Goal: Task Accomplishment & Management: Manage account settings

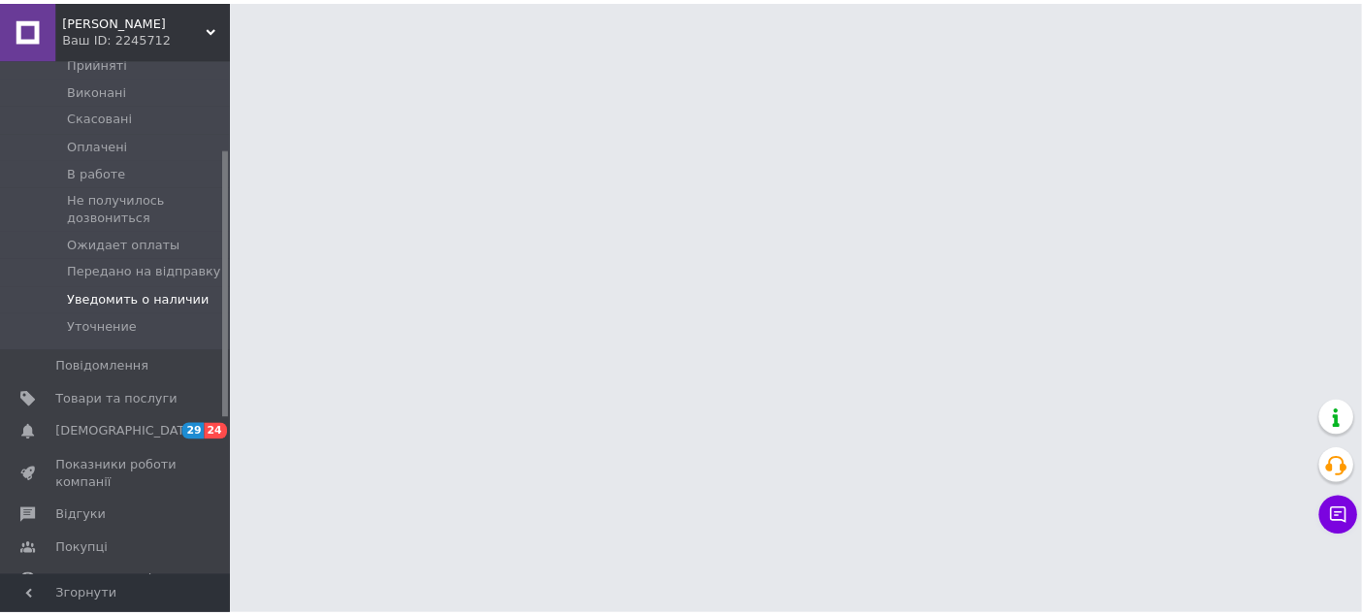
scroll to position [323, 0]
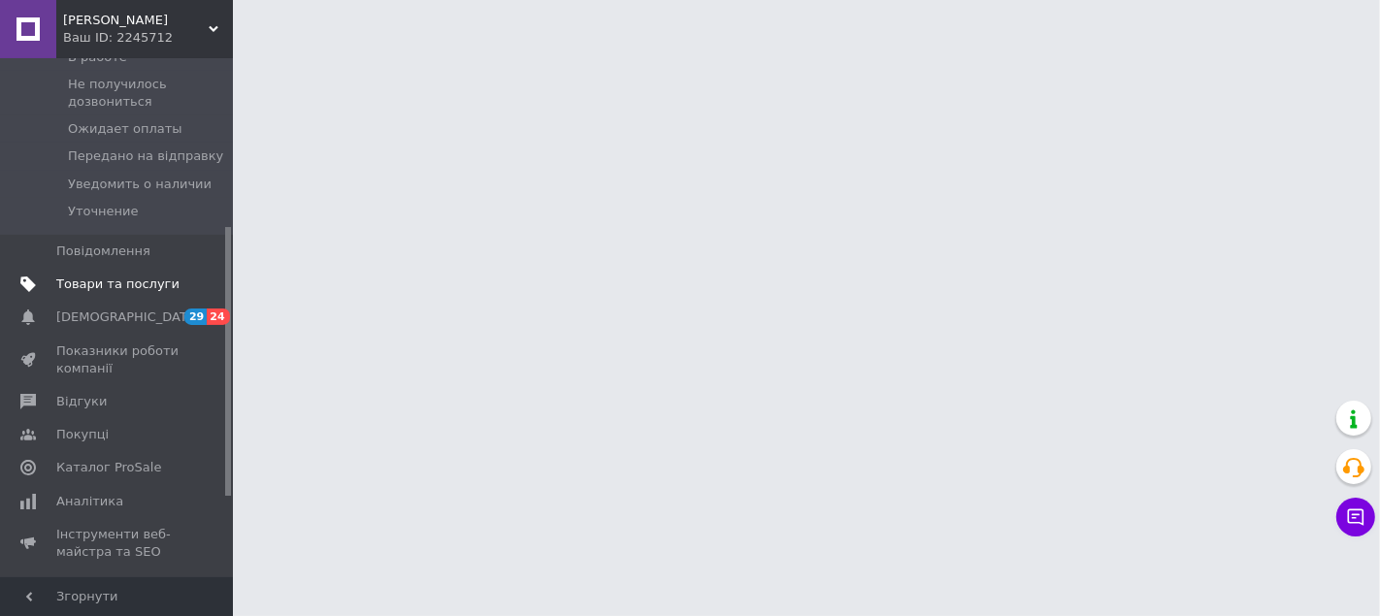
click at [135, 276] on span "Товари та послуги" at bounding box center [117, 284] width 123 height 17
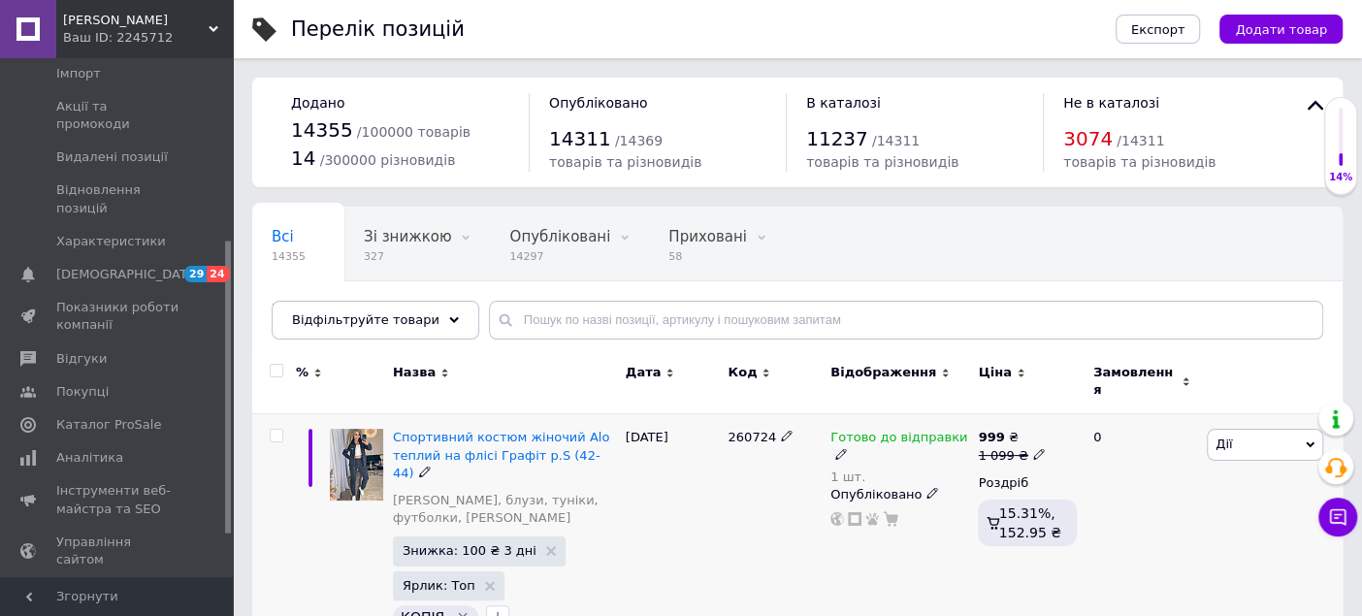
click at [963, 430] on div "Готово до відправки" at bounding box center [899, 446] width 138 height 35
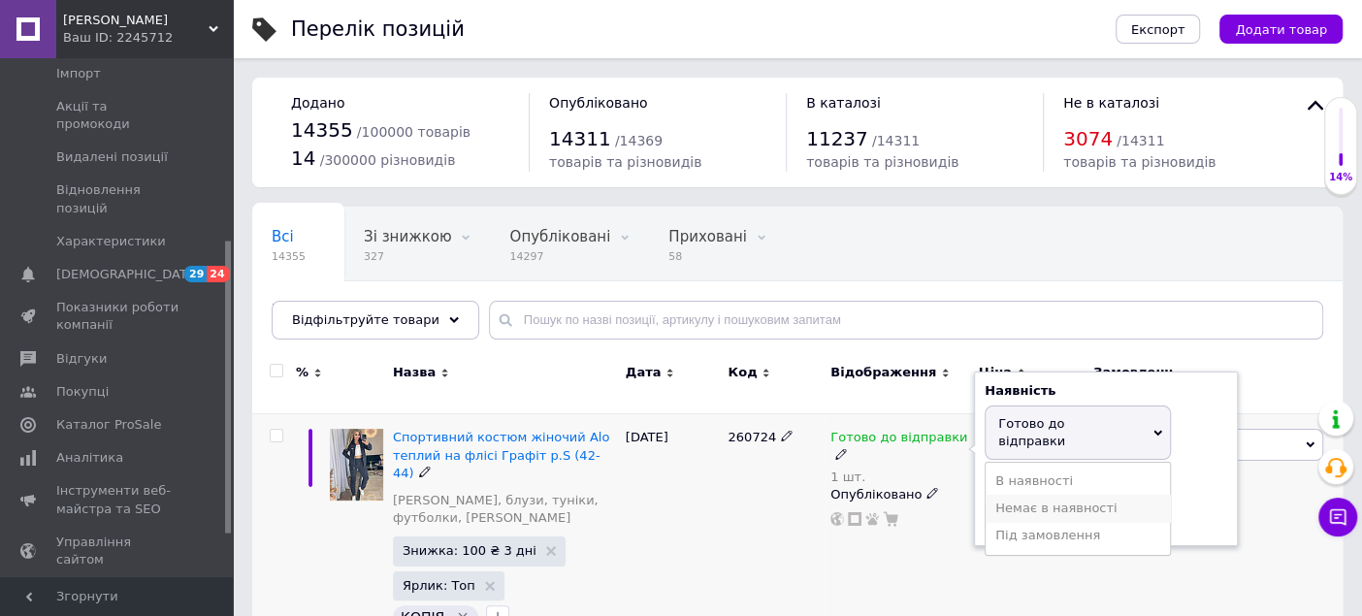
click at [1007, 495] on li "Немає в наявності" at bounding box center [1078, 508] width 184 height 27
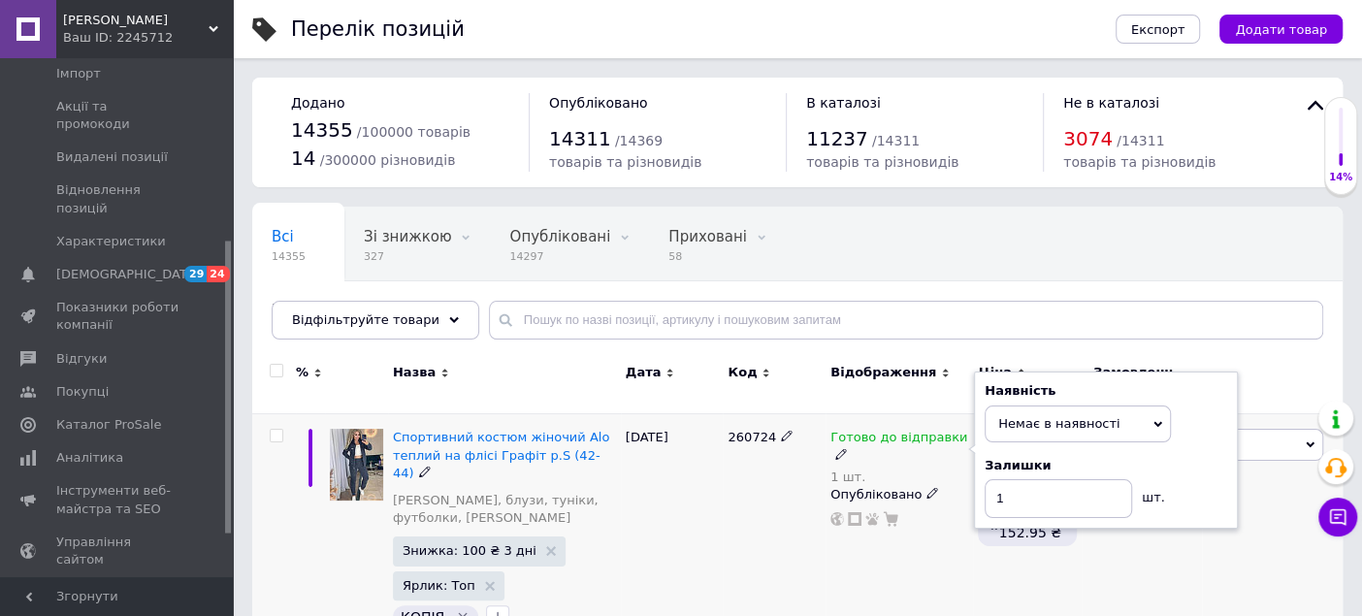
click at [771, 537] on div "260724" at bounding box center [774, 533] width 103 height 239
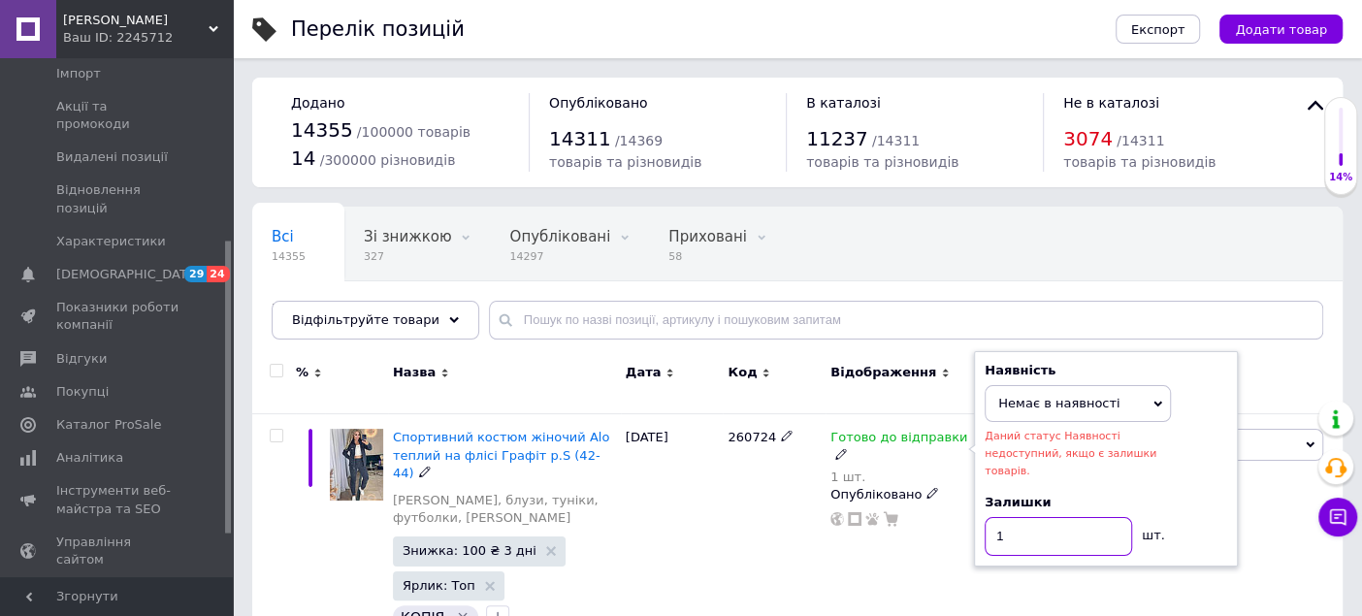
drag, startPoint x: 997, startPoint y: 504, endPoint x: 965, endPoint y: 512, distance: 32.9
click at [965, 512] on div "Готово до відправки 1 шт. Наявність Немає в наявності В наявності Під замовленн…" at bounding box center [899, 533] width 147 height 239
type input "0"
click at [841, 557] on div "Готово до відправки 1 шт. Наявність Немає в наявності В наявності Під замовленн…" at bounding box center [899, 533] width 147 height 239
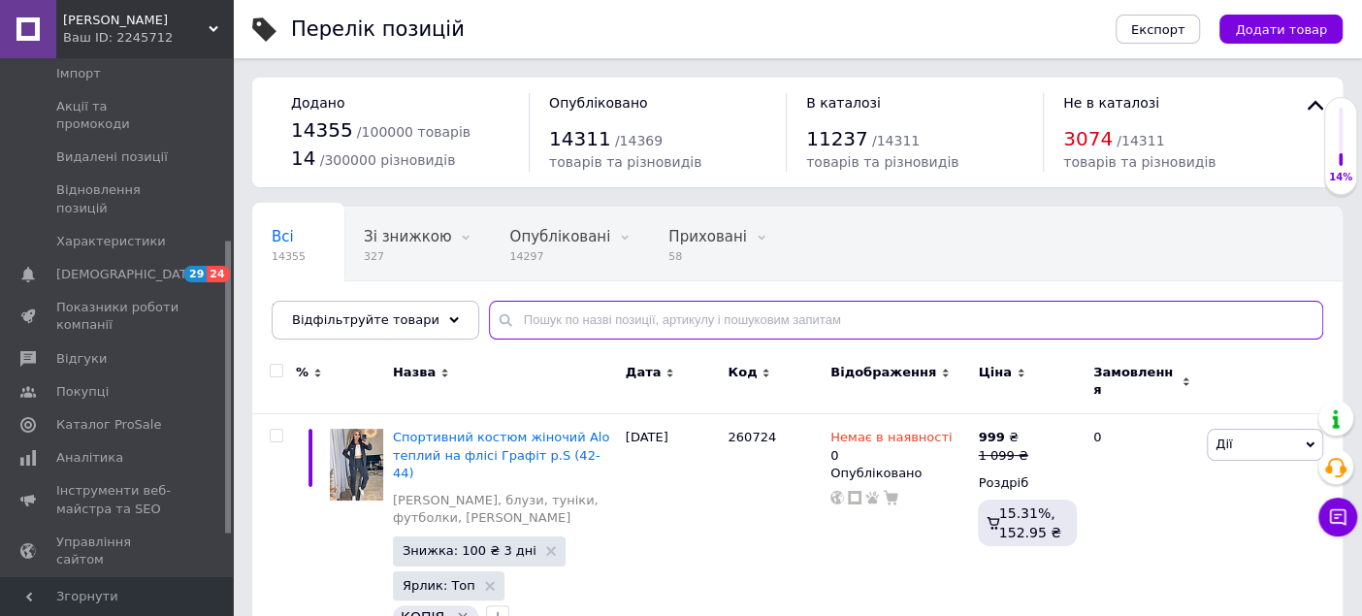
drag, startPoint x: 631, startPoint y: 323, endPoint x: 645, endPoint y: 321, distance: 14.7
click at [645, 321] on input "text" at bounding box center [906, 320] width 834 height 39
type input "р"
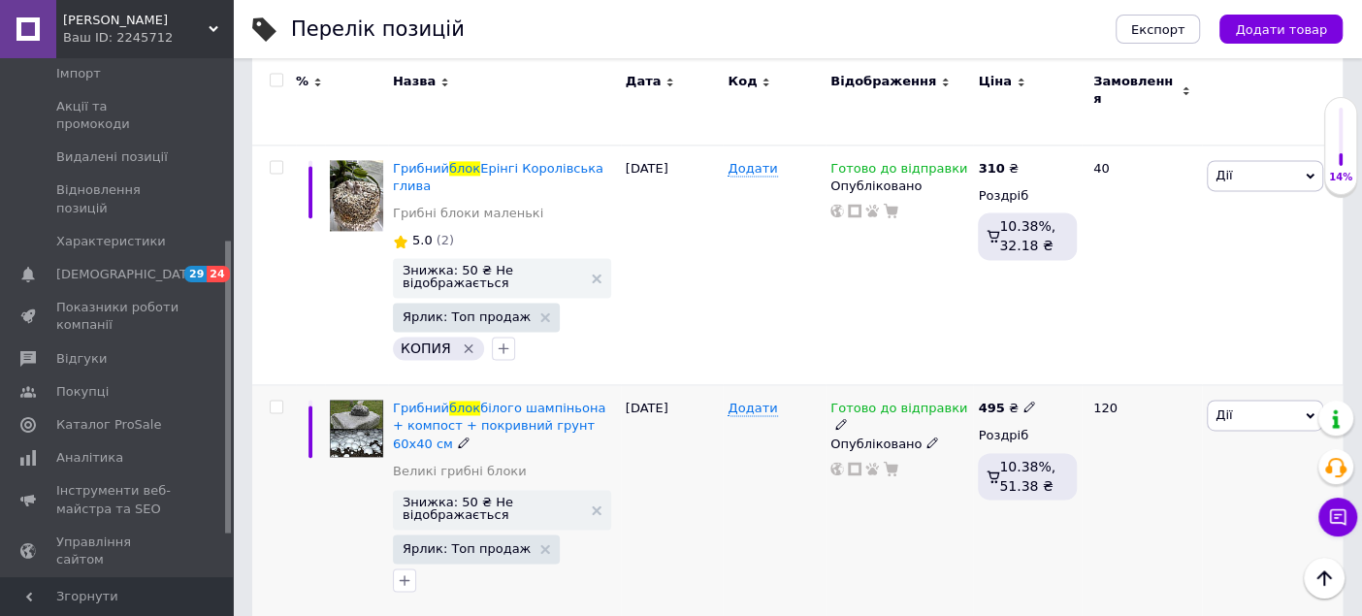
scroll to position [1724, 0]
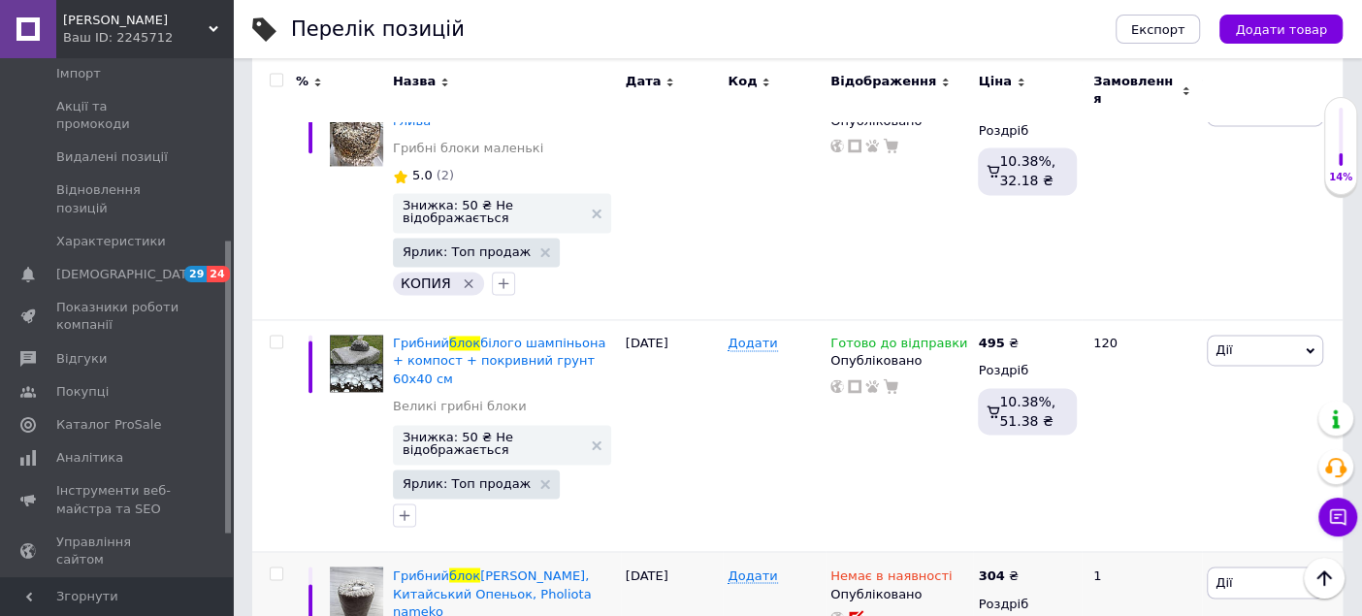
type input "грибной блок"
click at [166, 266] on span "[DEMOGRAPHIC_DATA]" at bounding box center [117, 274] width 123 height 17
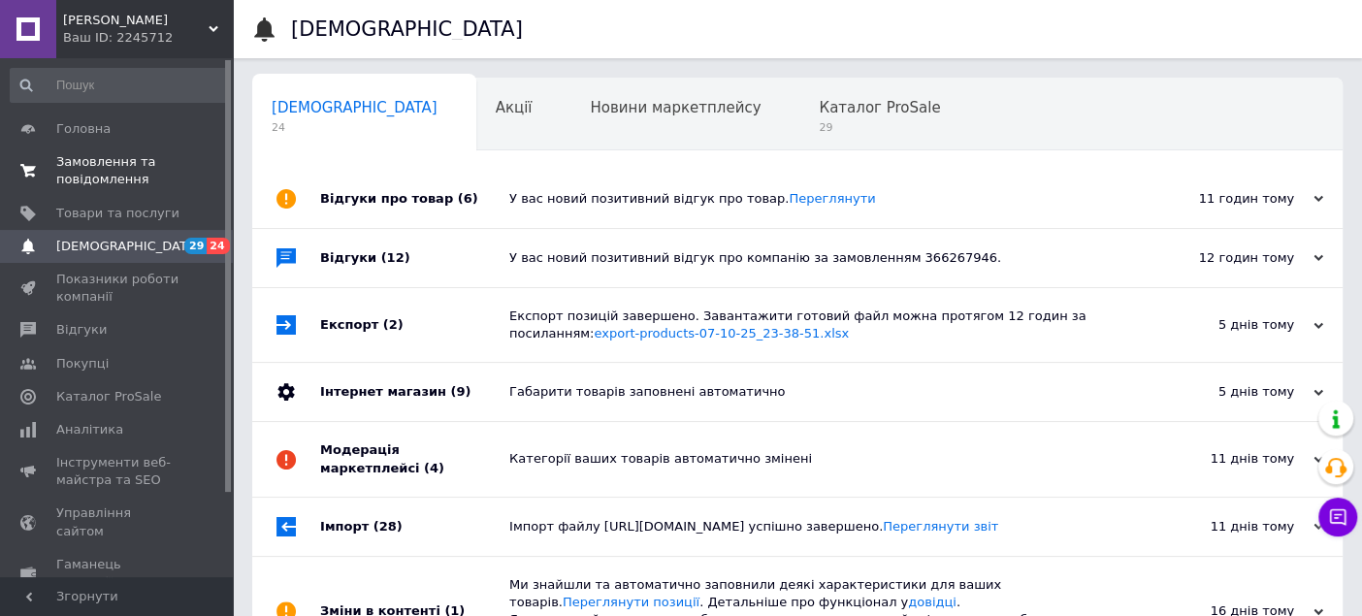
click at [111, 164] on span "Замовлення та повідомлення" at bounding box center [117, 170] width 123 height 35
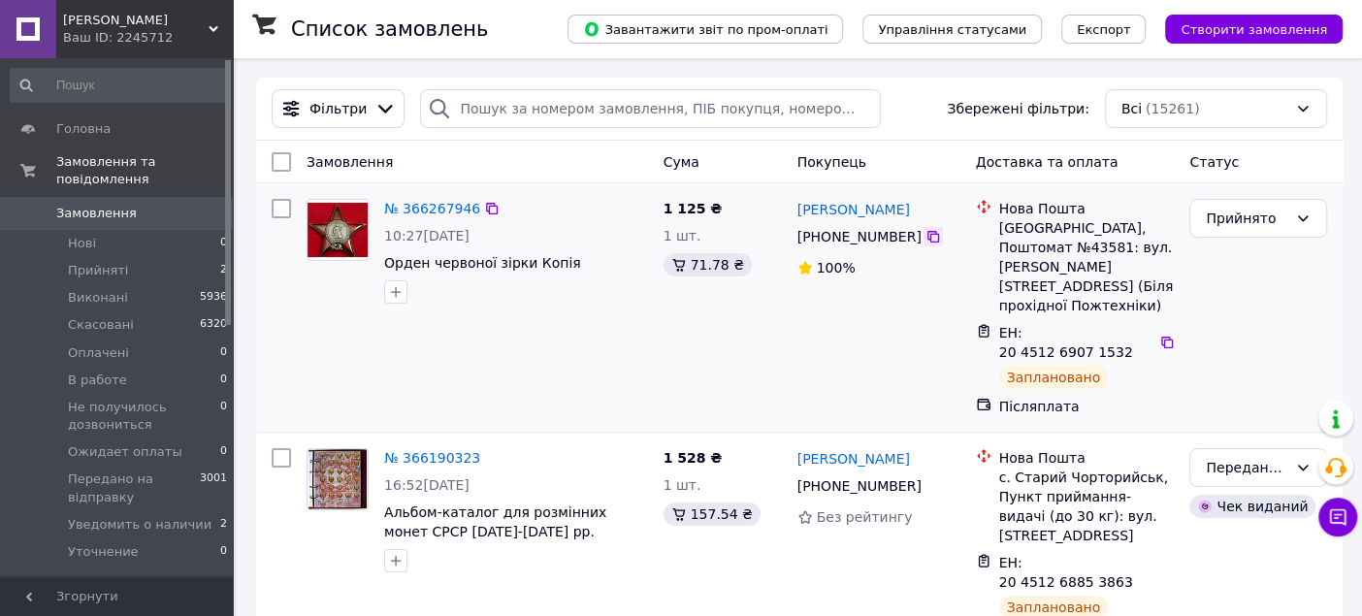
click at [926, 241] on icon at bounding box center [934, 237] width 16 height 16
click at [1159, 335] on icon at bounding box center [1167, 343] width 16 height 16
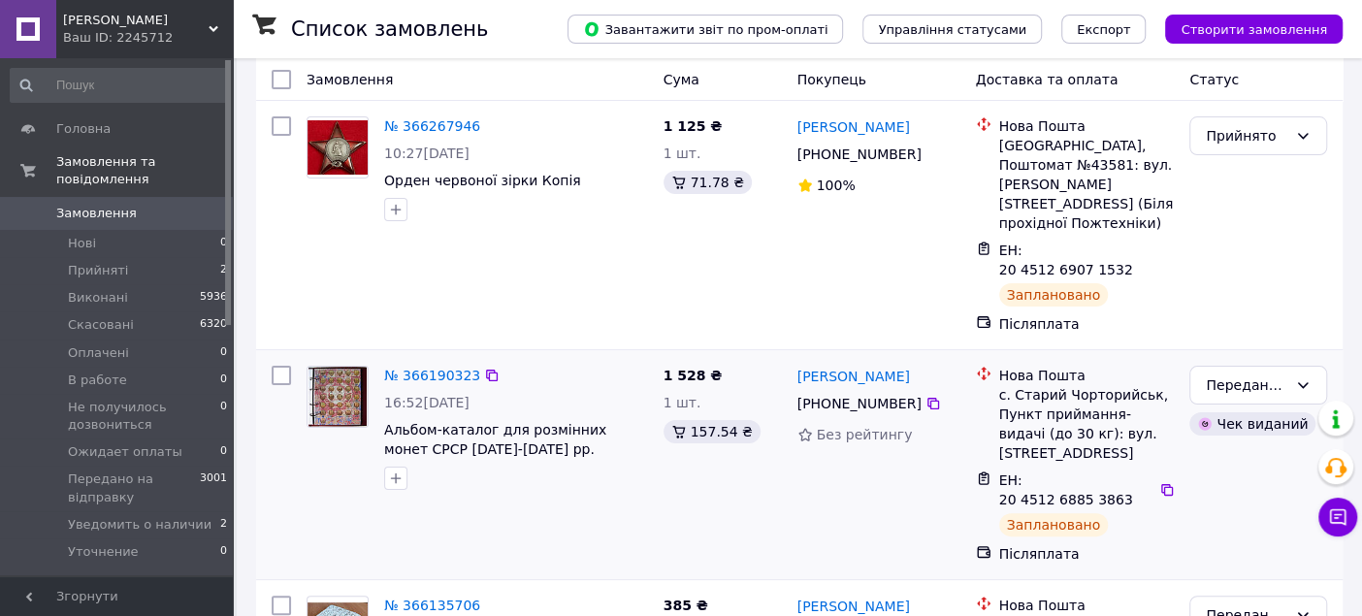
scroll to position [215, 0]
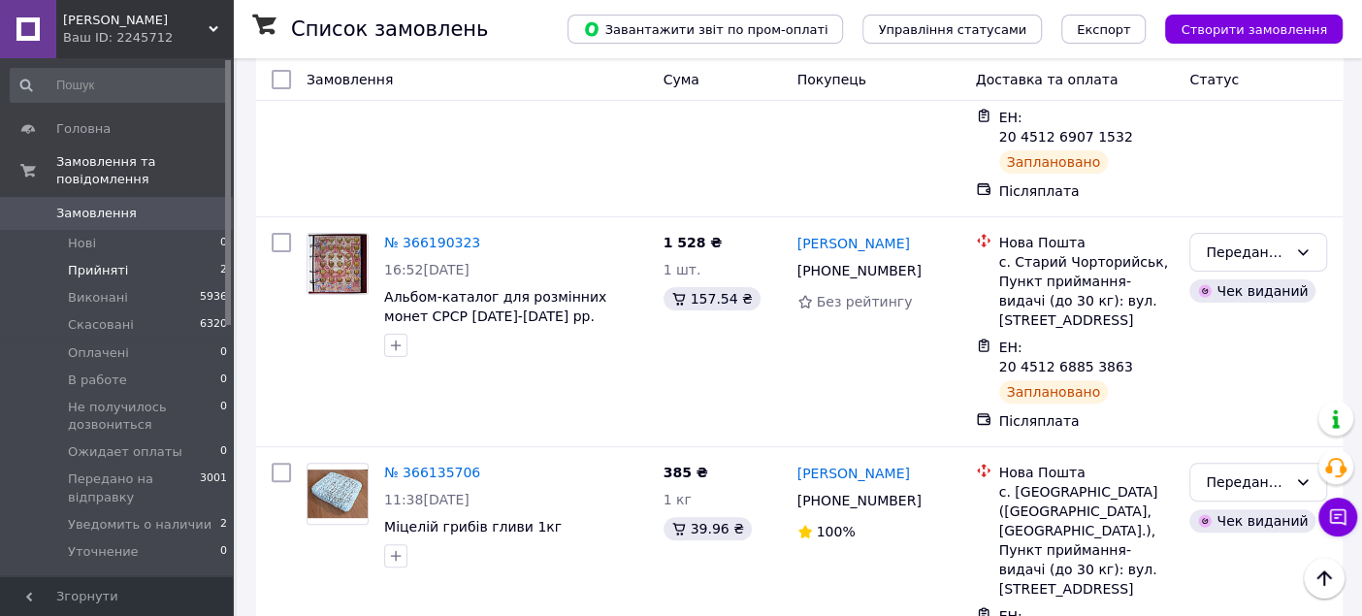
click at [121, 257] on li "Прийняті 2" at bounding box center [119, 270] width 239 height 27
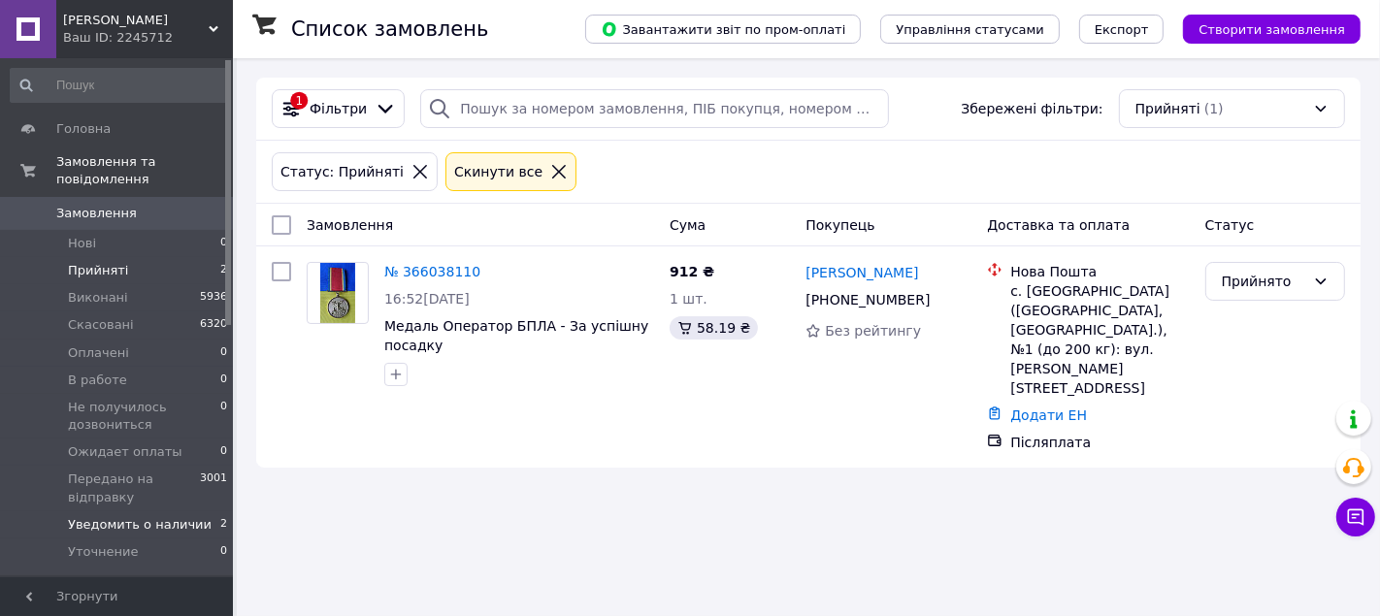
click at [103, 516] on span "Уведомить о наличии" at bounding box center [140, 524] width 144 height 17
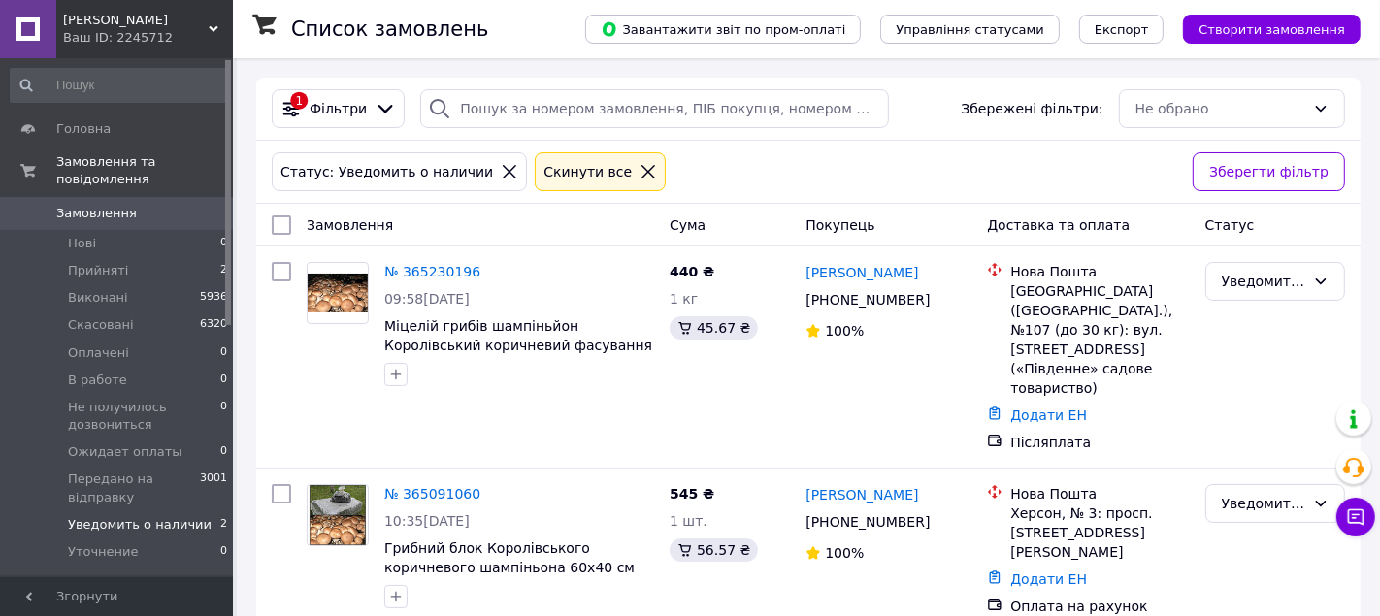
click at [85, 205] on span "Замовлення" at bounding box center [96, 213] width 81 height 17
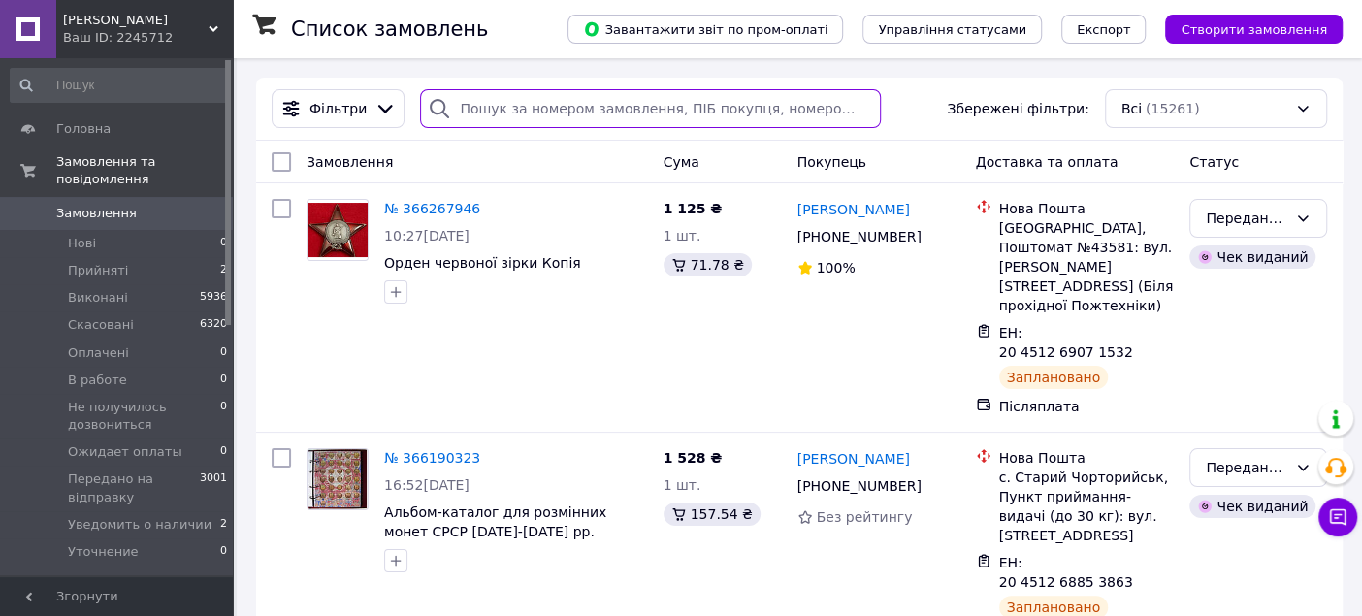
click at [501, 104] on input "search" at bounding box center [650, 108] width 461 height 39
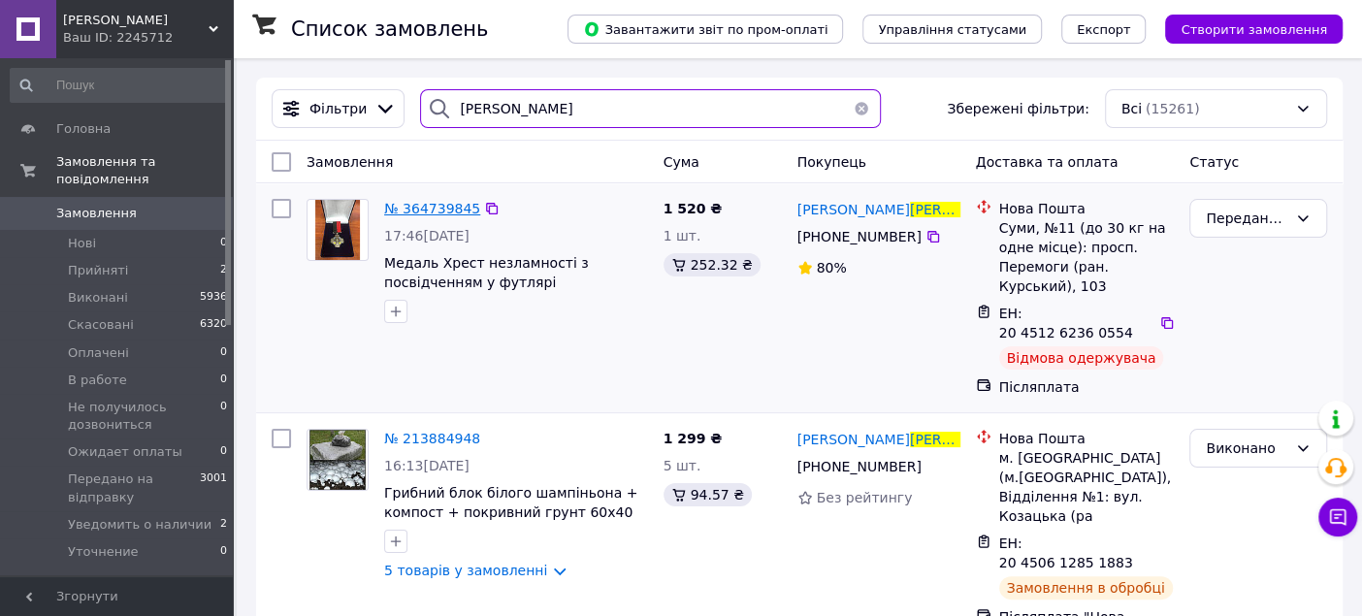
type input "[PERSON_NAME]"
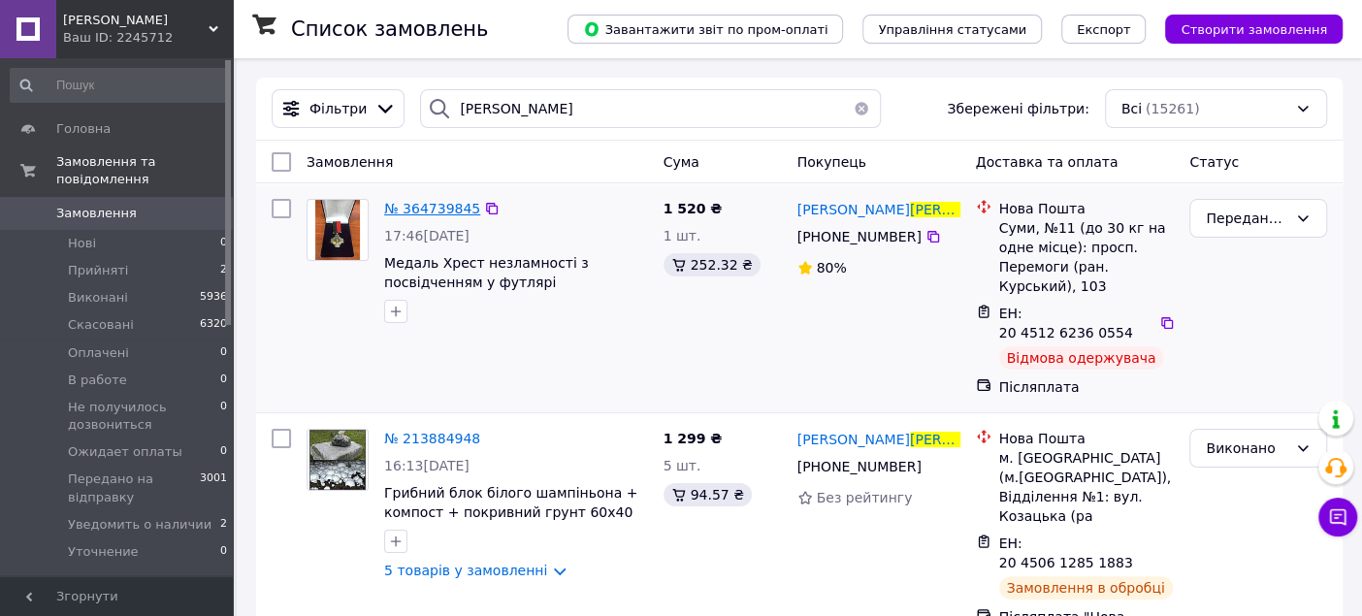
click at [440, 205] on span "№ 364739845" at bounding box center [432, 209] width 96 height 16
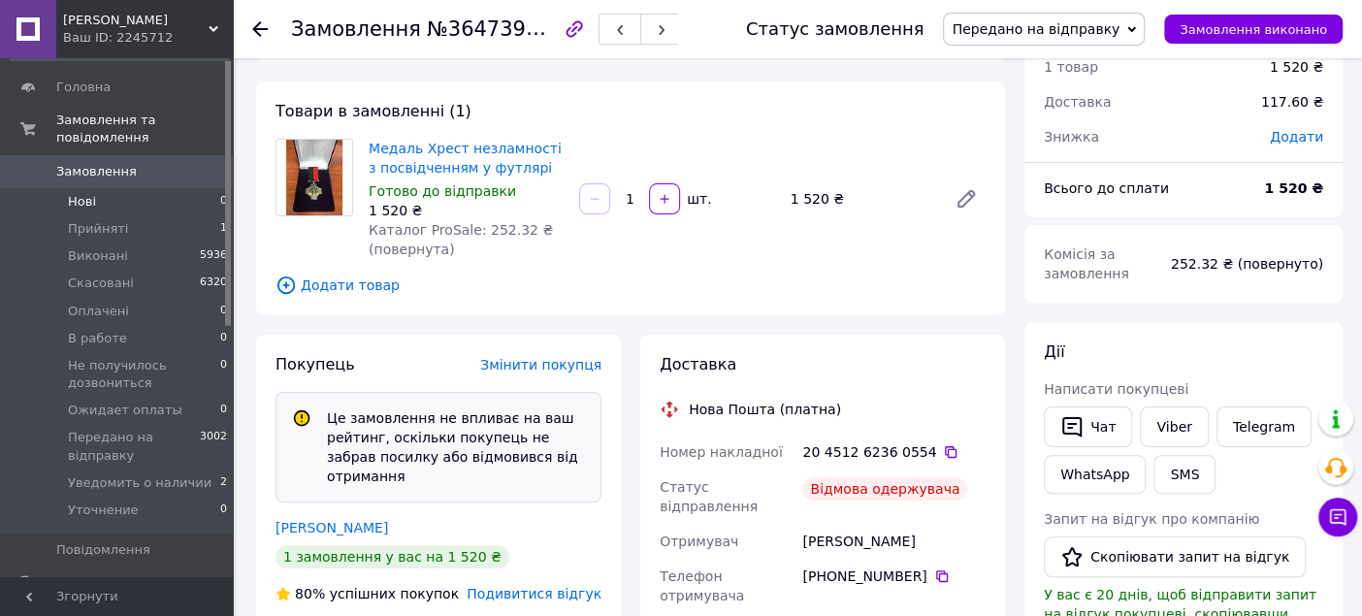
scroll to position [108, 0]
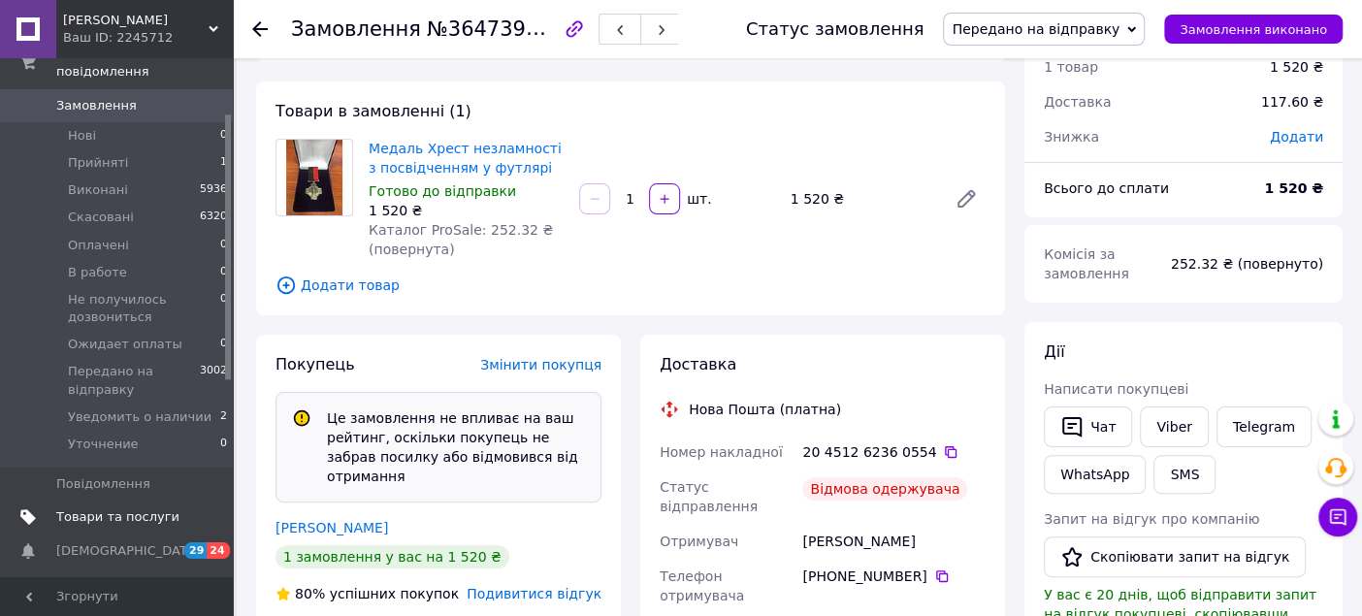
click at [91, 508] on span "Товари та послуги" at bounding box center [117, 516] width 123 height 17
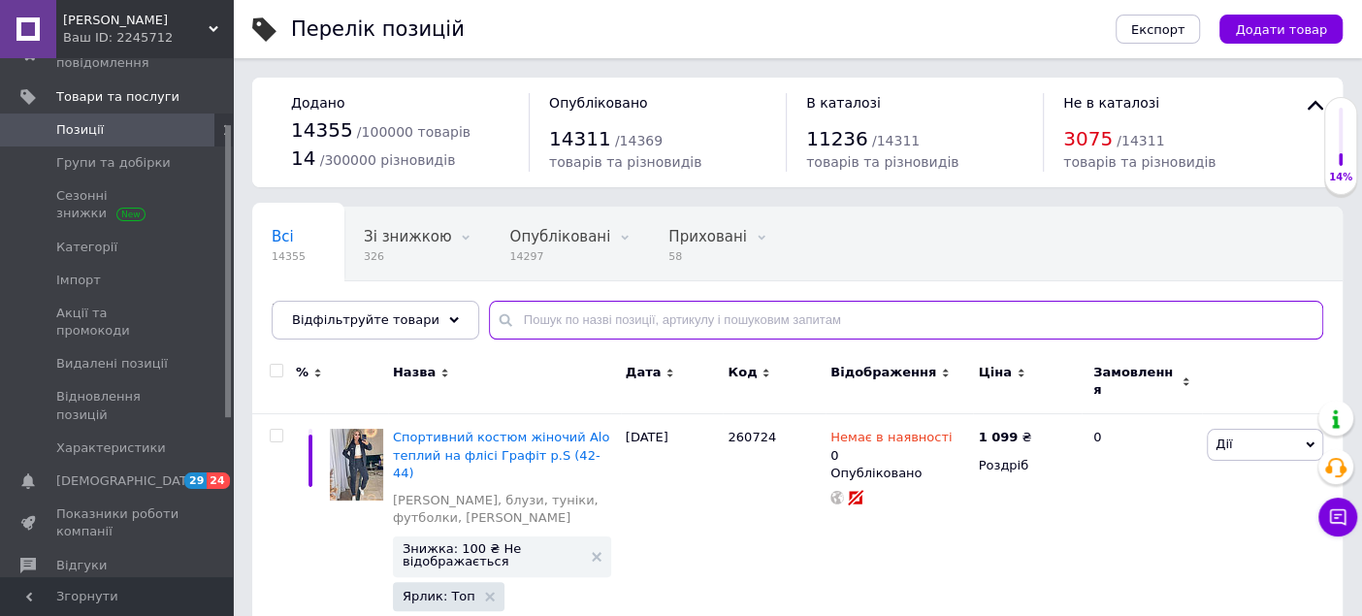
drag, startPoint x: 600, startPoint y: 319, endPoint x: 558, endPoint y: 324, distance: 42.0
click at [580, 324] on input "text" at bounding box center [906, 320] width 834 height 39
type input "жилет"
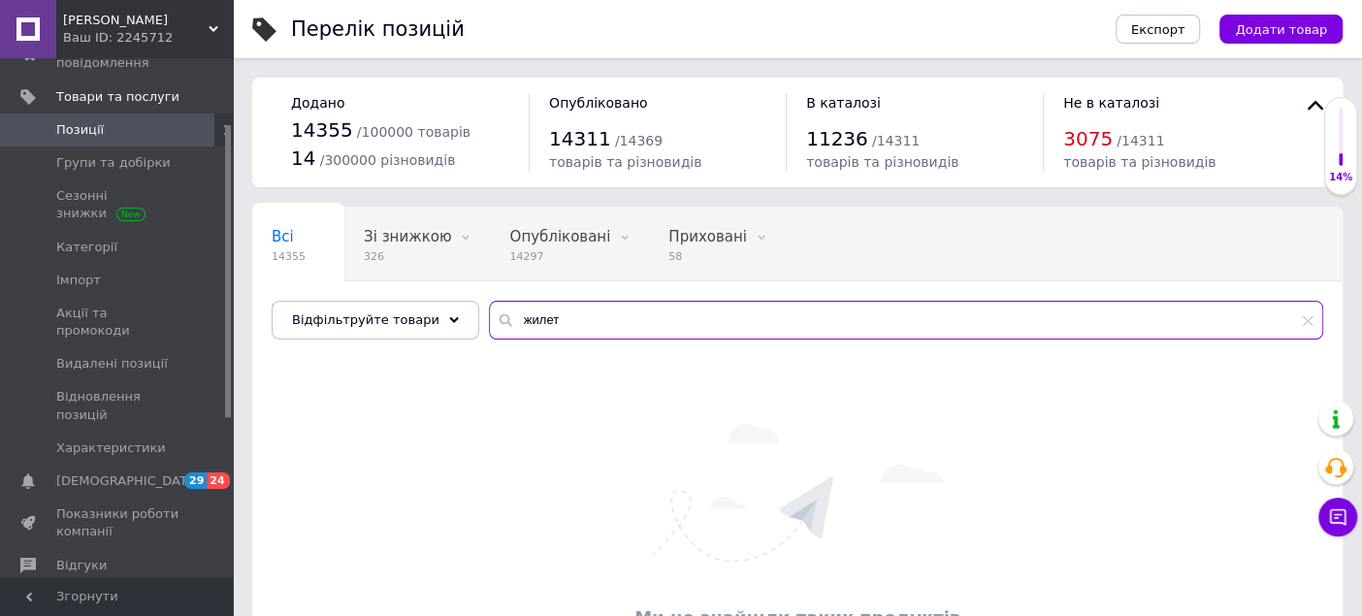
drag, startPoint x: 548, startPoint y: 321, endPoint x: 499, endPoint y: 329, distance: 50.1
click at [499, 329] on input "жилет" at bounding box center [906, 320] width 834 height 39
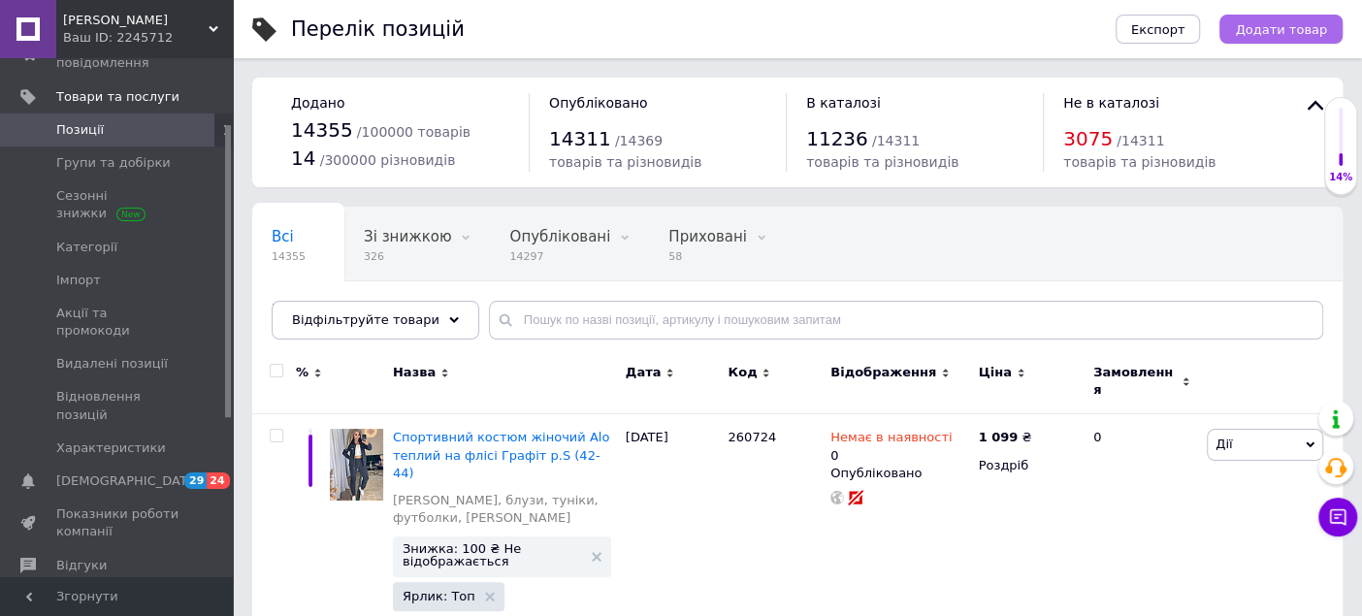
click at [1247, 30] on button "Додати товар" at bounding box center [1280, 29] width 123 height 29
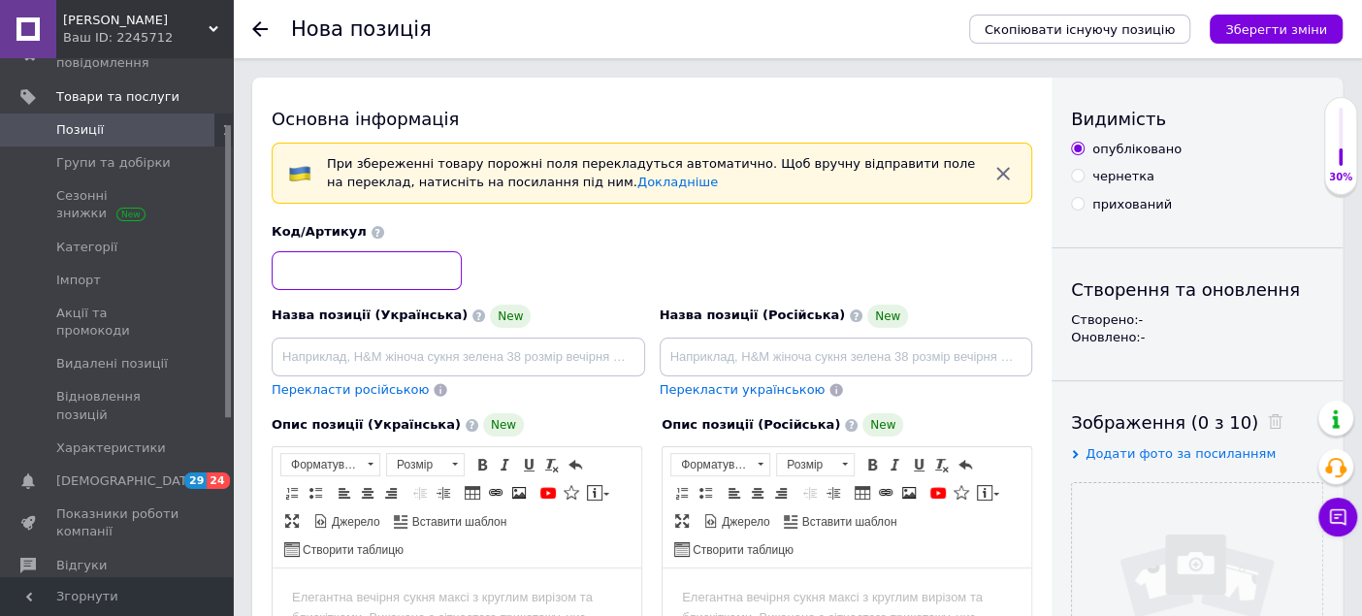
click at [369, 264] on input at bounding box center [367, 270] width 190 height 39
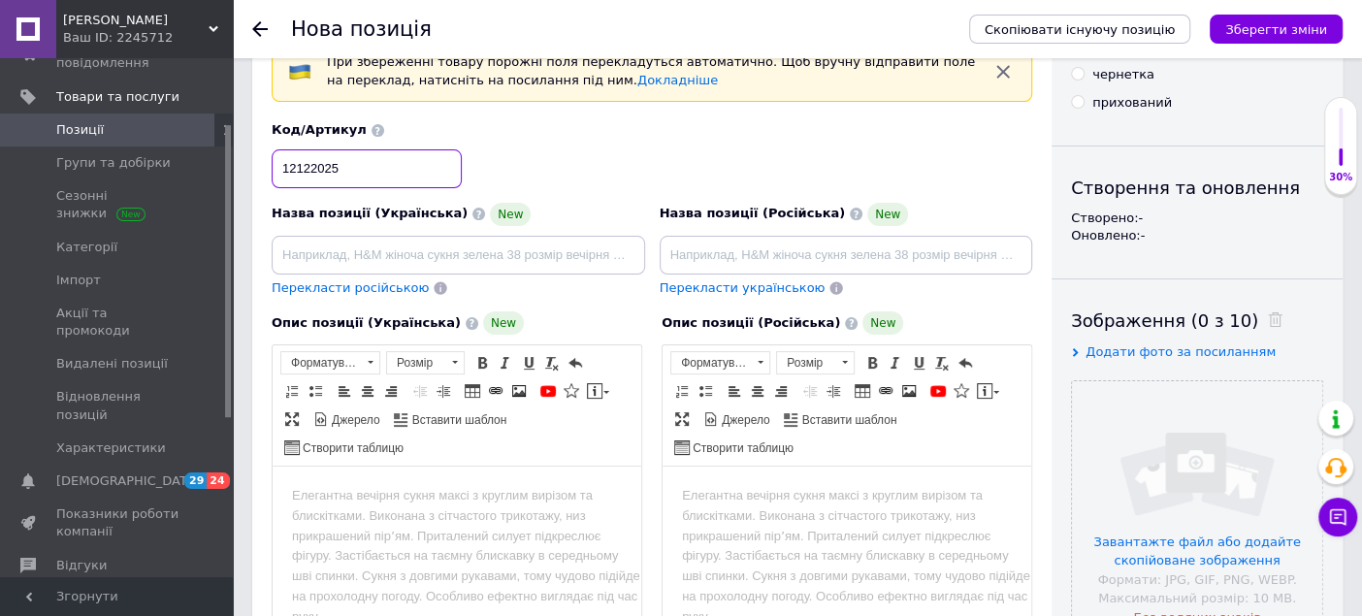
scroll to position [108, 0]
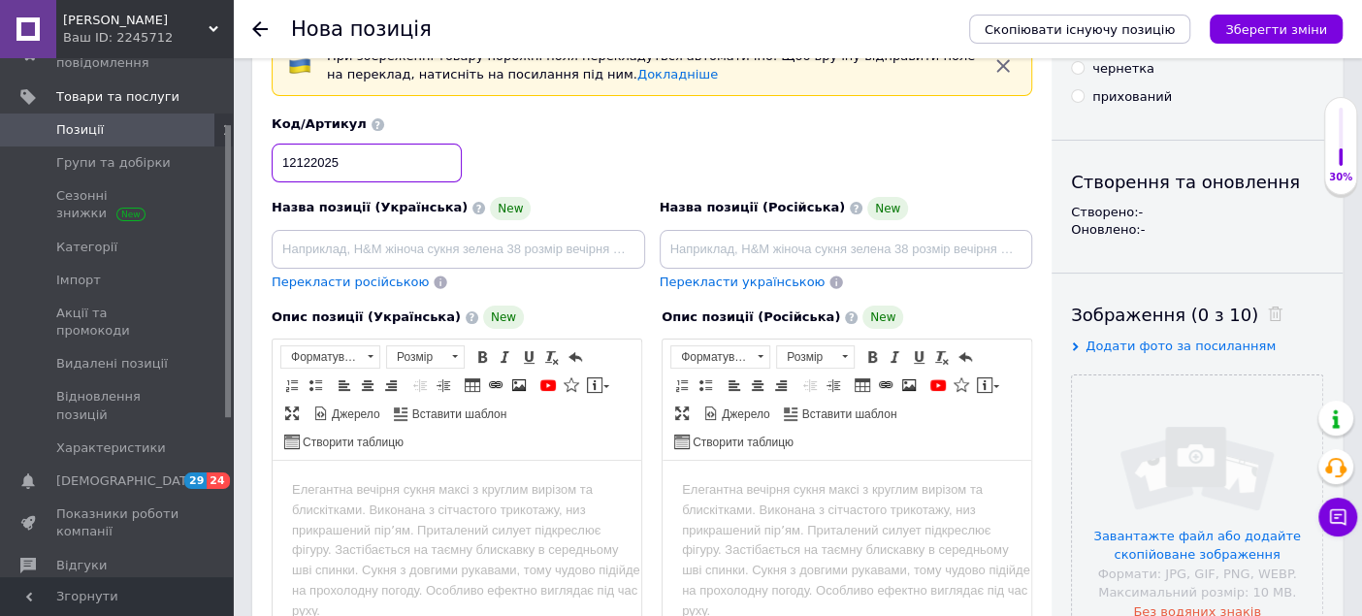
type input "12122025"
click at [505, 253] on input at bounding box center [459, 249] width 374 height 39
paste input "Жилет чоловічий на блискавці з кишенями."
click at [843, 164] on div "Код/Артикул 12122025" at bounding box center [652, 149] width 775 height 81
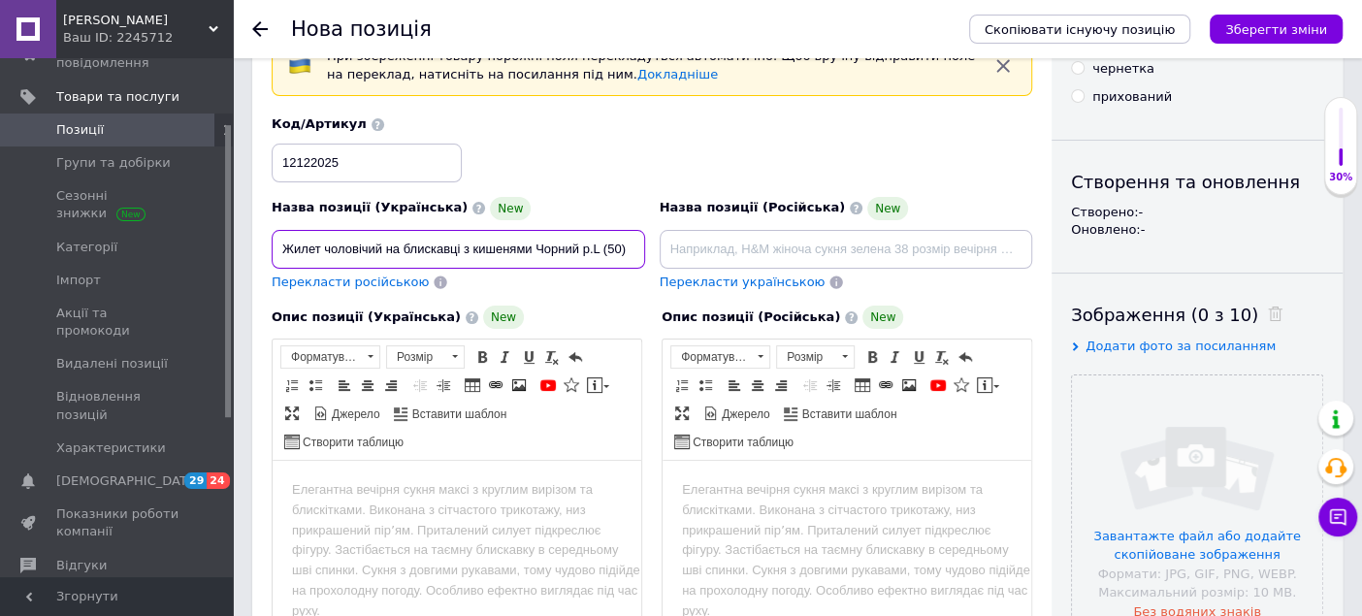
click at [634, 246] on input "Жилет чоловічий на блискавці з кишенями Чорний р.L (50)" at bounding box center [459, 249] width 374 height 39
type input "Жилет чоловічий на блискавці з кишенями Чорний р.L"
drag, startPoint x: 275, startPoint y: 238, endPoint x: 618, endPoint y: 246, distance: 343.5
click at [618, 246] on input "Жилет чоловічий на блискавці з кишенями Чорний р.L" at bounding box center [459, 249] width 374 height 39
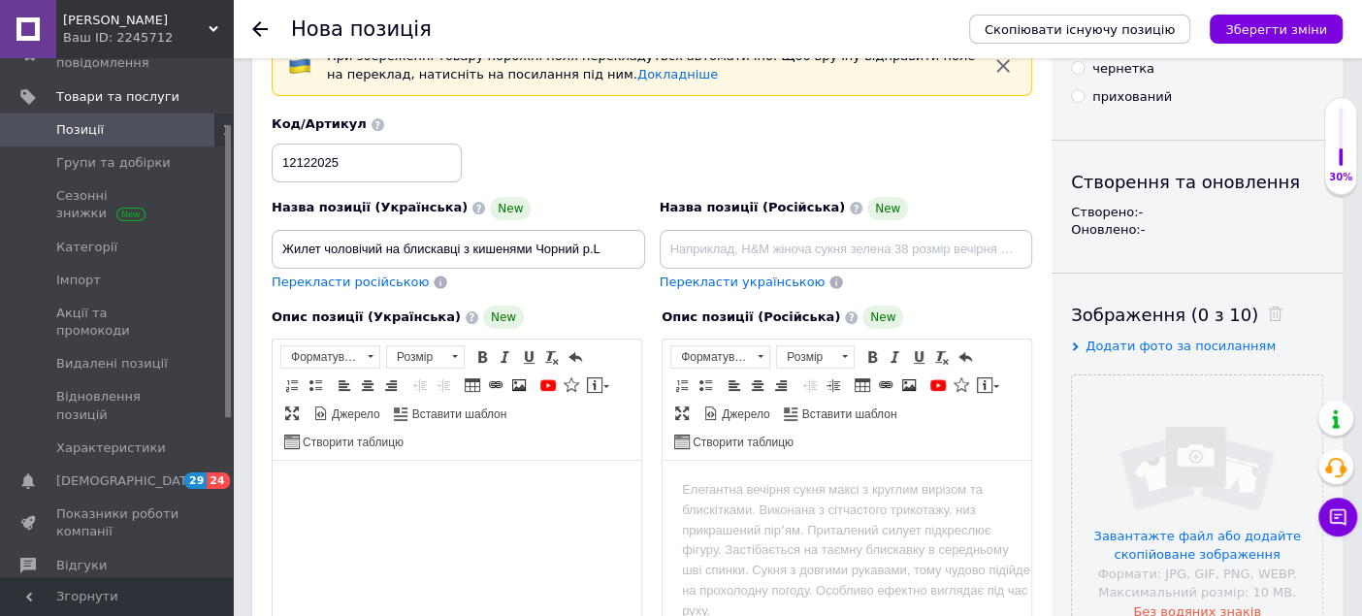
click at [405, 493] on body "Редактор, BAA3332E-32F0-4685-B9AE-14B55F1F40EA" at bounding box center [457, 490] width 330 height 20
drag, startPoint x: 348, startPoint y: 526, endPoint x: 587, endPoint y: 528, distance: 238.7
click at [349, 520] on html "Жилет чоловічий на блискавці з кишенями Чорний р.L" at bounding box center [457, 490] width 369 height 59
click at [610, 498] on body "Жилет чоловічий на блискавці з кишенями Чорний р.L" at bounding box center [457, 490] width 330 height 20
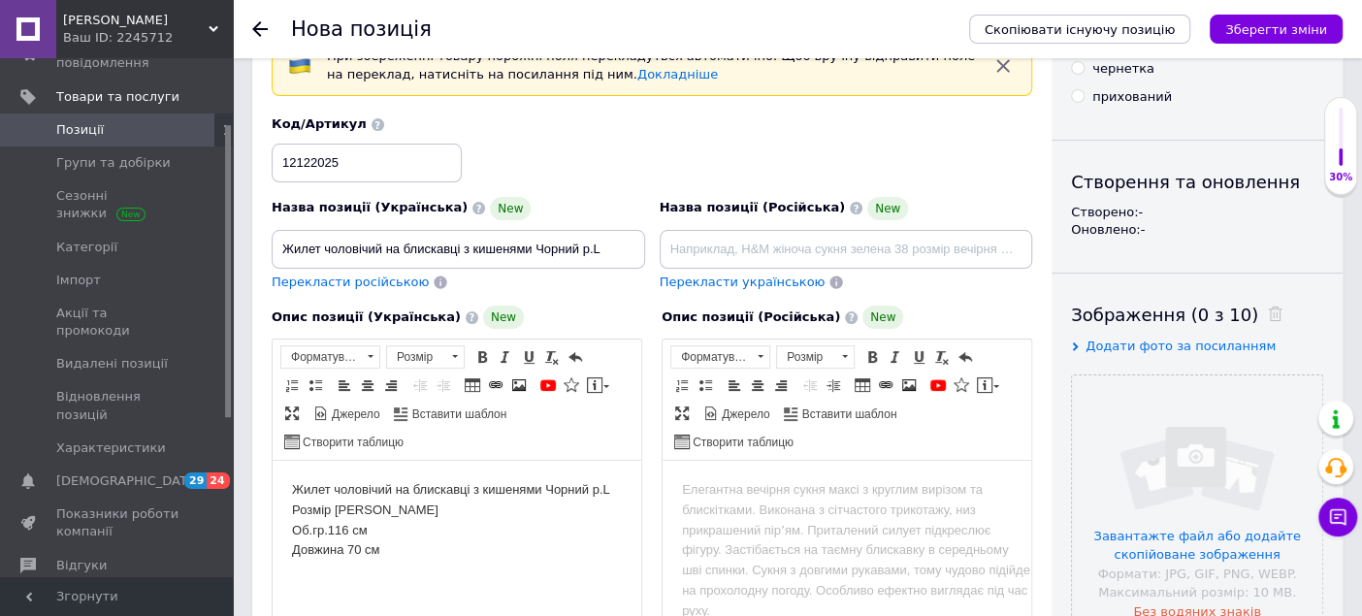
click at [328, 511] on body "Жилет чоловічий на блискавці з кишенями Чорний р.L ​​​​​​​Розмір [PERSON_NAME].…" at bounding box center [457, 520] width 330 height 81
drag, startPoint x: 325, startPoint y: 527, endPoint x: 338, endPoint y: 561, distance: 36.2
click at [329, 544] on body "Жилет чоловічий на блискавці з кишенями Чорний р.L Розмір: [PERSON_NAME].гр.116…" at bounding box center [457, 520] width 330 height 81
click at [357, 545] on body "Жилет чоловічий на блискавці з кишенями Чорний р.L Розмір: [PERSON_NAME].гр.116…" at bounding box center [457, 520] width 330 height 81
click at [329, 530] on body "Жилет чоловічий на блискавці з кишенями Чорний р.L Розмір: [PERSON_NAME].гр.116…" at bounding box center [457, 520] width 330 height 81
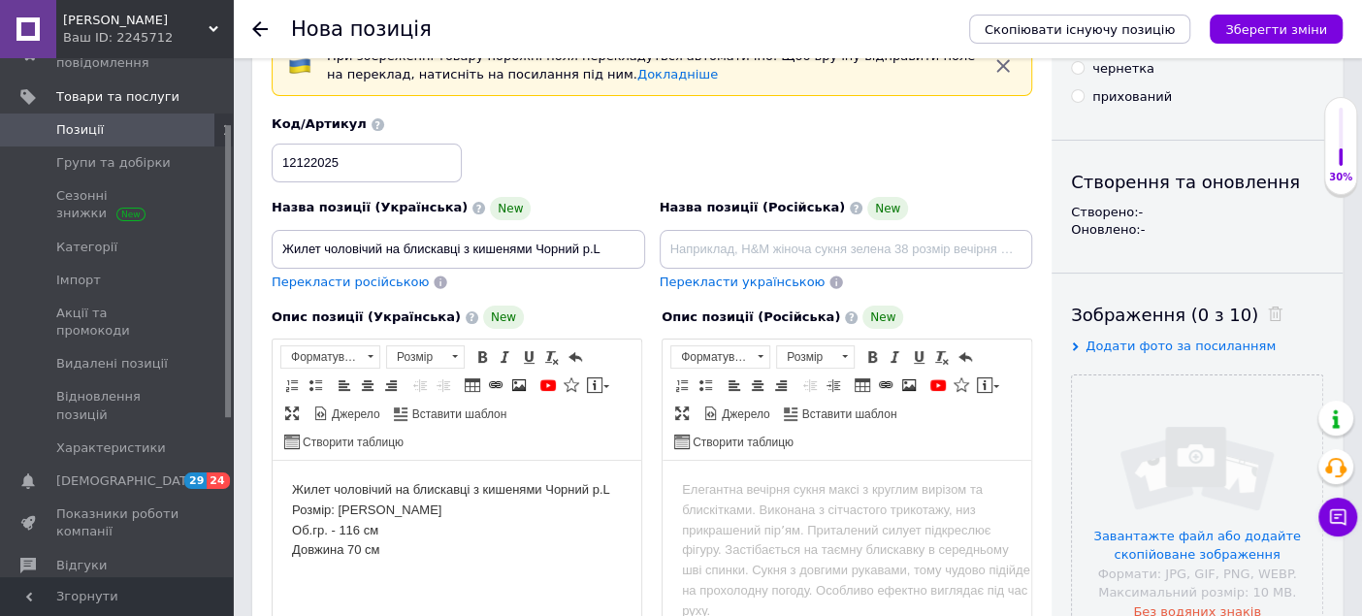
click at [345, 551] on body "Жилет чоловічий на блискавці з кишенями Чорний р.L Розмір: [PERSON_NAME].гр. - …" at bounding box center [457, 520] width 330 height 81
click at [395, 550] on body "Жилет чоловічий на блискавці з кишенями Чорний р.L Розмір: [PERSON_NAME].гр. - …" at bounding box center [457, 520] width 330 height 81
click at [555, 496] on body "Жилет чоловічий на блискавці з кишенями Чорний р.L Розмір: [PERSON_NAME].гр. - …" at bounding box center [457, 540] width 330 height 121
click at [595, 575] on body "Жилет чоловічий на блискавці з кишенями чорний р.L Розмір: [PERSON_NAME].гр. - …" at bounding box center [457, 540] width 330 height 121
drag, startPoint x: 427, startPoint y: 254, endPoint x: 506, endPoint y: 254, distance: 79.6
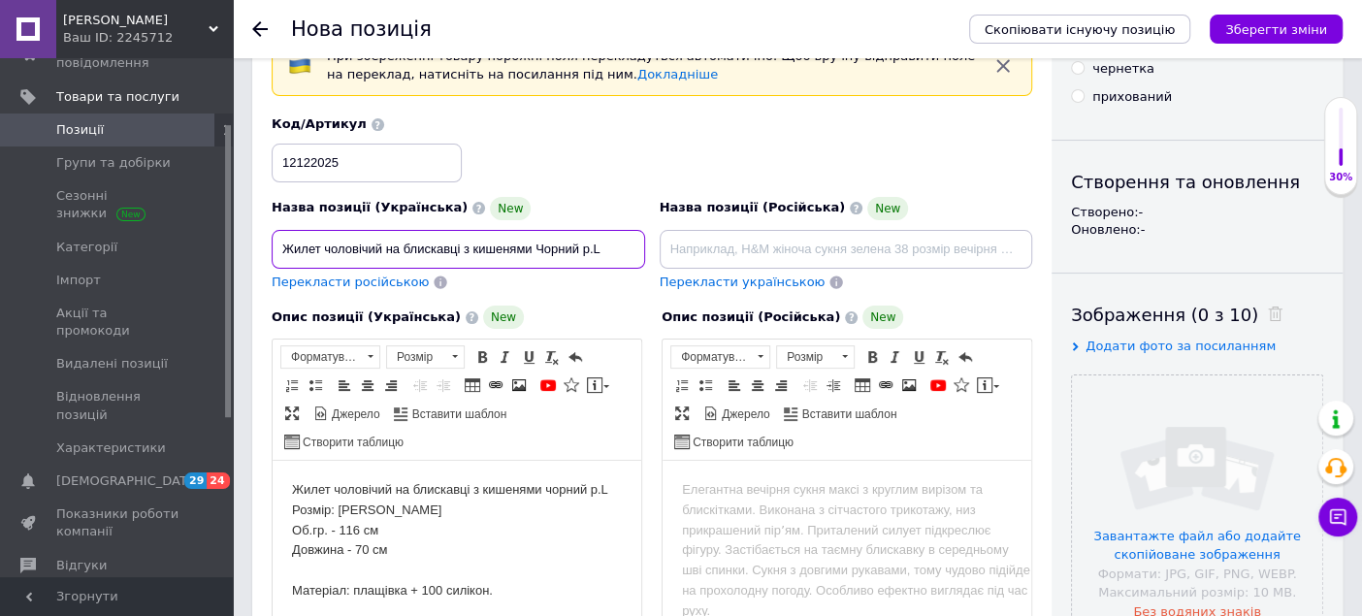
click at [429, 254] on input "Жилет чоловічий на блискавці з кишенями Чорний р.L" at bounding box center [459, 249] width 374 height 39
click at [595, 252] on input "Жилет чоловічий на блискавці з кишенями Чорний р.L" at bounding box center [459, 249] width 374 height 39
drag, startPoint x: 581, startPoint y: 249, endPoint x: 276, endPoint y: 236, distance: 305.9
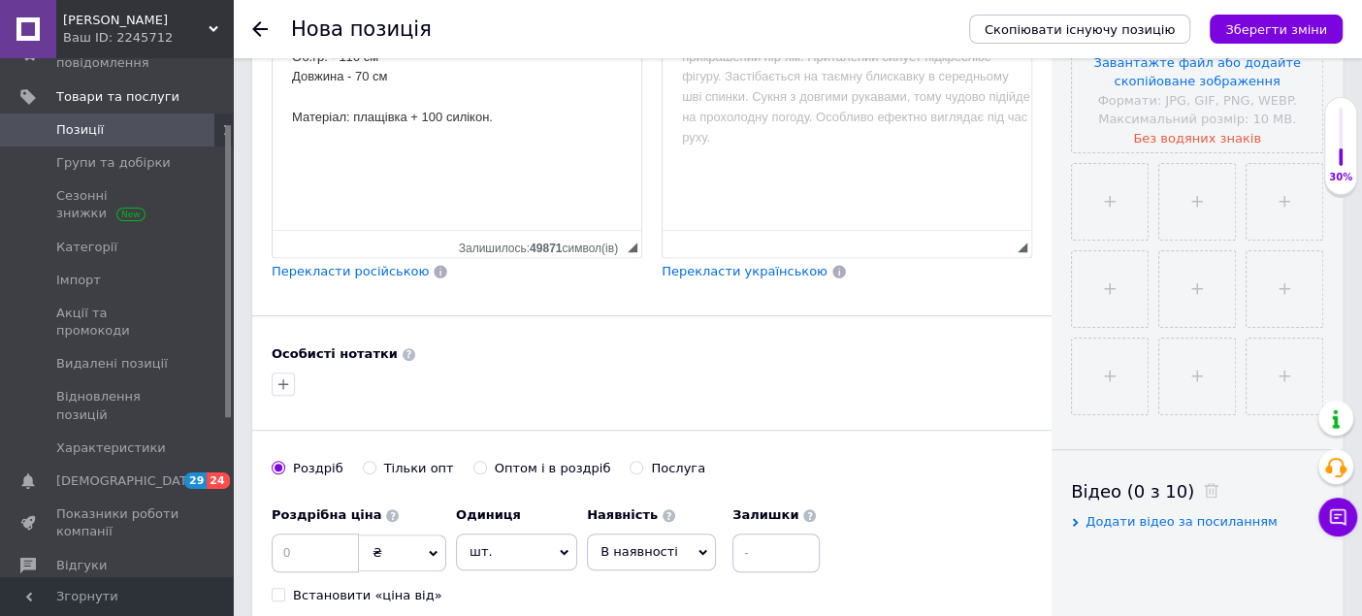
scroll to position [646, 0]
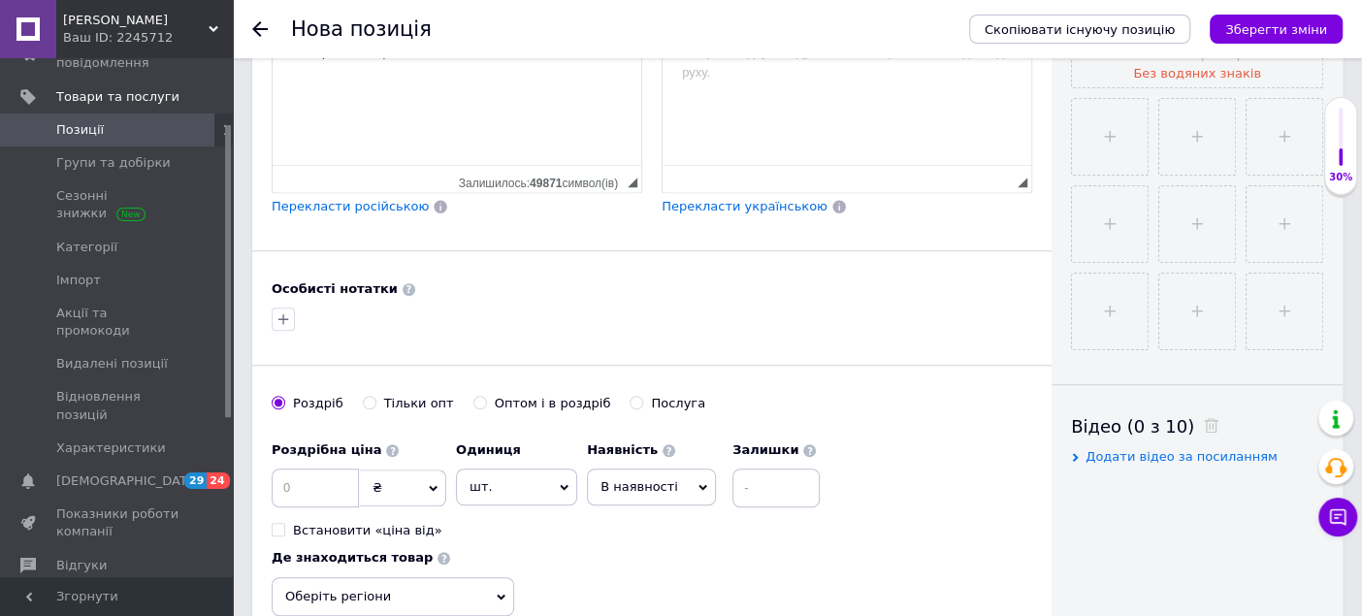
click at [646, 479] on span "В наявності" at bounding box center [640, 486] width 78 height 15
click at [654, 598] on li "Готово до відправки" at bounding box center [651, 608] width 127 height 45
click at [794, 490] on input at bounding box center [828, 488] width 87 height 39
type input "1"
click at [829, 544] on div "Роздрібна ціна ₴ $ EUR CHF GBP ¥ PLN ₸ MDL HUF KGS CNY TRY KRW lei Встановити «…" at bounding box center [652, 524] width 761 height 184
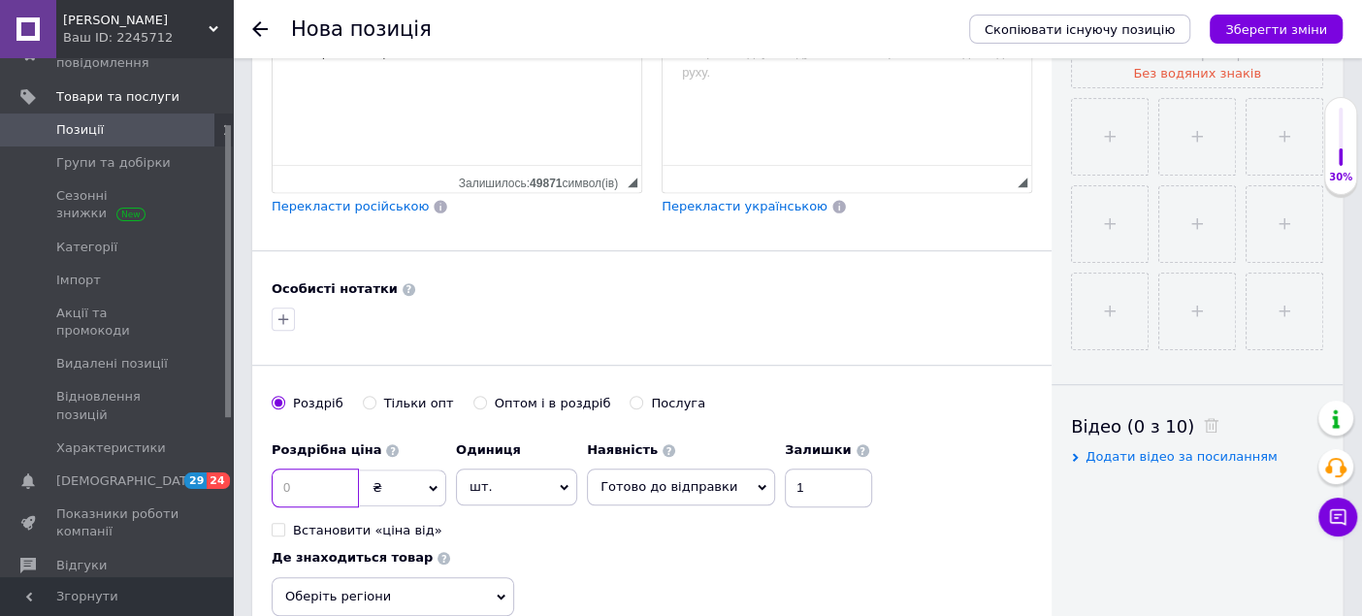
click at [302, 492] on input at bounding box center [315, 488] width 87 height 39
click at [341, 482] on input at bounding box center [315, 488] width 87 height 39
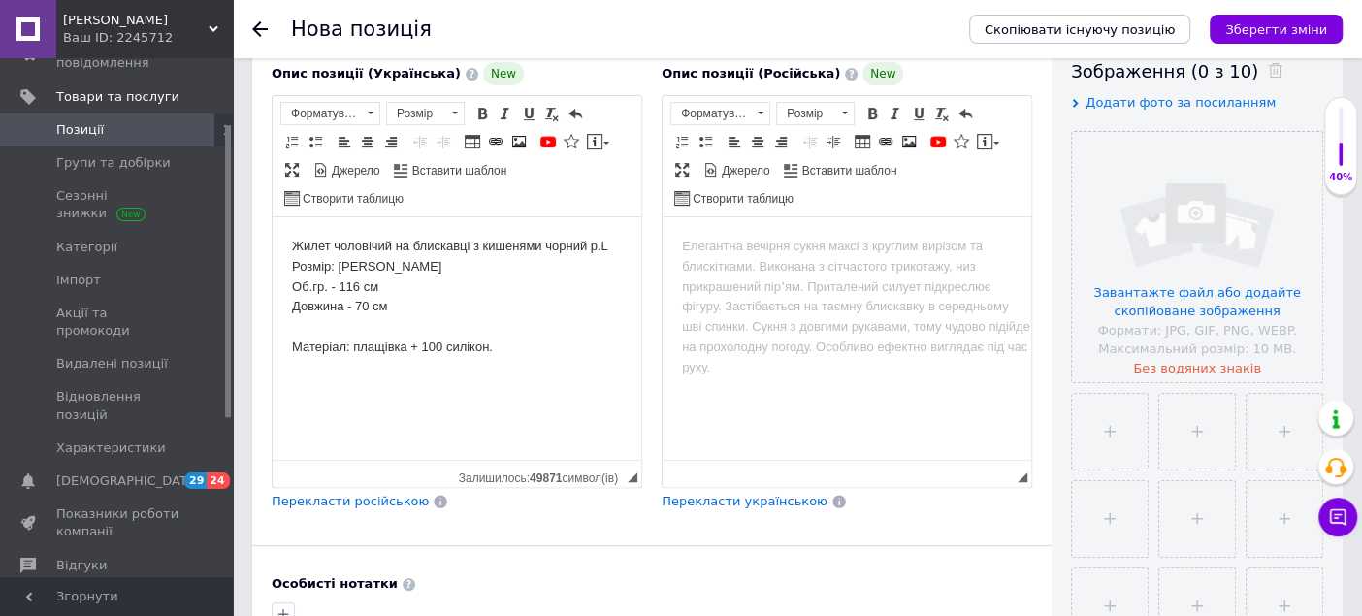
scroll to position [323, 0]
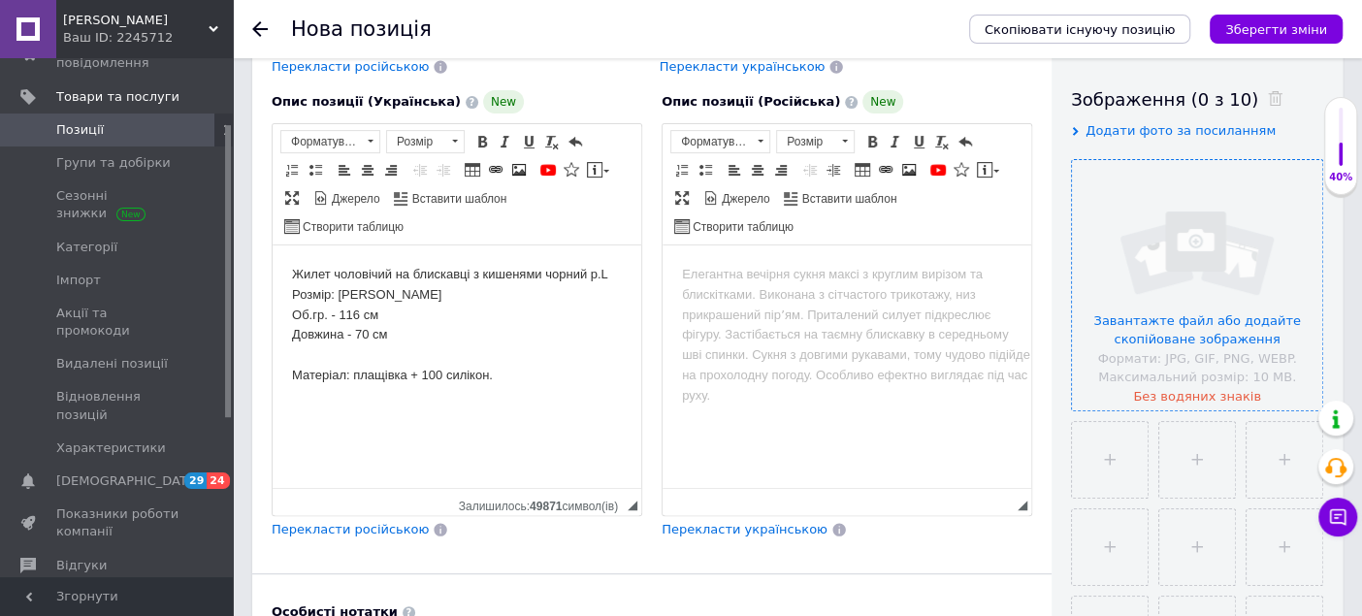
type input "680"
click at [1101, 230] on input "file" at bounding box center [1197, 285] width 250 height 250
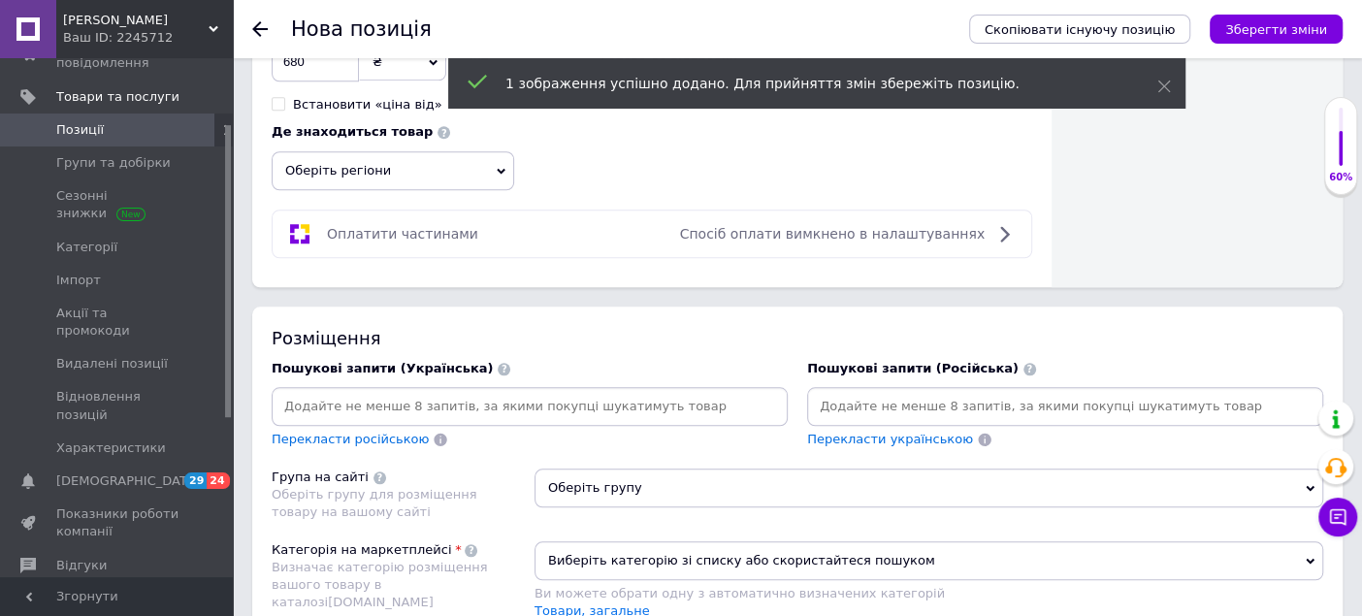
scroll to position [1078, 0]
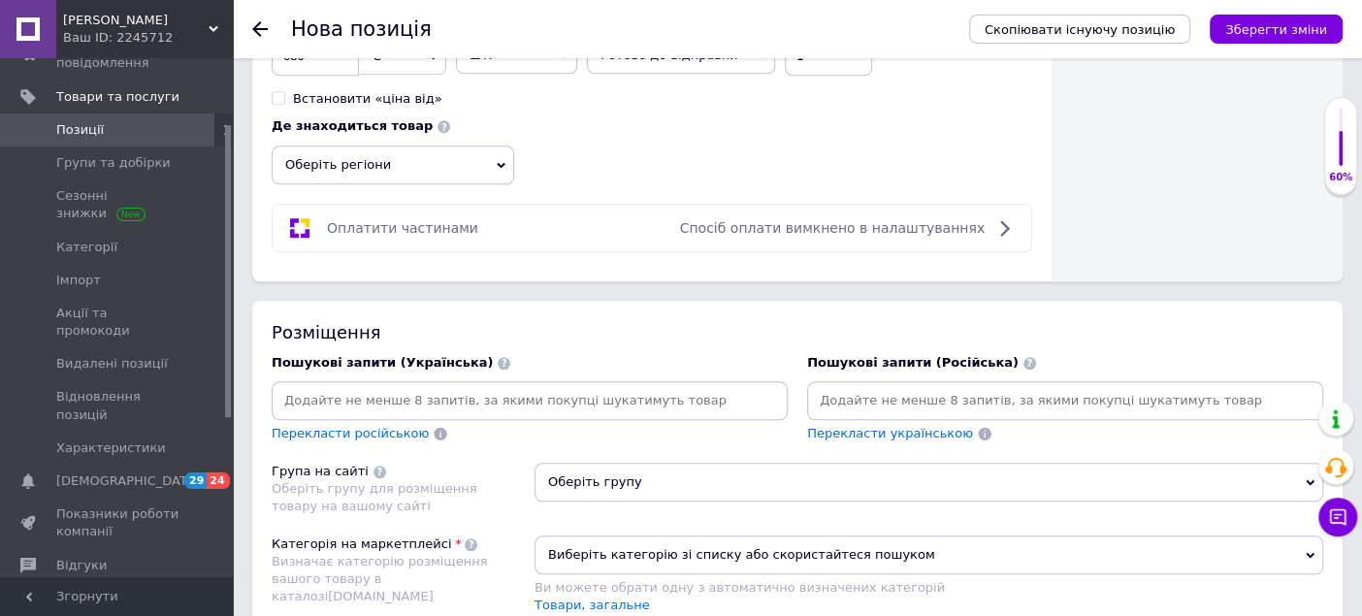
click at [441, 157] on span "Оберіть регіони" at bounding box center [393, 165] width 243 height 39
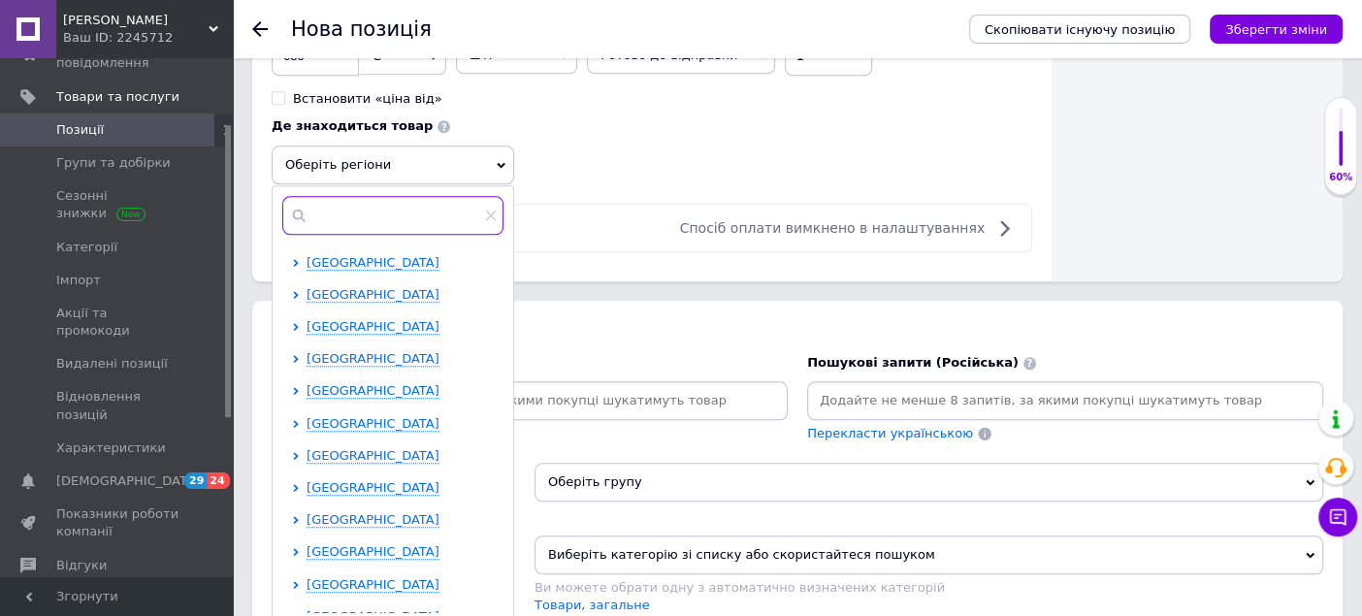
drag, startPoint x: 354, startPoint y: 211, endPoint x: 252, endPoint y: 175, distance: 108.0
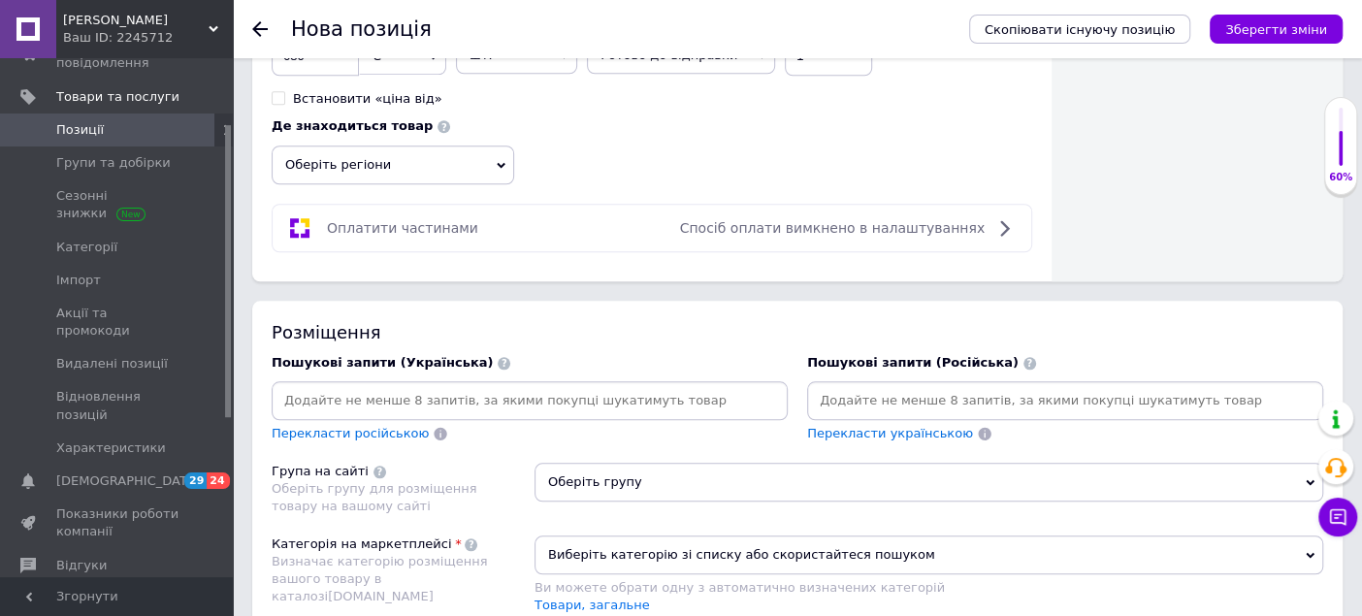
click at [371, 155] on span "Оберіть регіони" at bounding box center [393, 165] width 243 height 39
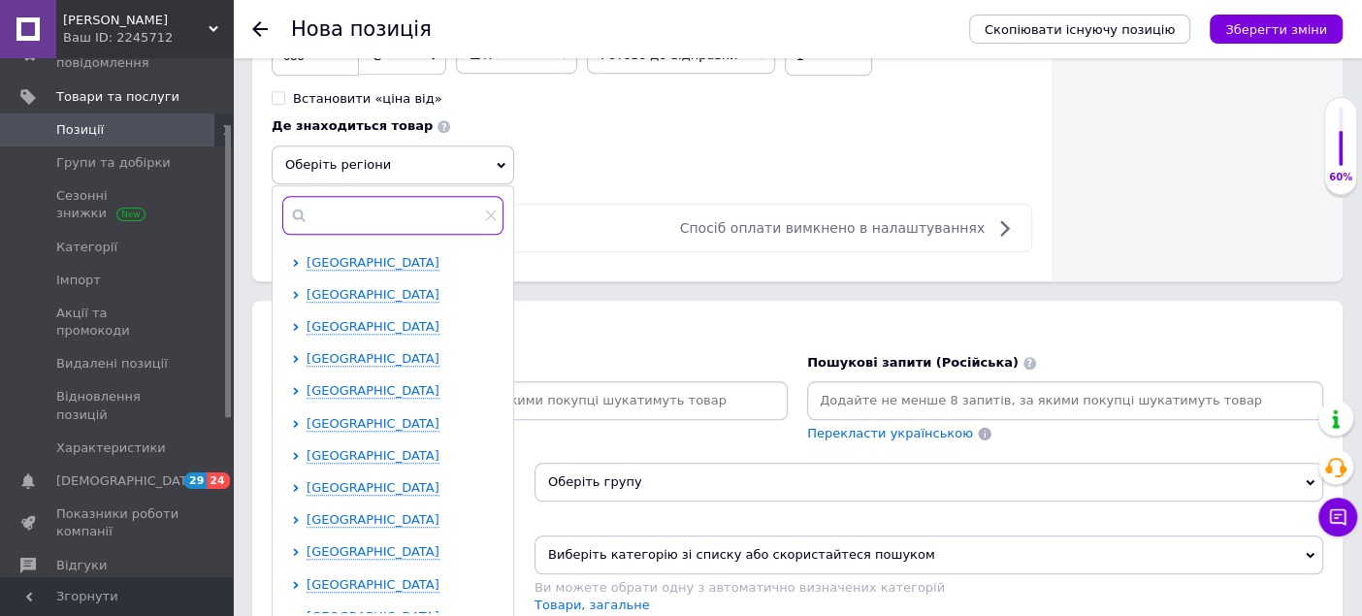
drag, startPoint x: 354, startPoint y: 221, endPoint x: 364, endPoint y: 226, distance: 10.8
click at [355, 226] on input "text" at bounding box center [392, 215] width 221 height 39
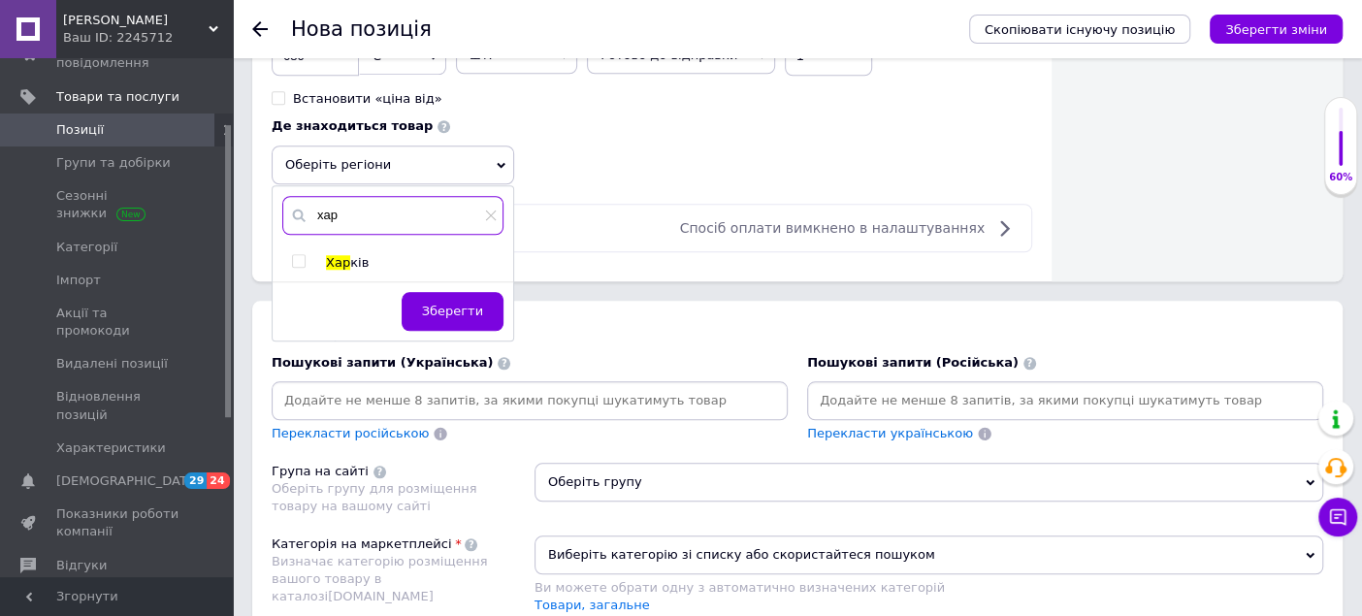
type input "хар"
click at [299, 255] on input "checkbox" at bounding box center [298, 261] width 13 height 13
checkbox input "true"
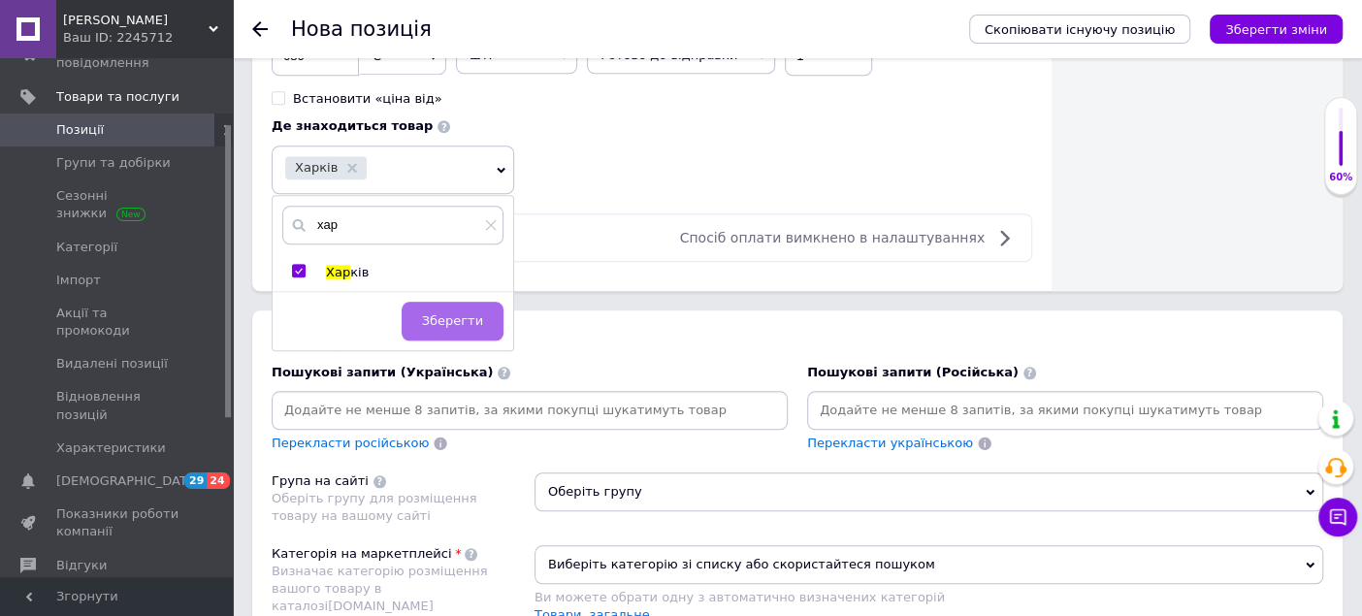
click at [464, 313] on span "Зберегти" at bounding box center [452, 320] width 61 height 15
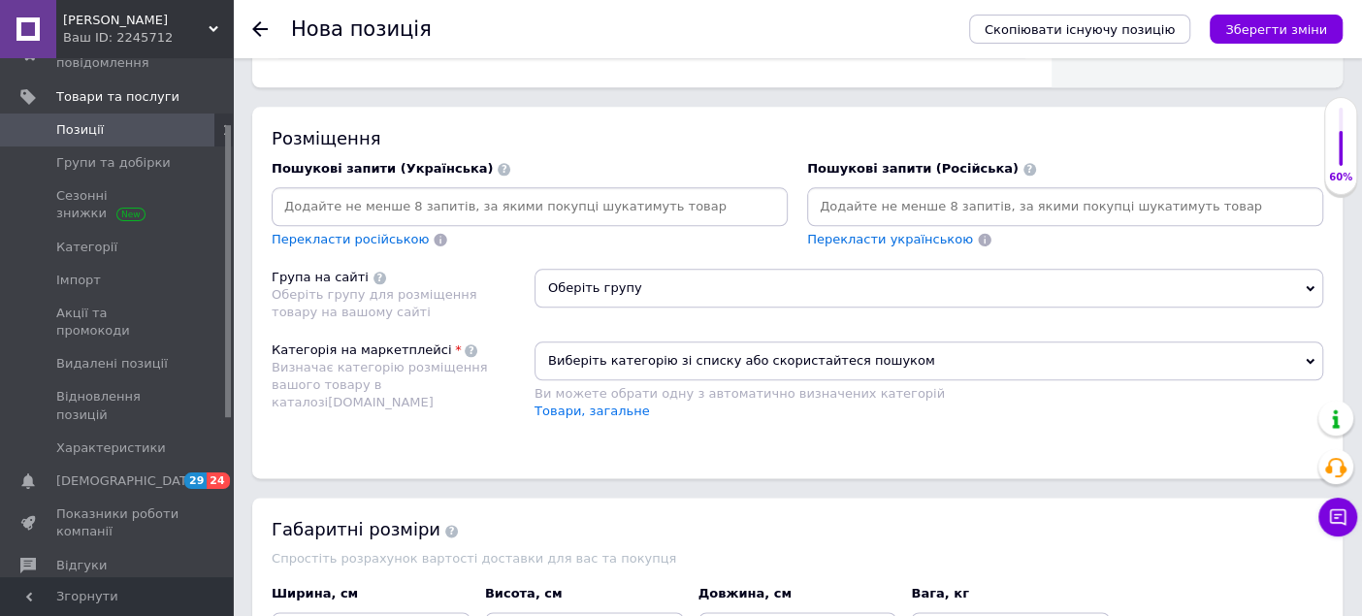
scroll to position [1293, 0]
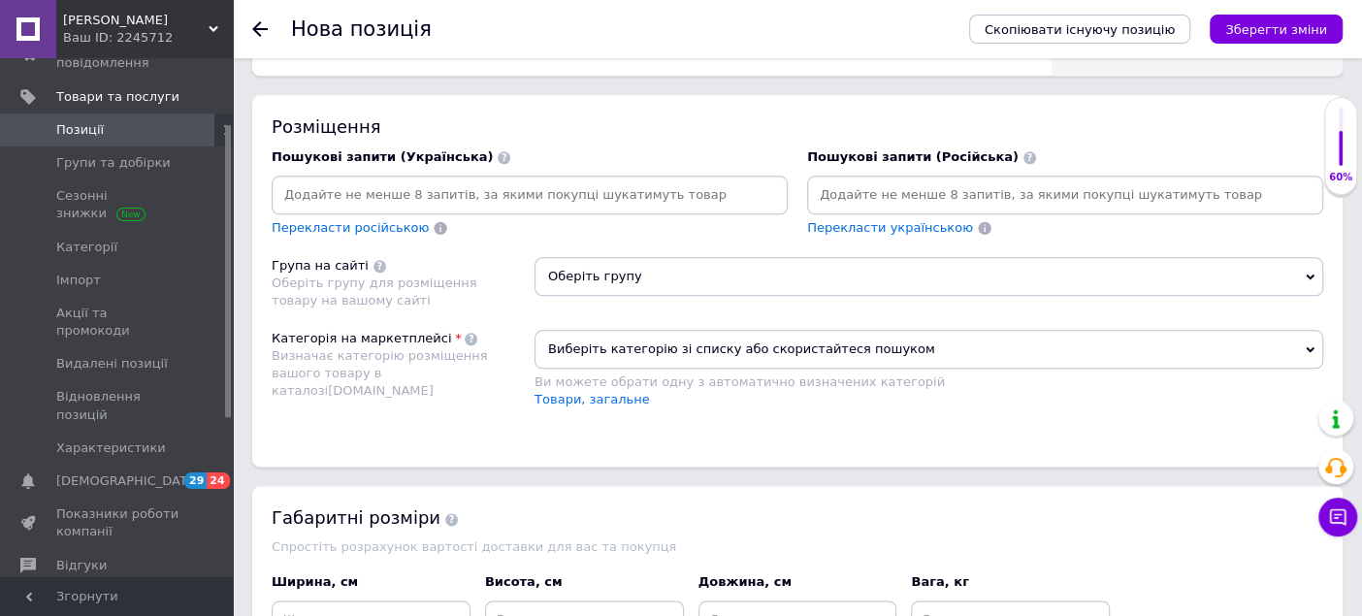
click at [588, 276] on span "Оберіть групу" at bounding box center [929, 276] width 789 height 39
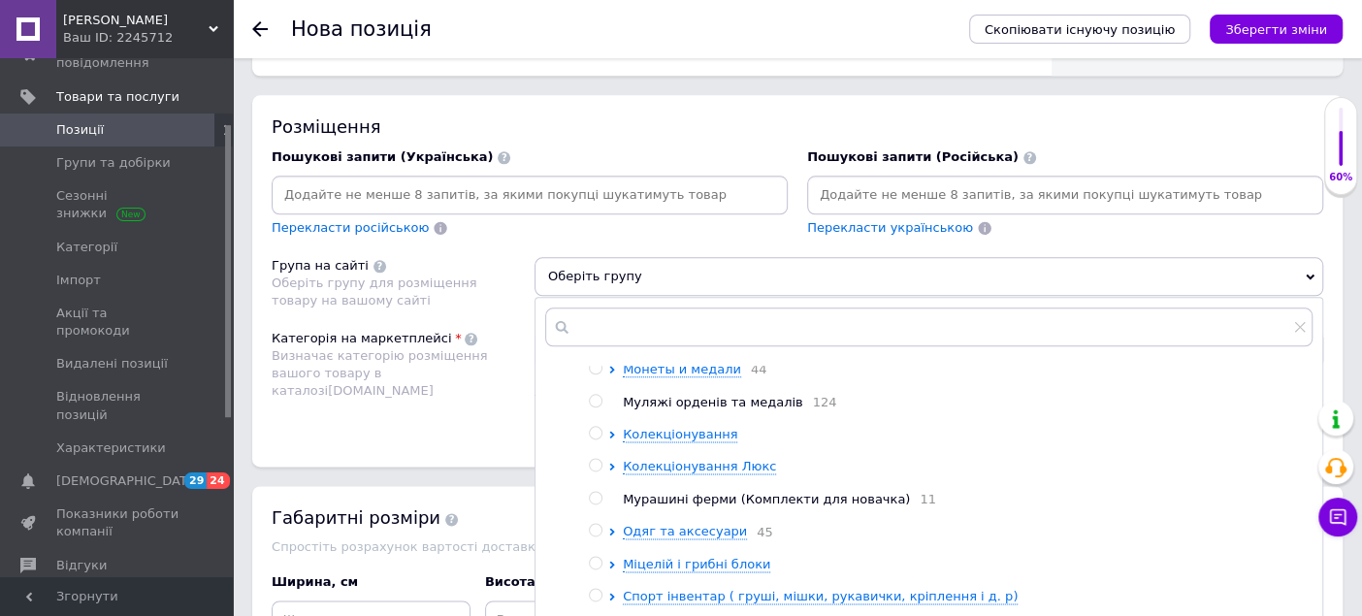
scroll to position [108, 0]
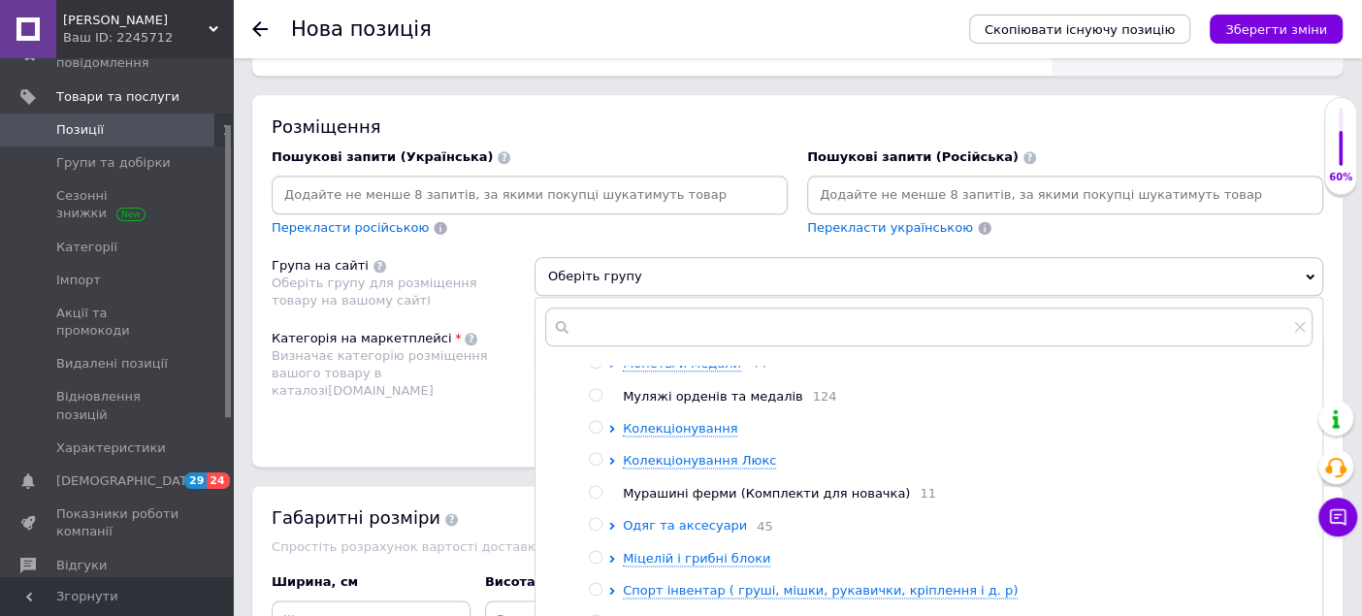
click at [626, 528] on span "Одяг та аксесуари" at bounding box center [685, 525] width 124 height 15
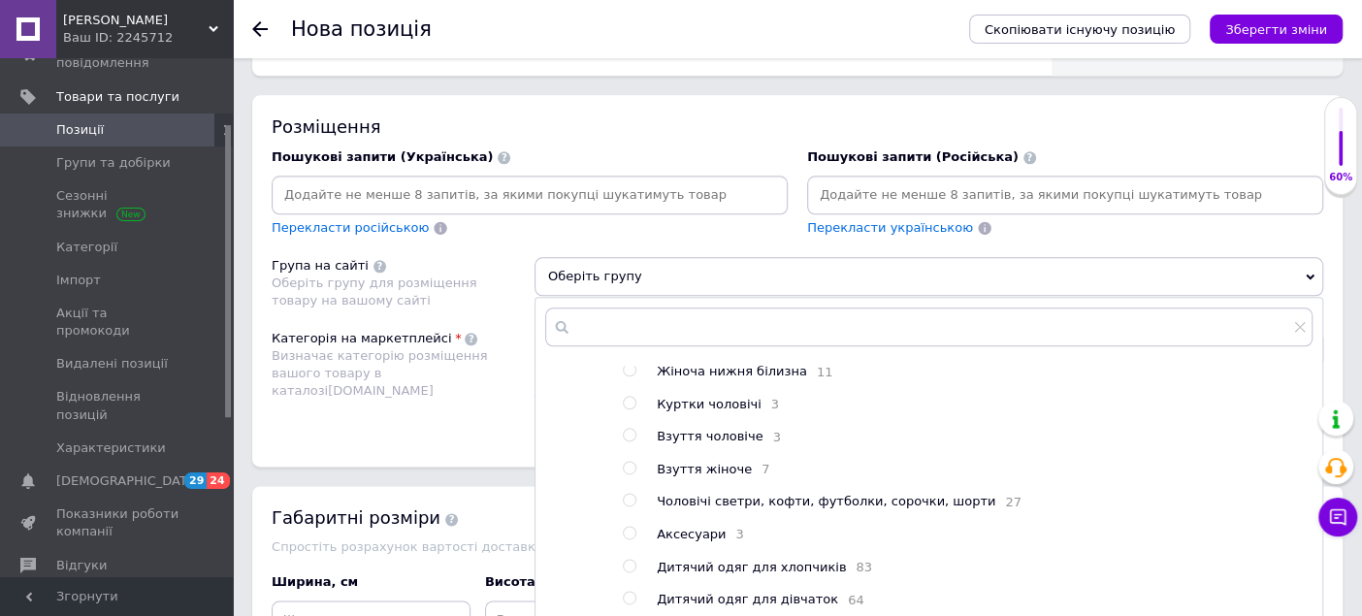
scroll to position [431, 0]
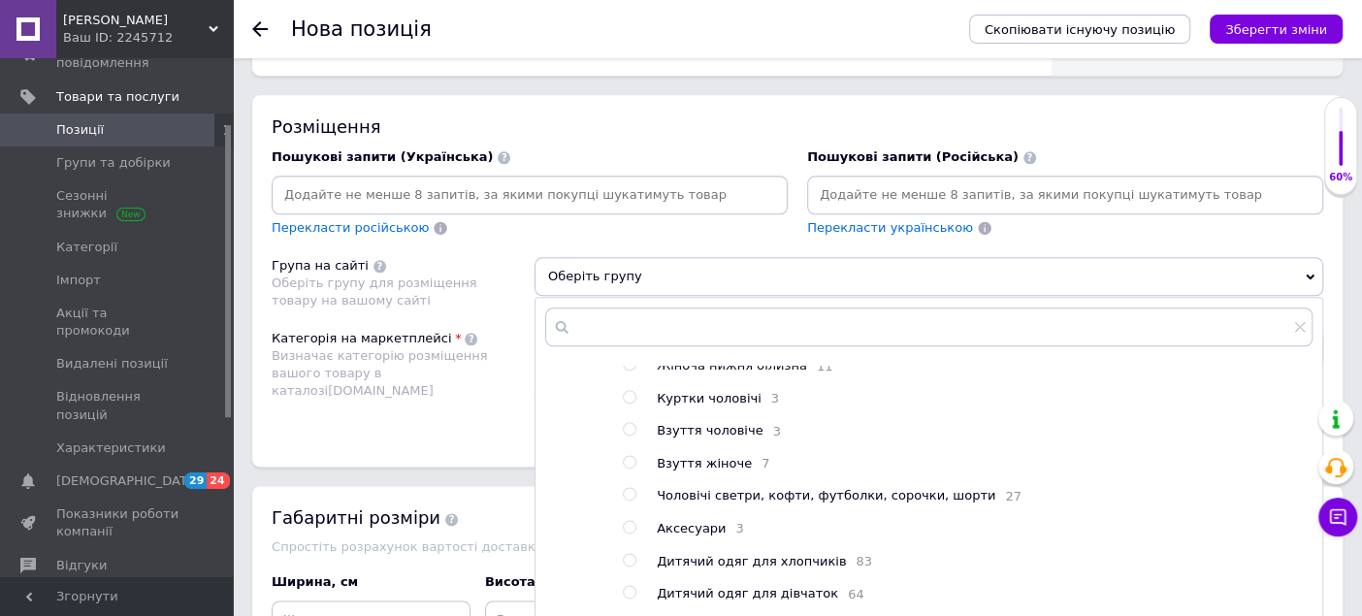
click at [632, 401] on input "radio" at bounding box center [629, 397] width 13 height 13
radio input "true"
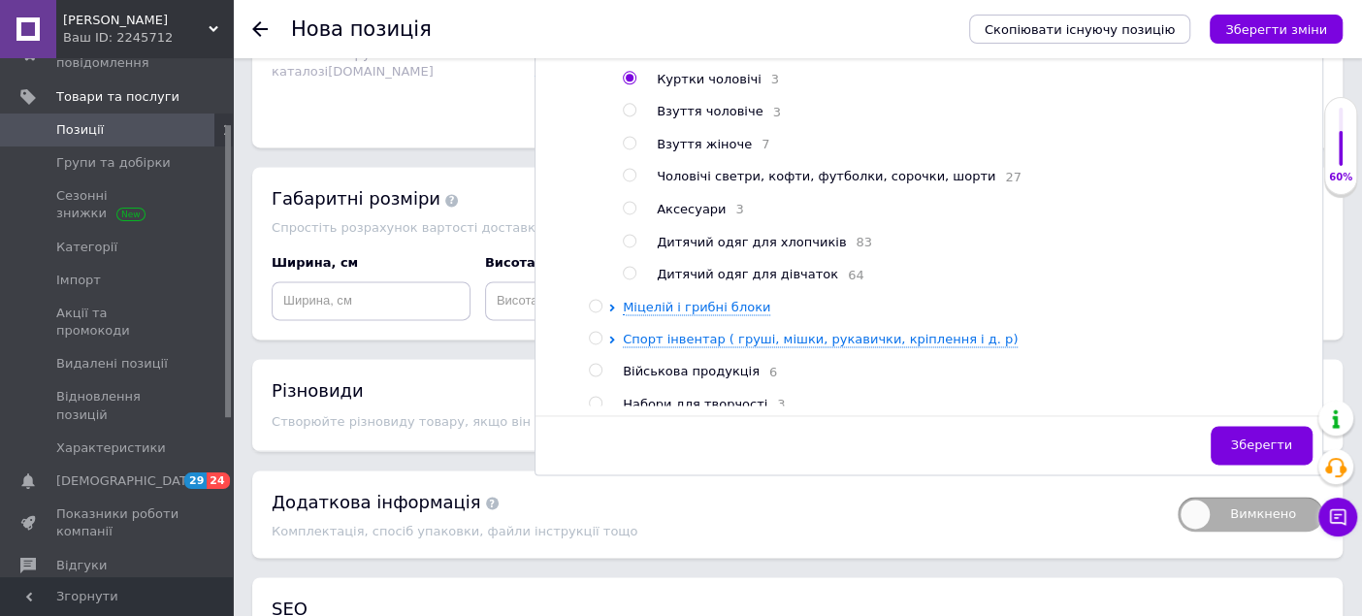
scroll to position [1616, 0]
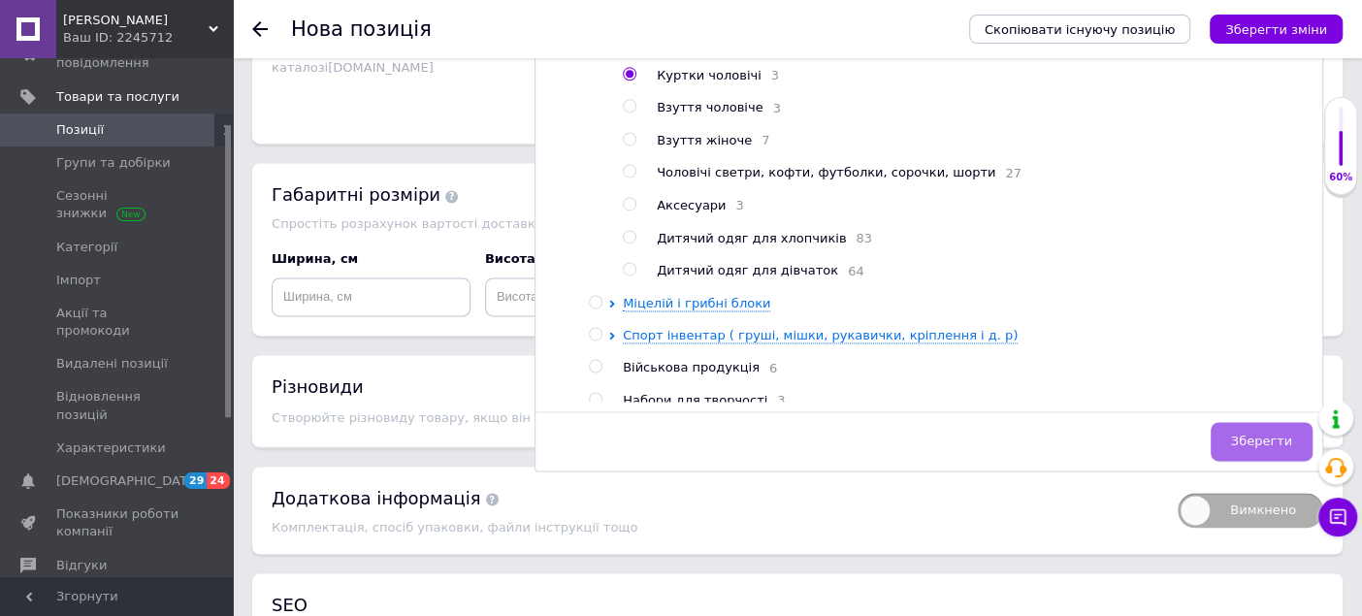
click at [1244, 434] on span "Зберегти" at bounding box center [1261, 441] width 61 height 15
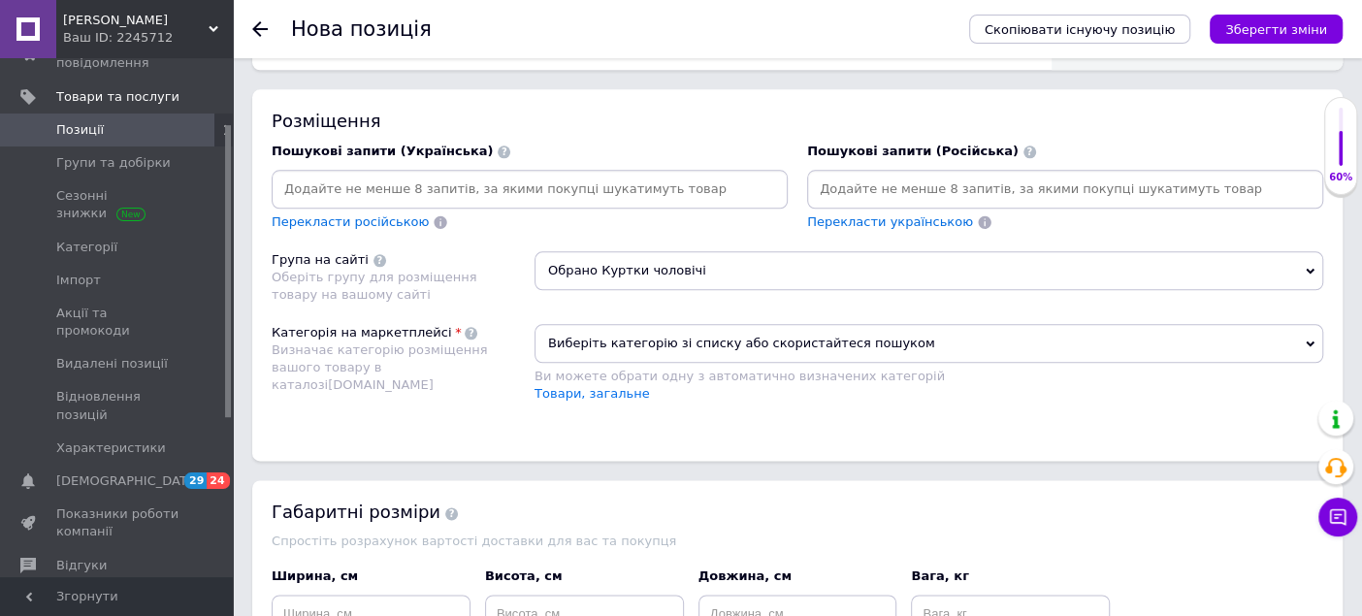
scroll to position [1293, 0]
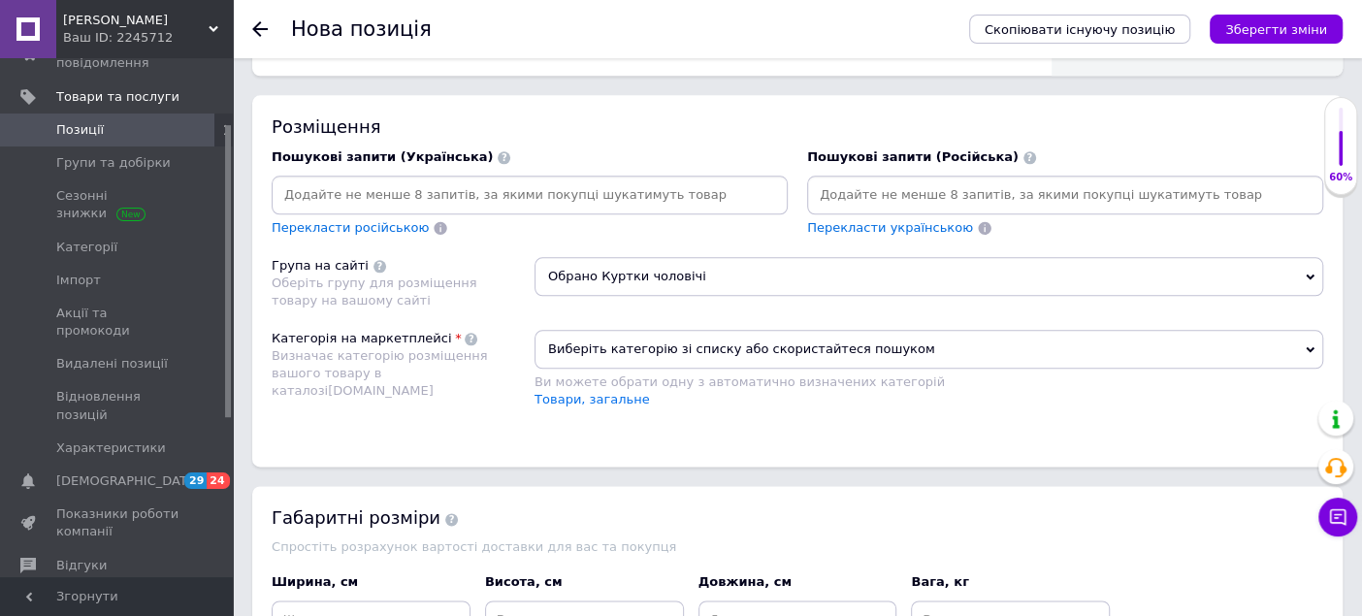
click at [618, 344] on span "Виберіть категорію зі списку або скористайтеся пошуком" at bounding box center [929, 349] width 789 height 39
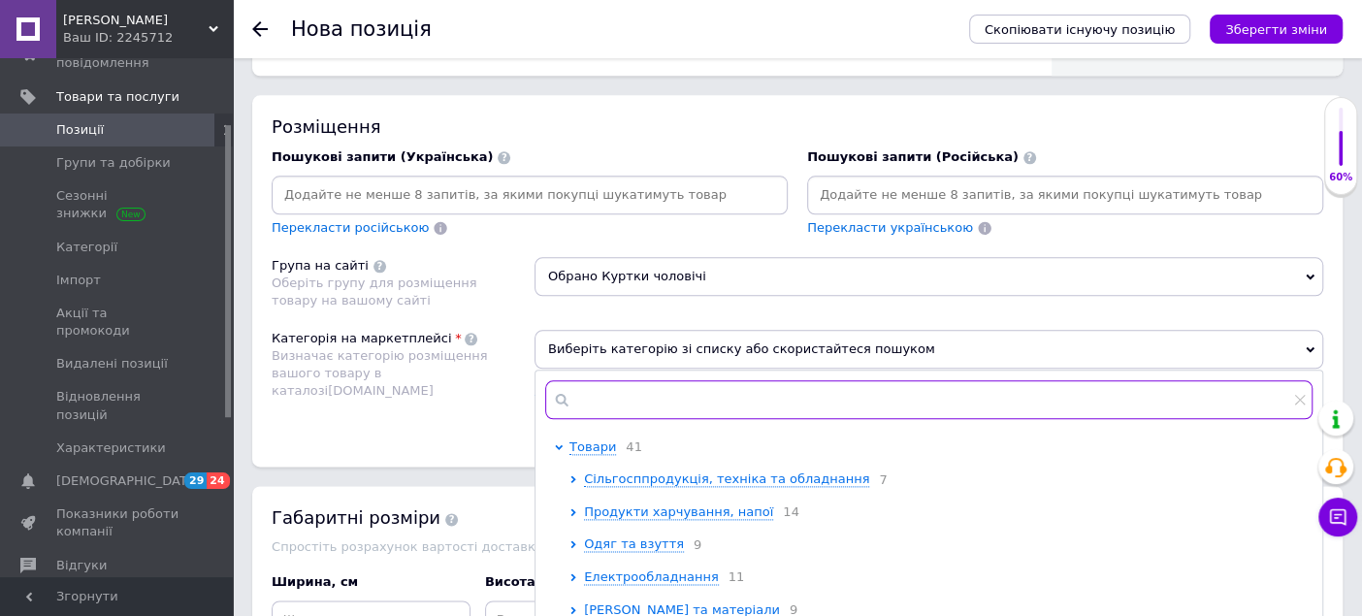
drag, startPoint x: 622, startPoint y: 390, endPoint x: 596, endPoint y: 387, distance: 26.4
click at [597, 387] on input "text" at bounding box center [928, 399] width 767 height 39
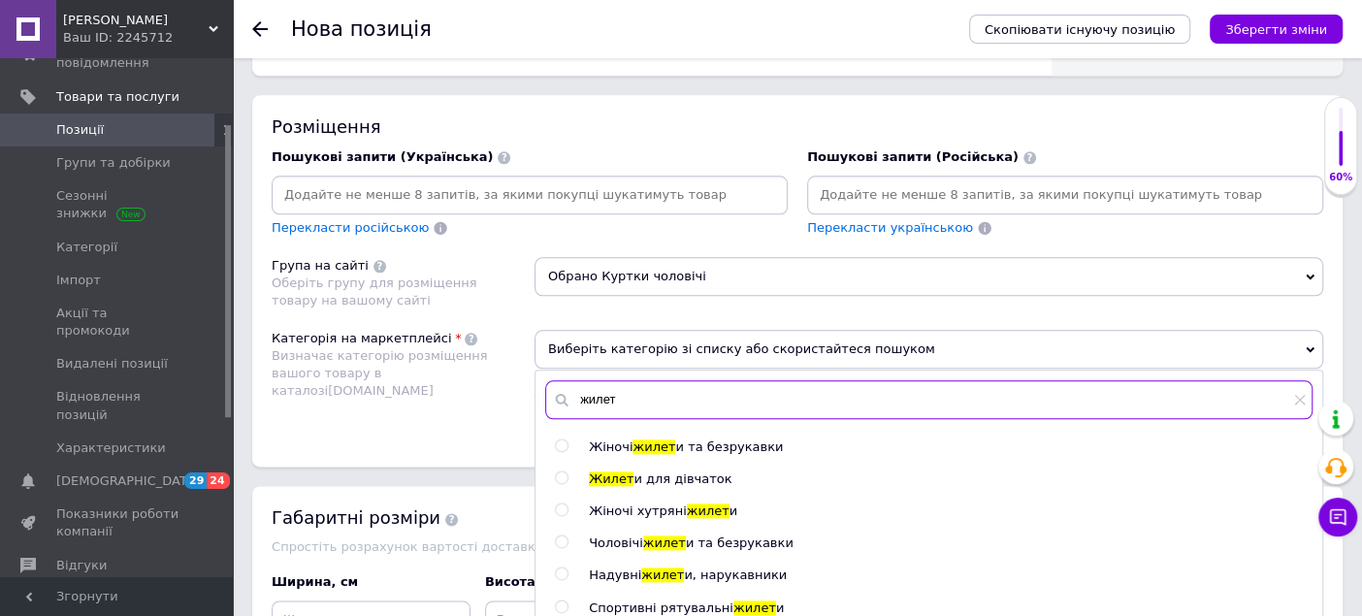
type input "жилет"
click at [560, 536] on input "radio" at bounding box center [561, 542] width 13 height 13
radio input "true"
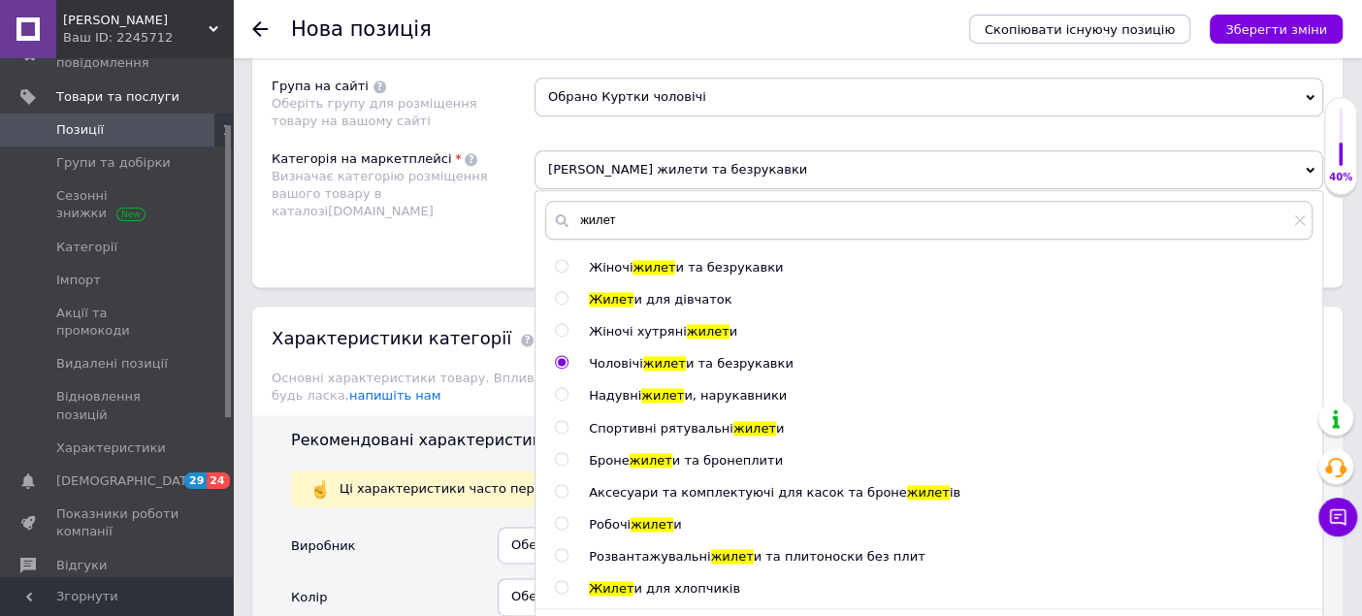
scroll to position [1509, 0]
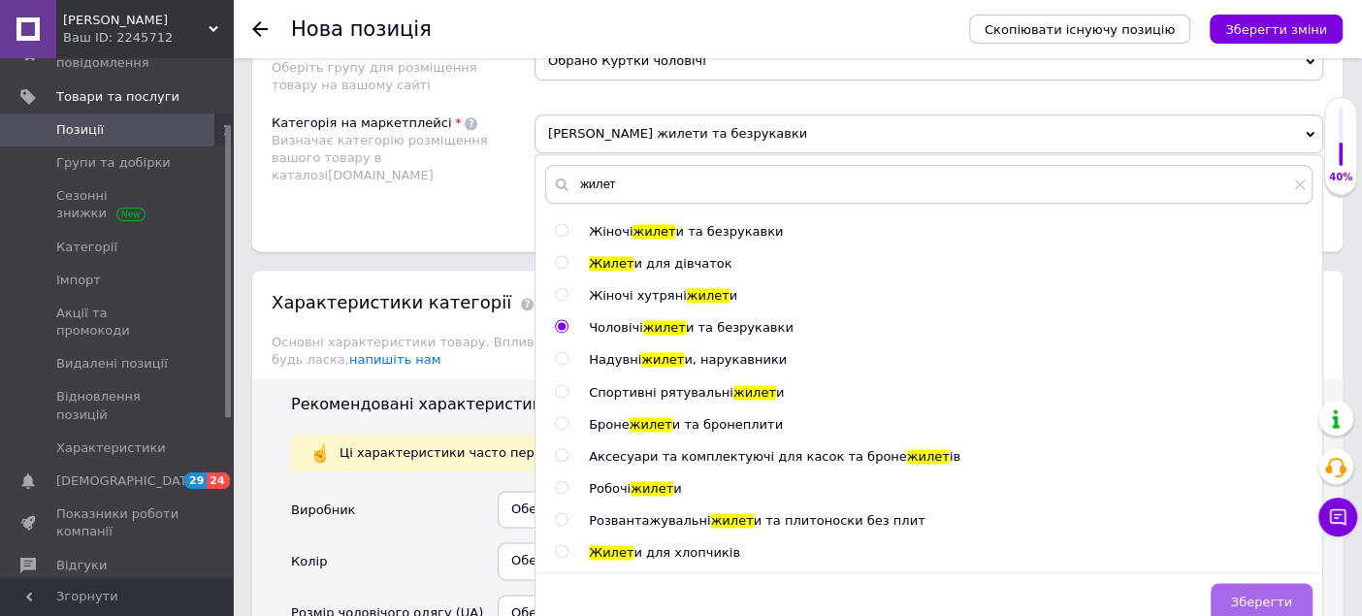
click at [1274, 601] on span "Зберегти" at bounding box center [1261, 602] width 61 height 15
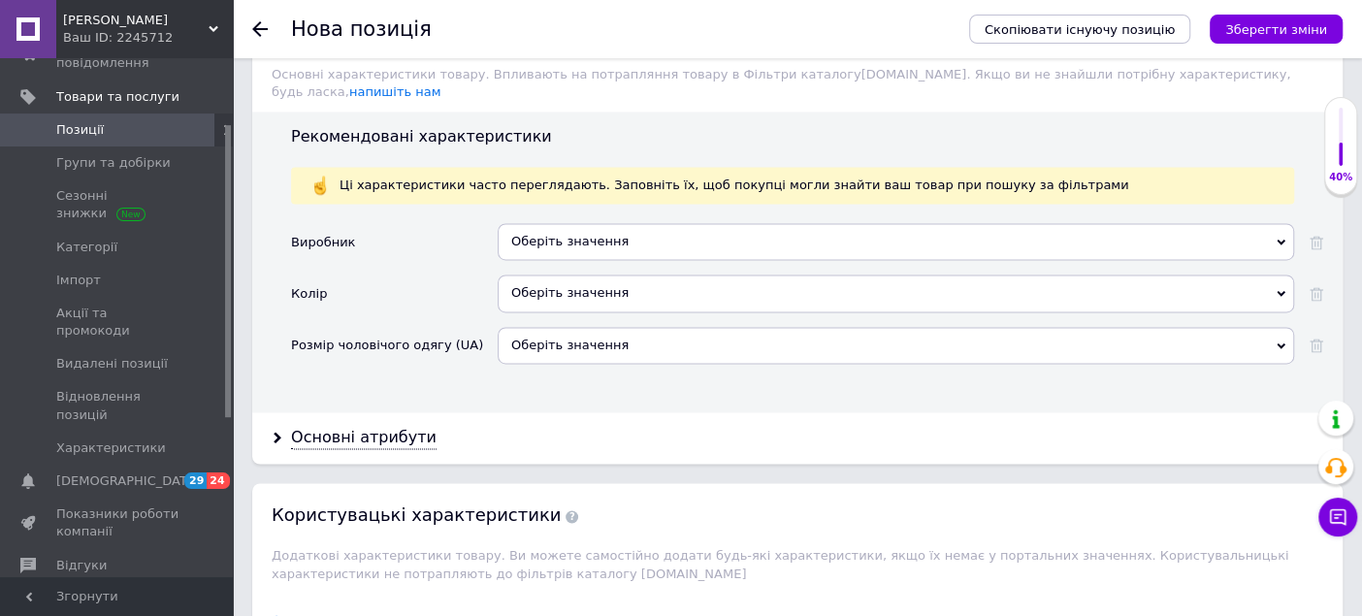
scroll to position [1832, 0]
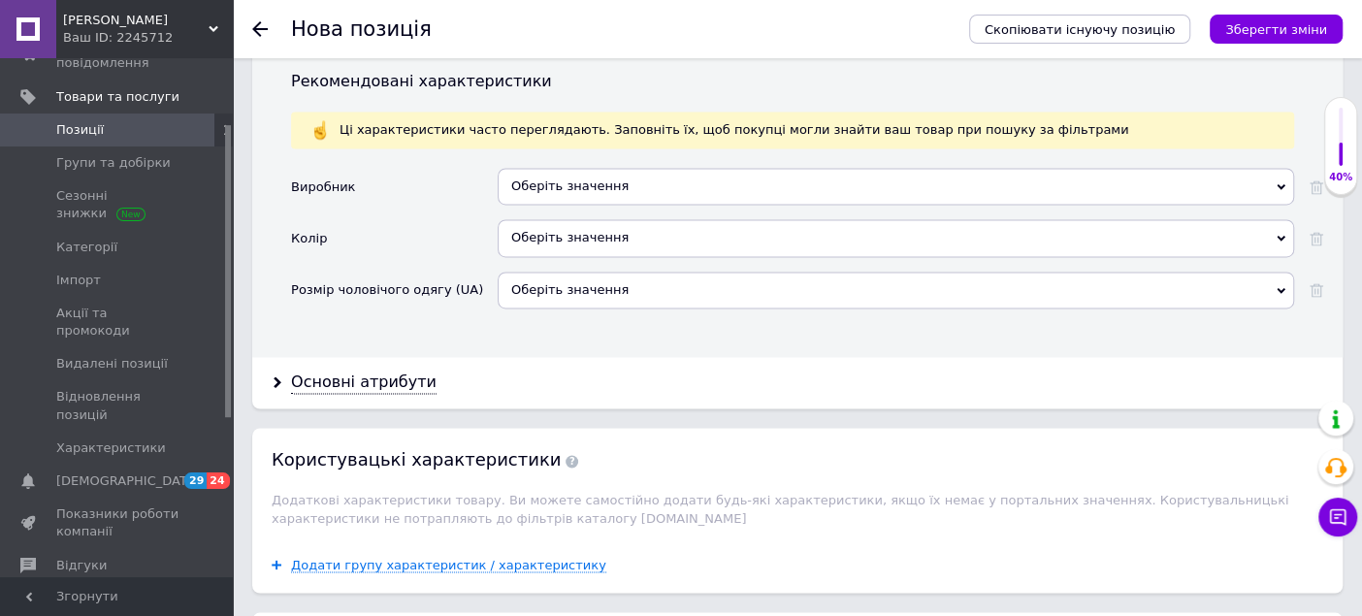
click at [582, 168] on div "Оберіть значення" at bounding box center [896, 186] width 796 height 37
drag, startPoint x: 447, startPoint y: 211, endPoint x: 472, endPoint y: 226, distance: 29.6
click at [446, 219] on div "Колір" at bounding box center [394, 244] width 207 height 51
click at [541, 219] on div "Оберіть значення" at bounding box center [896, 237] width 796 height 37
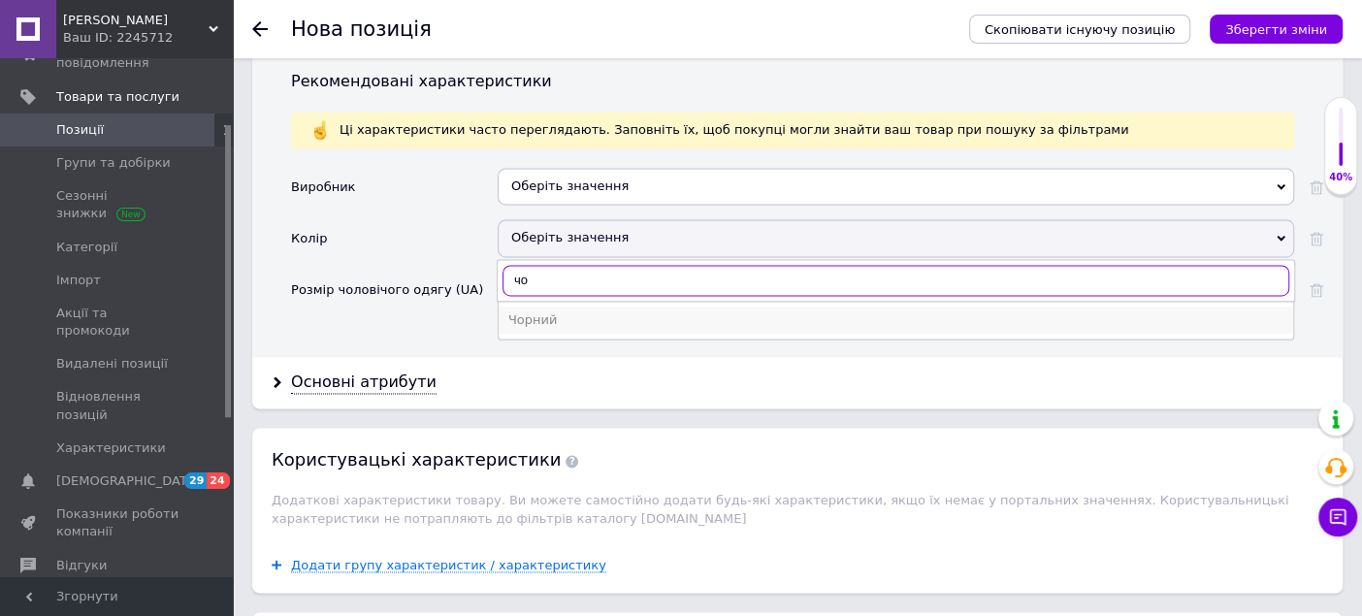
type input "чо"
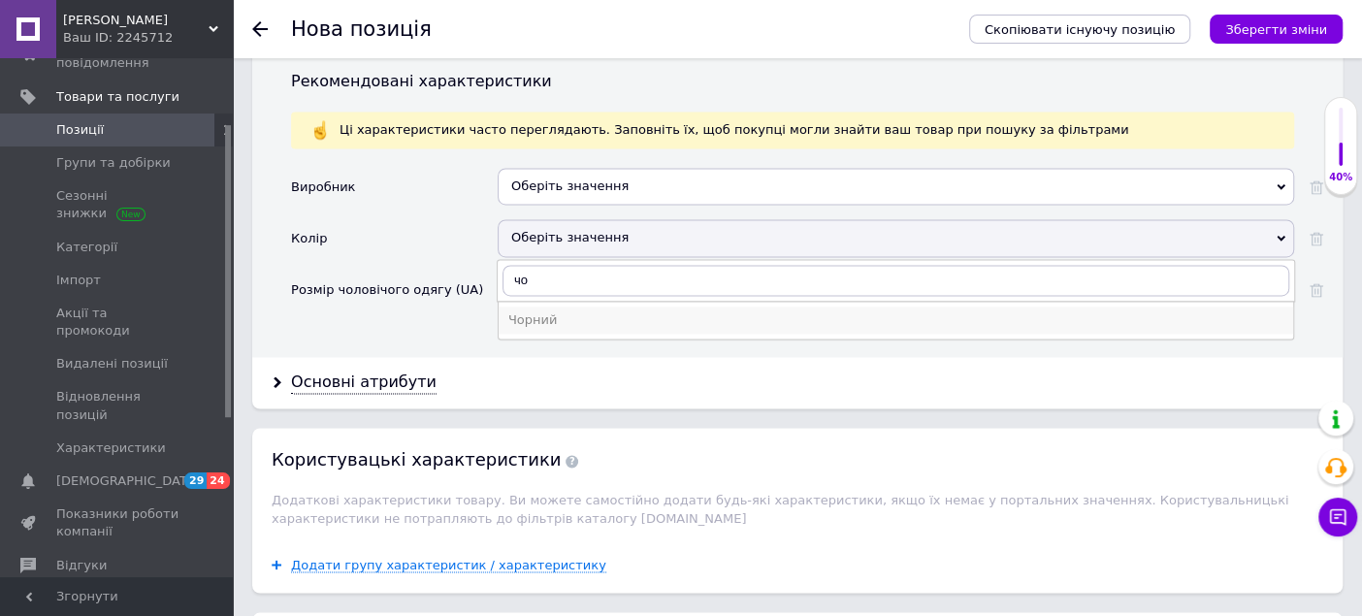
click at [551, 311] on div "Чорний" at bounding box center [895, 319] width 775 height 17
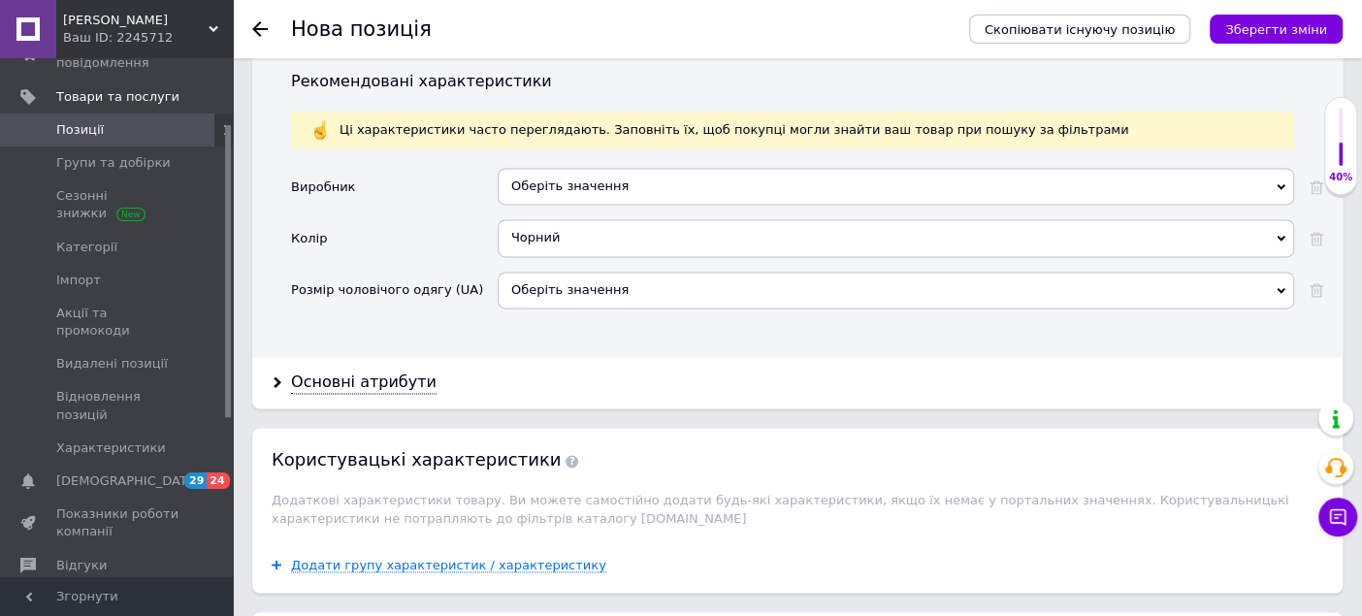
click at [553, 272] on div "Оберіть значення" at bounding box center [896, 290] width 796 height 37
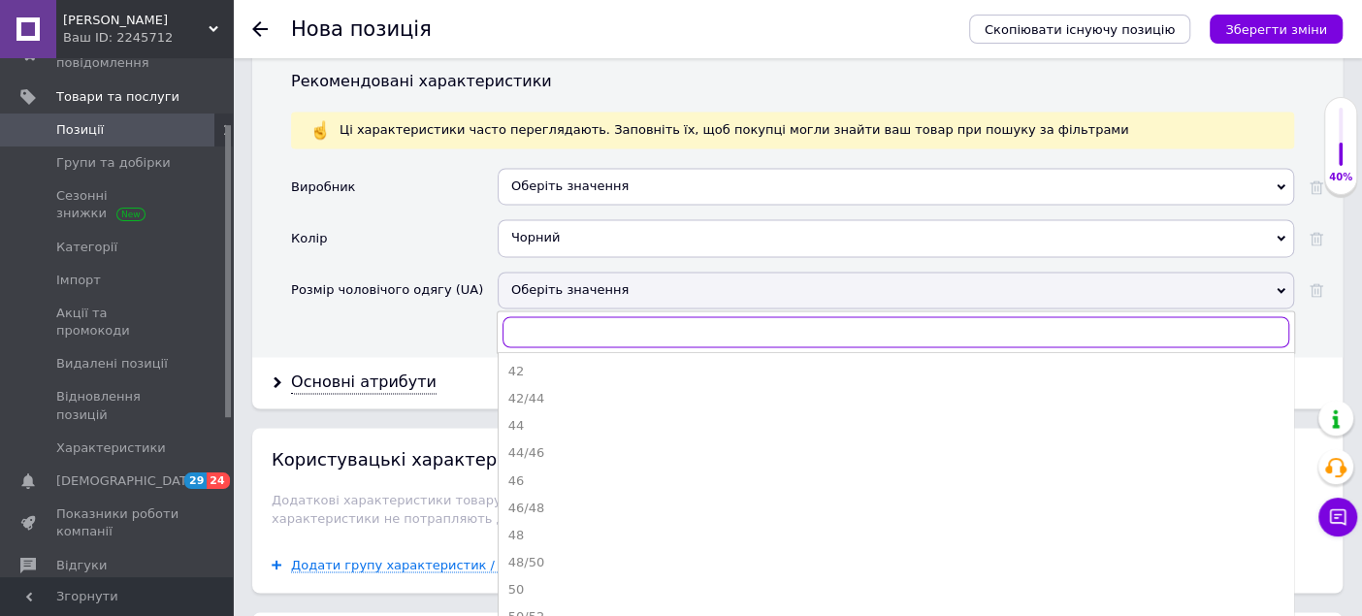
type input "L"
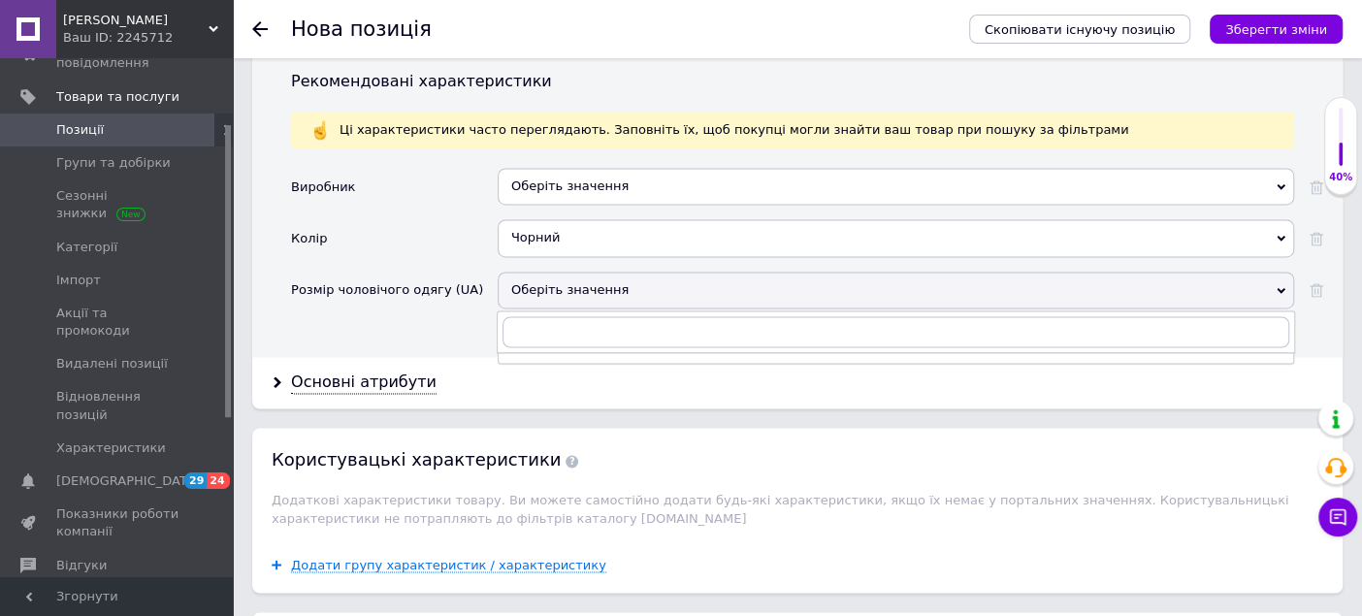
drag, startPoint x: 596, startPoint y: 348, endPoint x: 582, endPoint y: 332, distance: 21.4
click at [589, 357] on div "Основні атрибути" at bounding box center [797, 382] width 1090 height 51
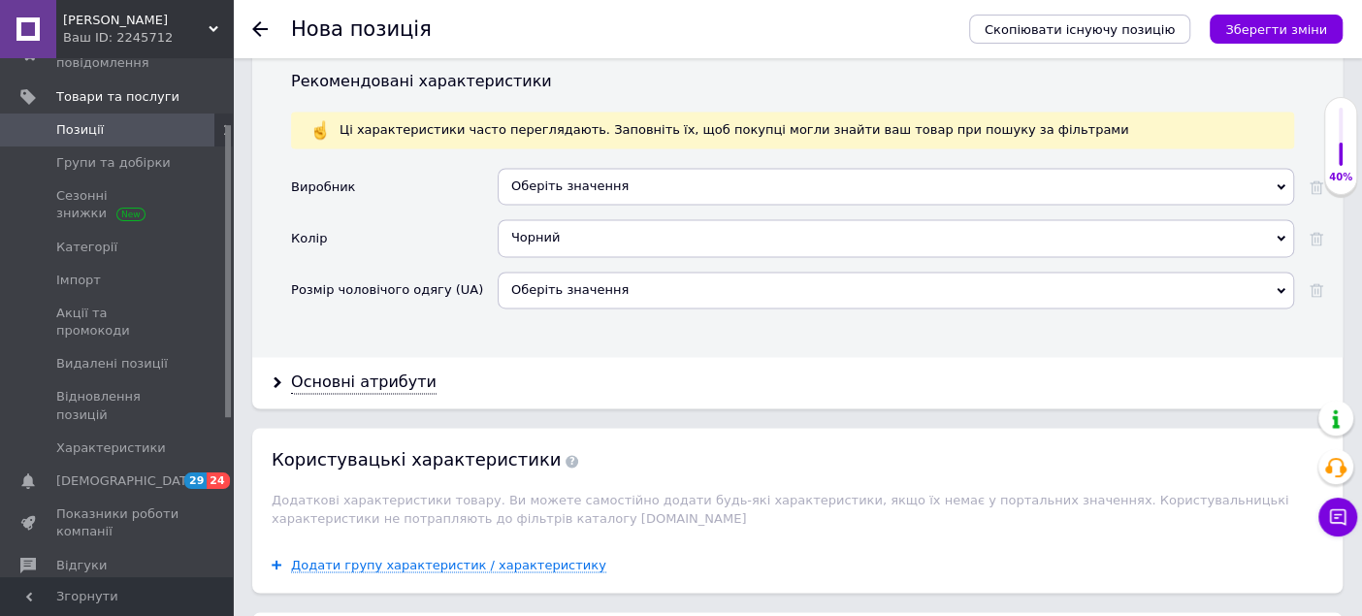
click at [574, 297] on div "Виробник Оберіть значення Колір Чорний Бежевий Білий Бірюзовий Бордовий Блакитн…" at bounding box center [807, 255] width 1032 height 175
click at [576, 275] on div "Оберіть значення" at bounding box center [896, 290] width 796 height 37
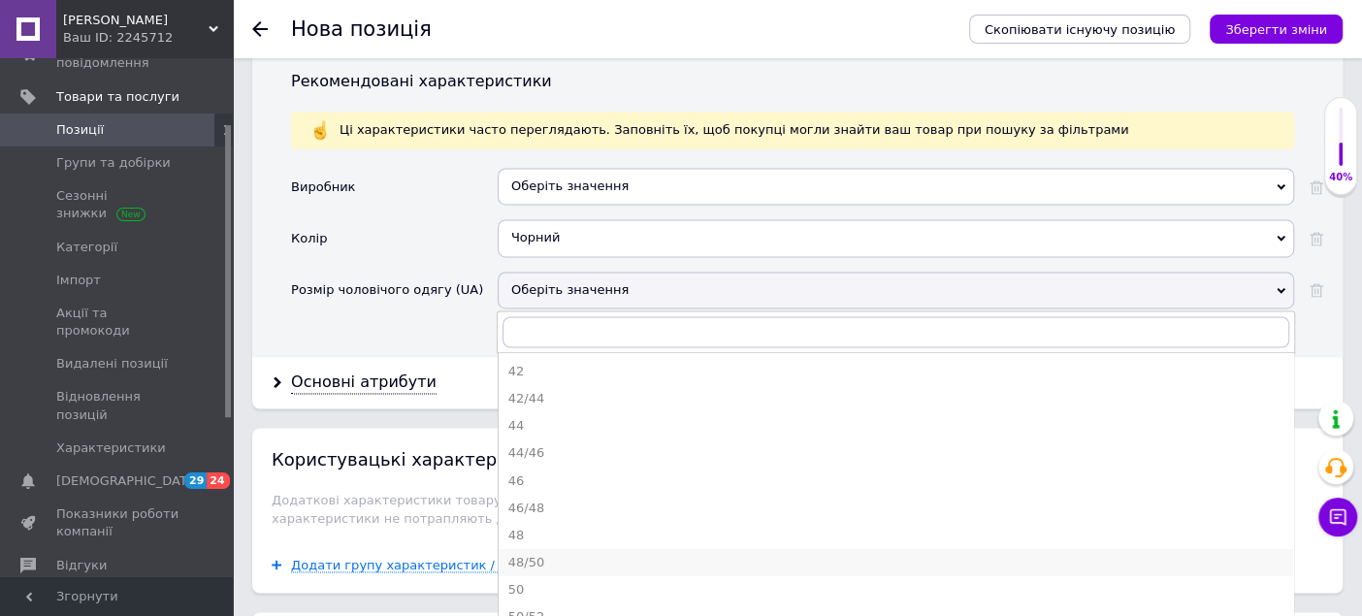
click at [528, 554] on div "48/50" at bounding box center [895, 562] width 775 height 17
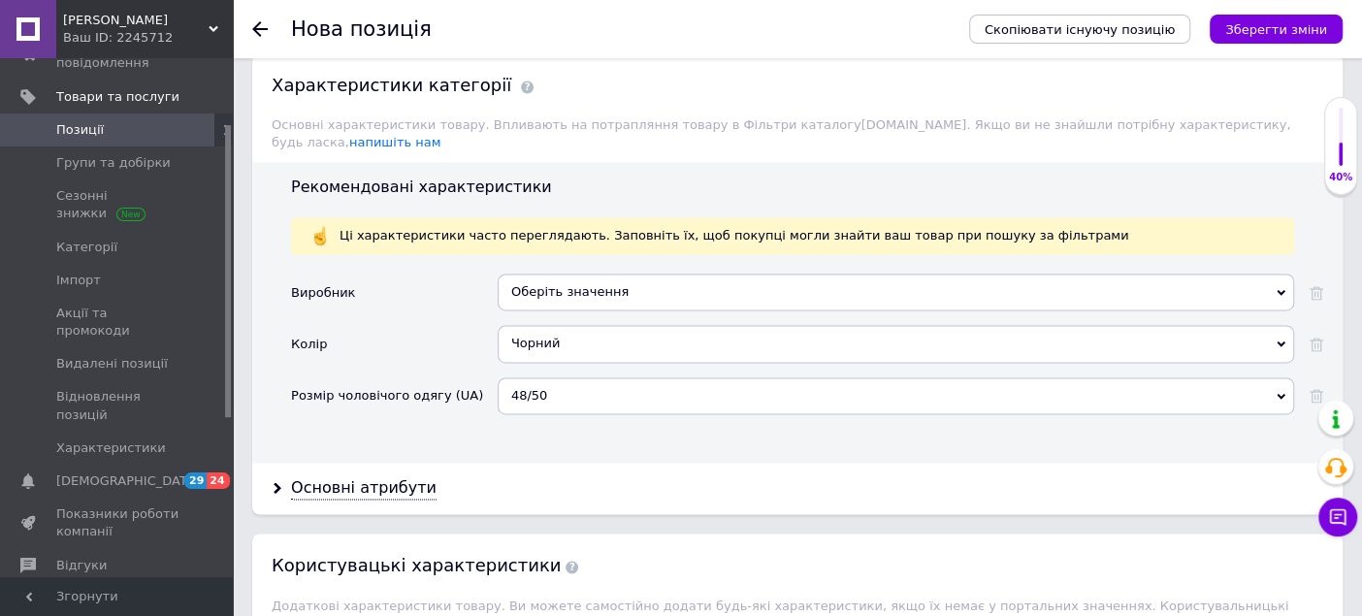
scroll to position [1724, 0]
click at [601, 276] on div "Оберіть значення" at bounding box center [896, 294] width 796 height 37
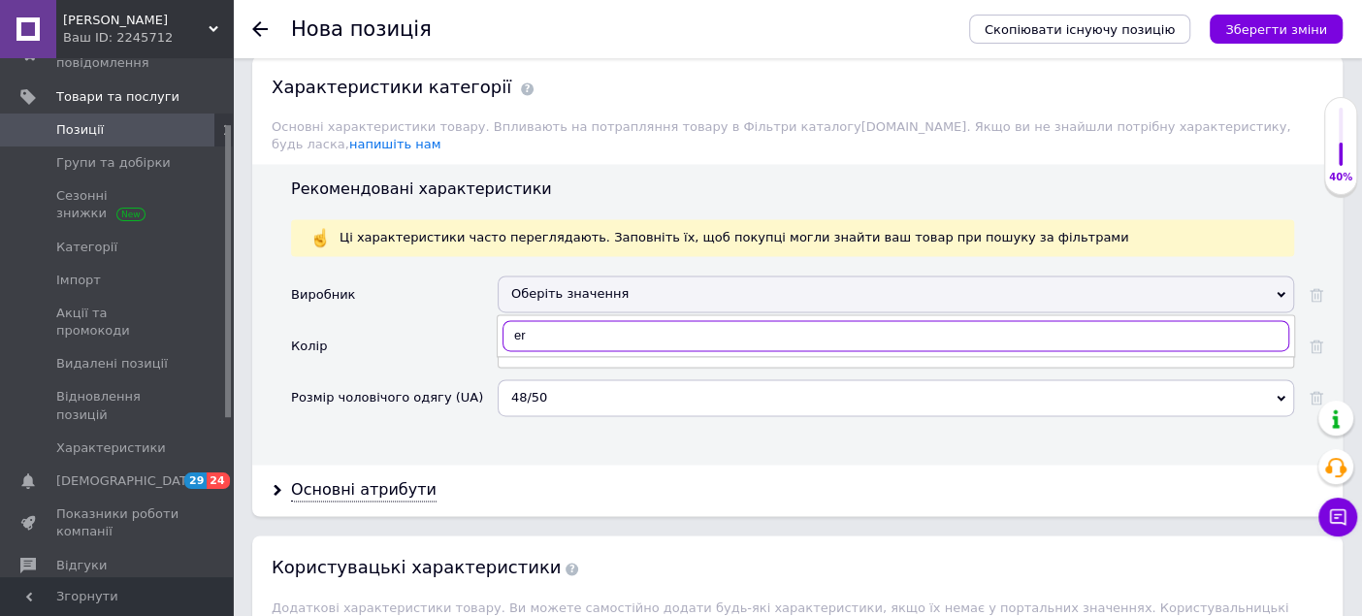
type input "e"
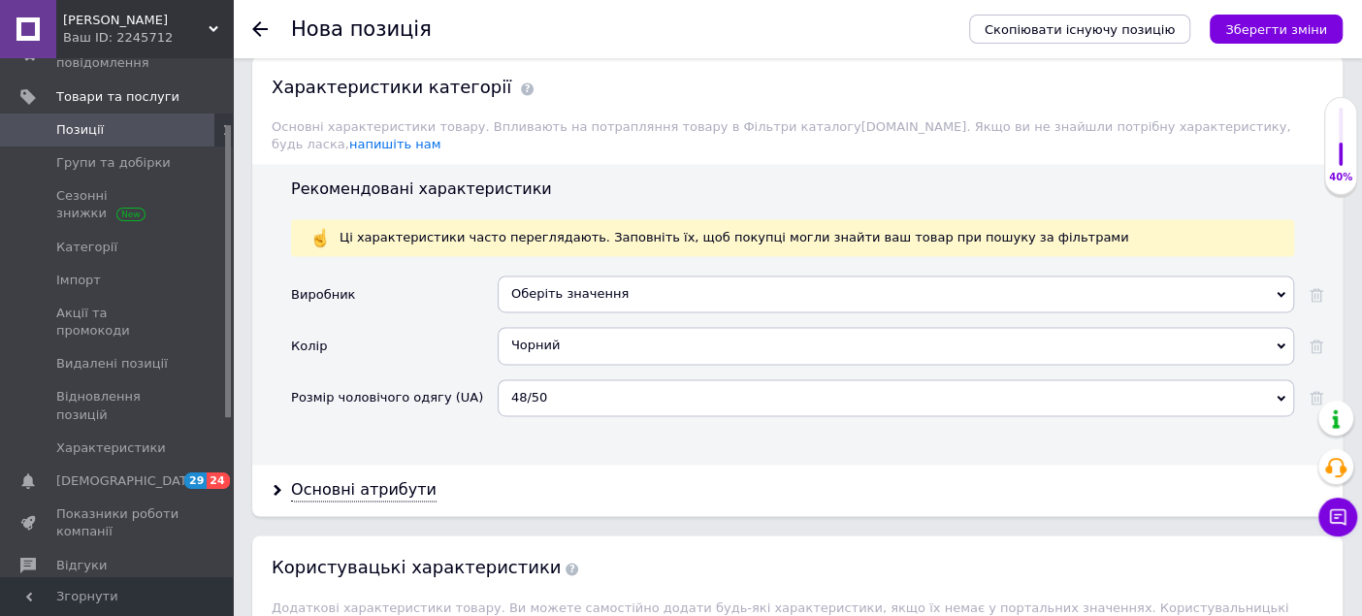
click at [435, 327] on div "Колір" at bounding box center [394, 352] width 207 height 51
click at [560, 276] on div "Оберіть значення" at bounding box center [896, 294] width 796 height 37
click at [436, 292] on div "Виробник" at bounding box center [394, 301] width 207 height 51
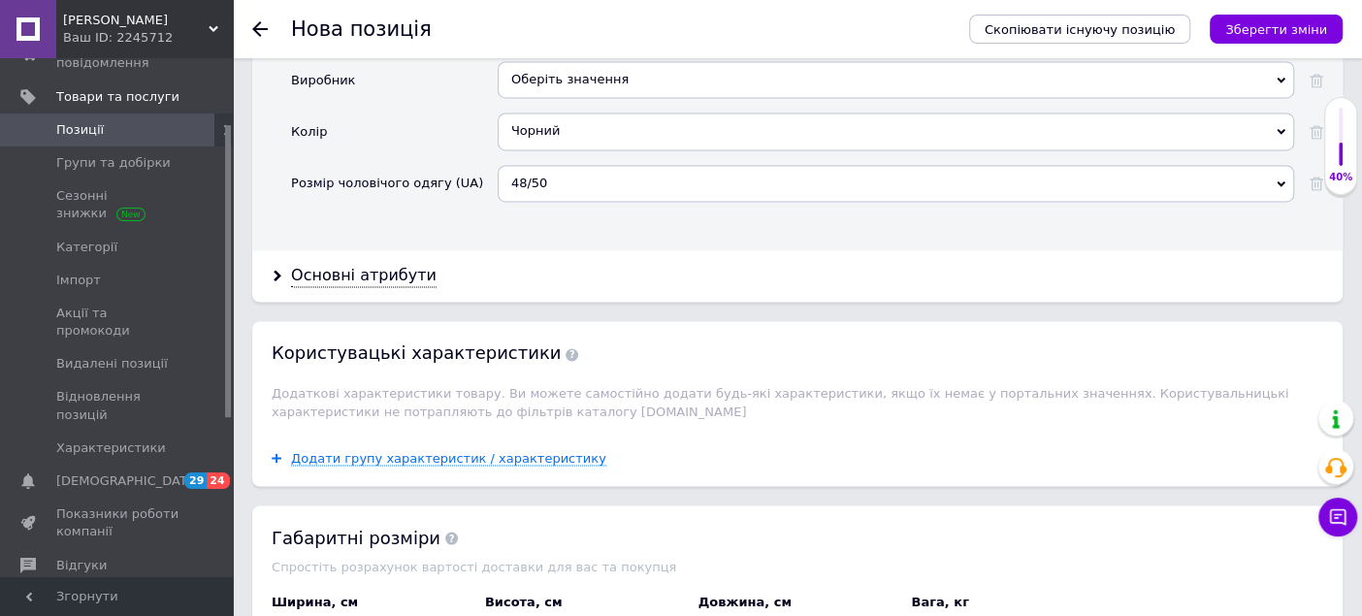
scroll to position [1940, 0]
click at [388, 263] on div "Основні атрибути" at bounding box center [364, 274] width 146 height 22
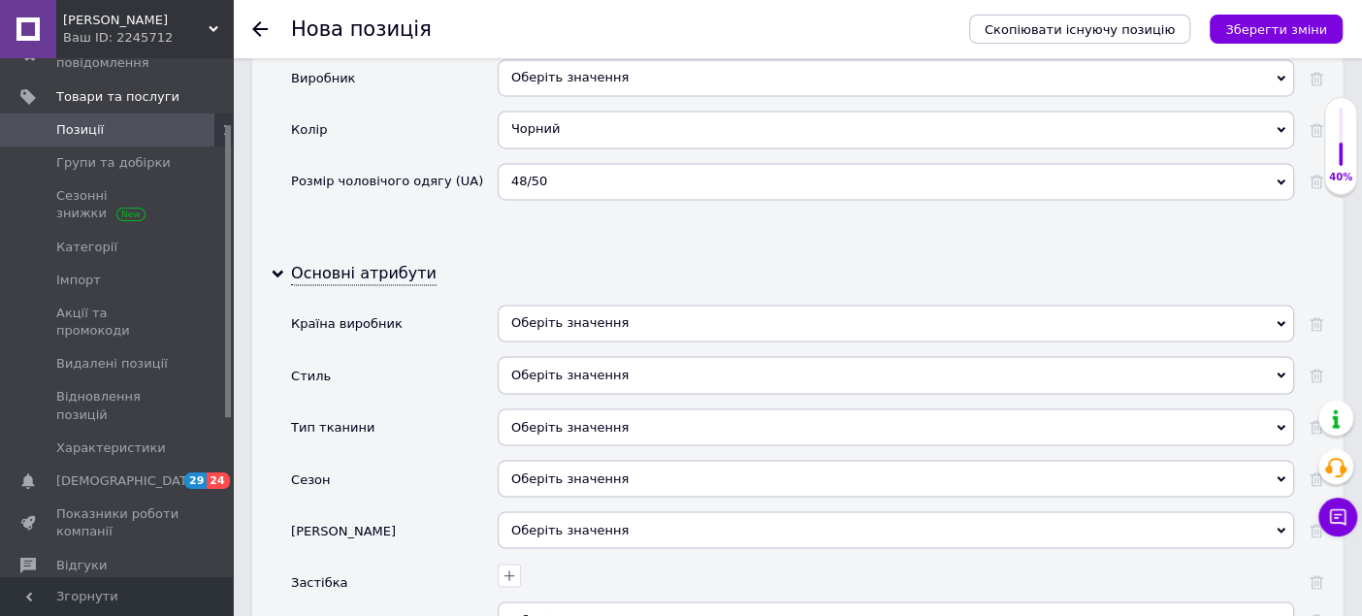
click at [558, 305] on div "Оберіть значення" at bounding box center [896, 323] width 796 height 37
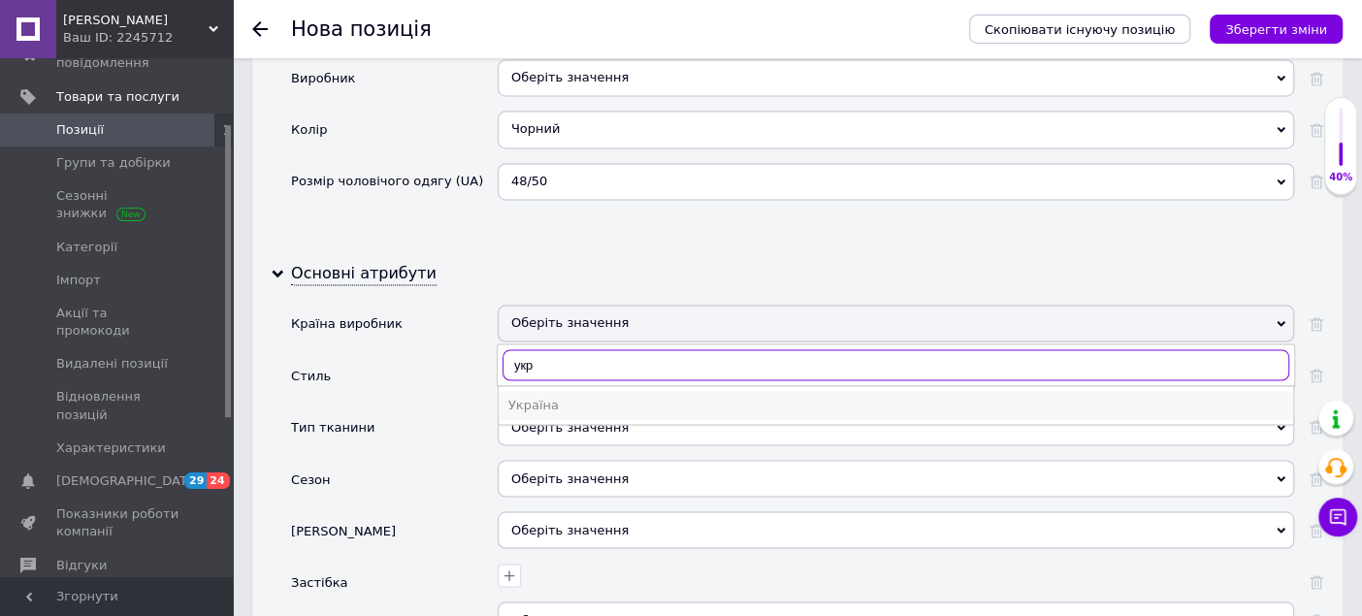
type input "укр"
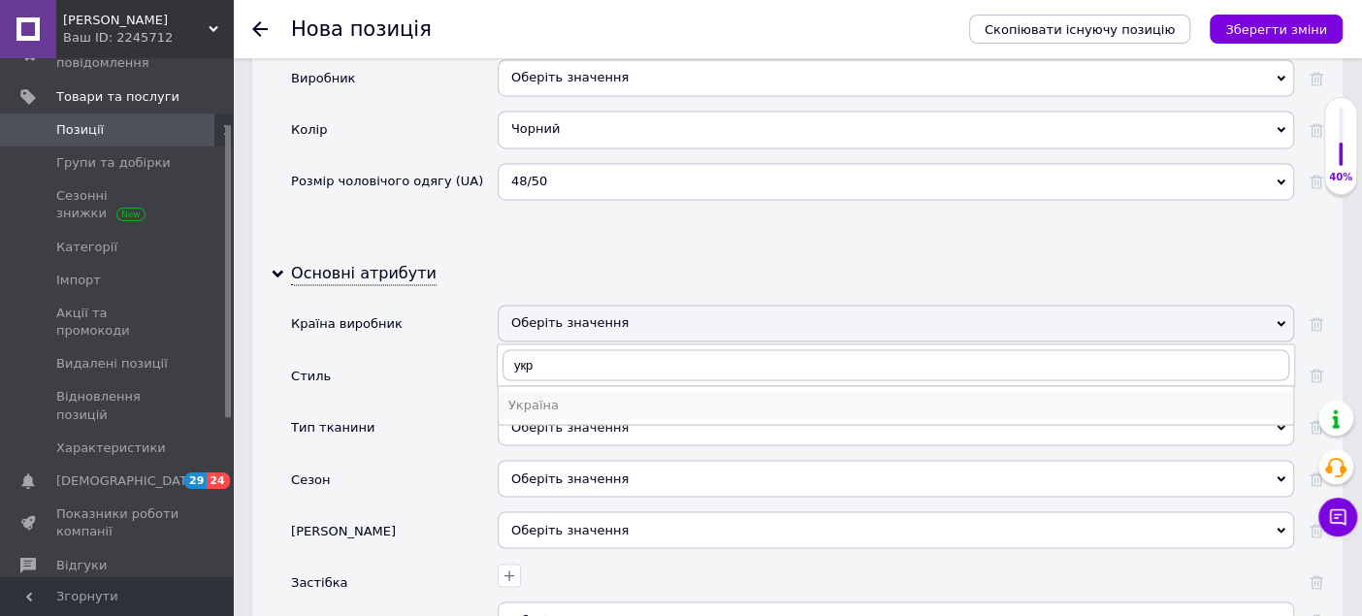
click at [548, 396] on div "Україна" at bounding box center [895, 404] width 775 height 17
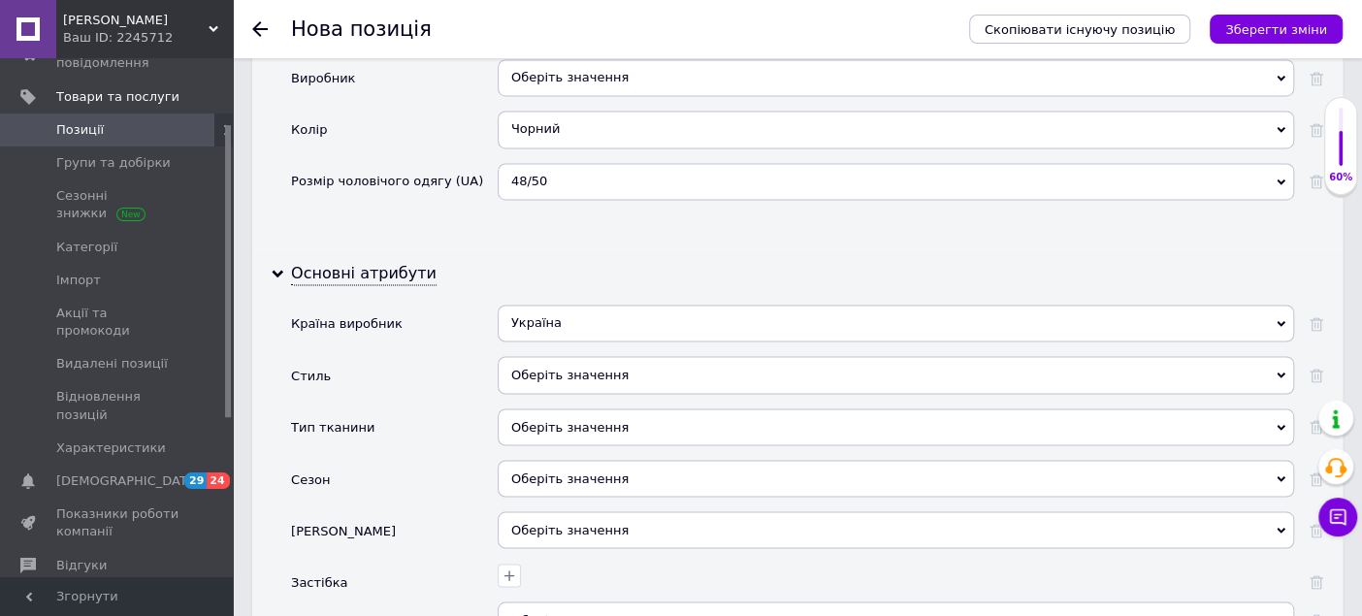
click at [541, 408] on div "Оберіть значення" at bounding box center [896, 426] width 796 height 37
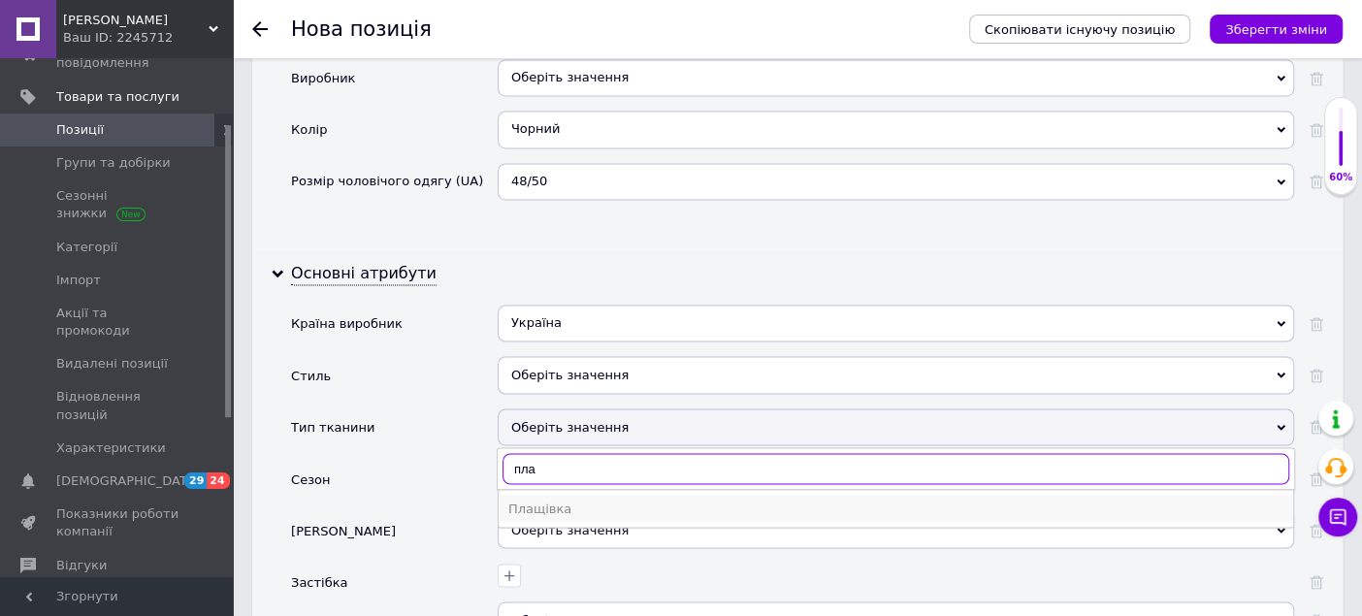
type input "пла"
click at [541, 500] on div "Плащівка" at bounding box center [895, 508] width 775 height 17
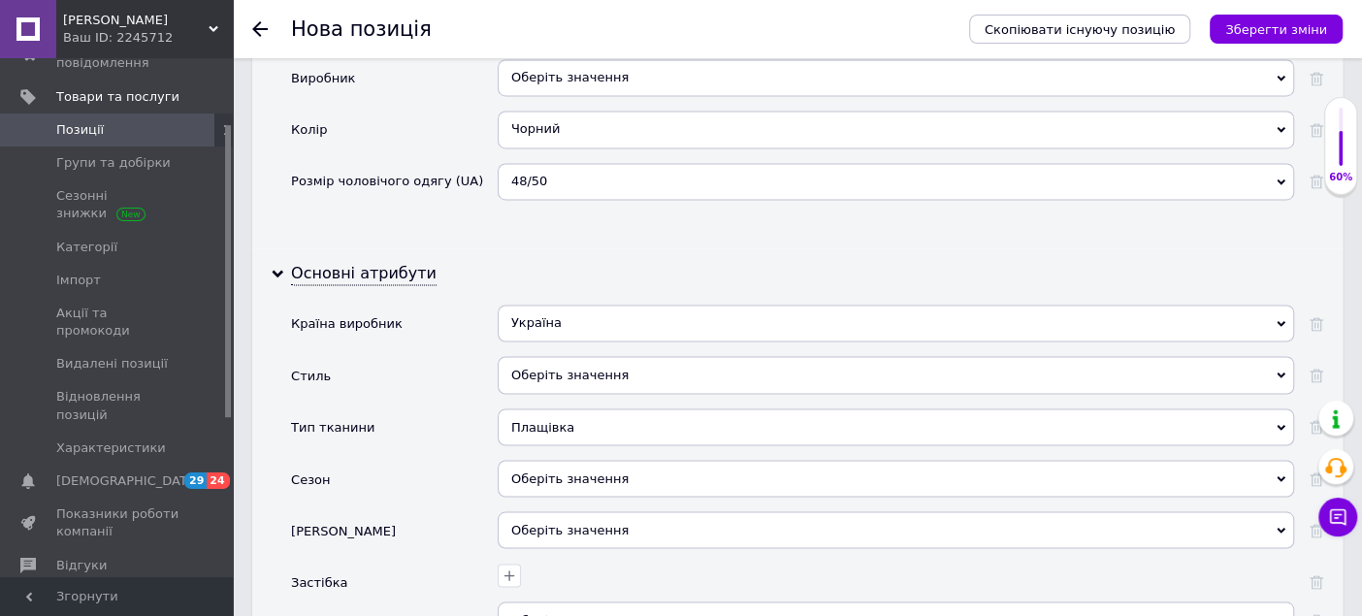
click at [554, 460] on div "Оберіть значення" at bounding box center [896, 478] width 796 height 37
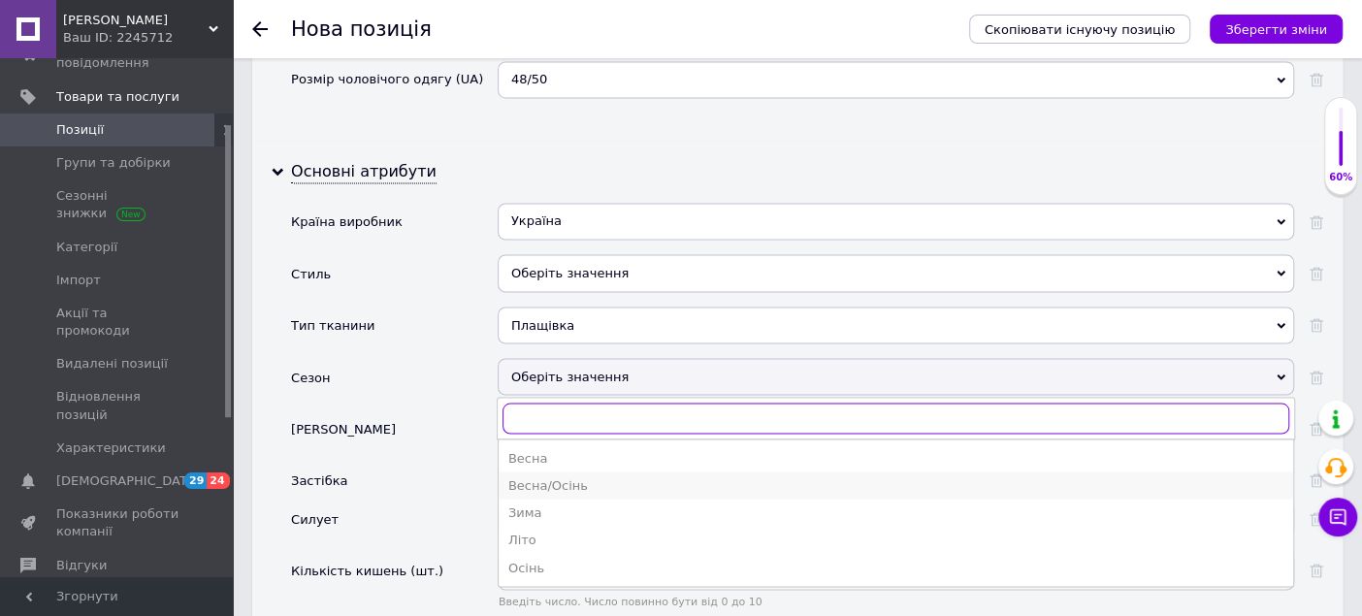
scroll to position [2048, 0]
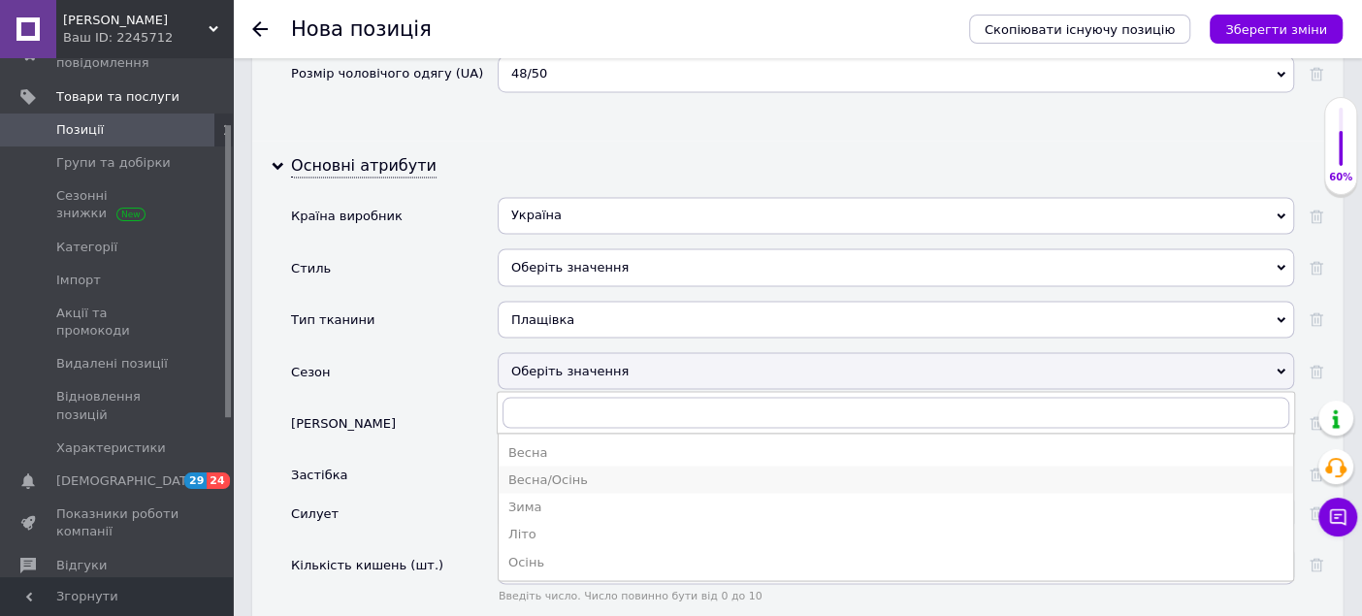
click at [558, 471] on div "Весна/Осінь" at bounding box center [895, 479] width 775 height 17
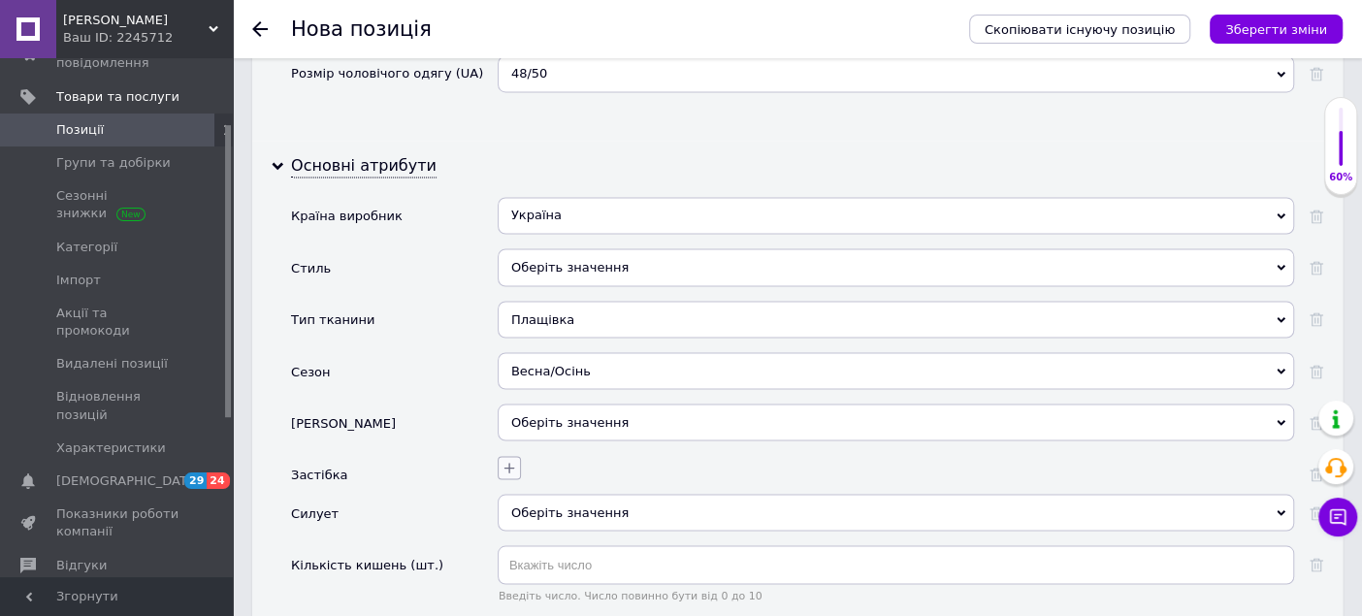
click at [514, 460] on icon "button" at bounding box center [510, 468] width 16 height 16
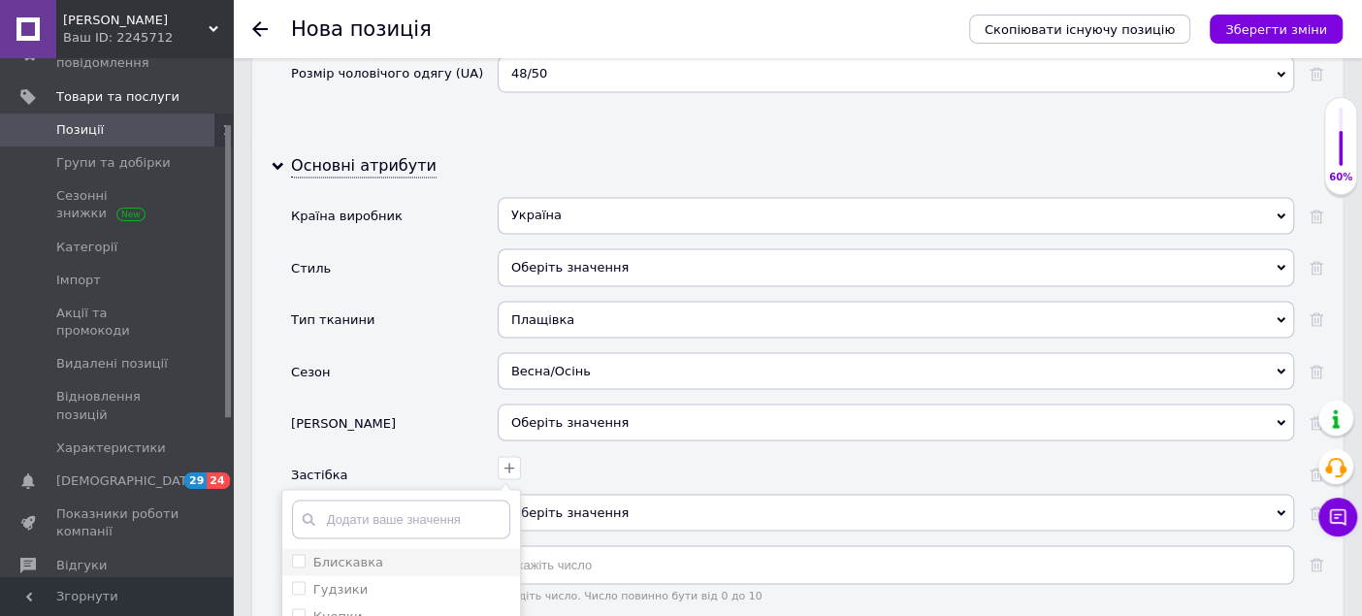
click at [299, 553] on label "Блискавка" at bounding box center [337, 561] width 91 height 17
click at [299, 554] on input "Блискавка" at bounding box center [298, 560] width 13 height 13
checkbox input "true"
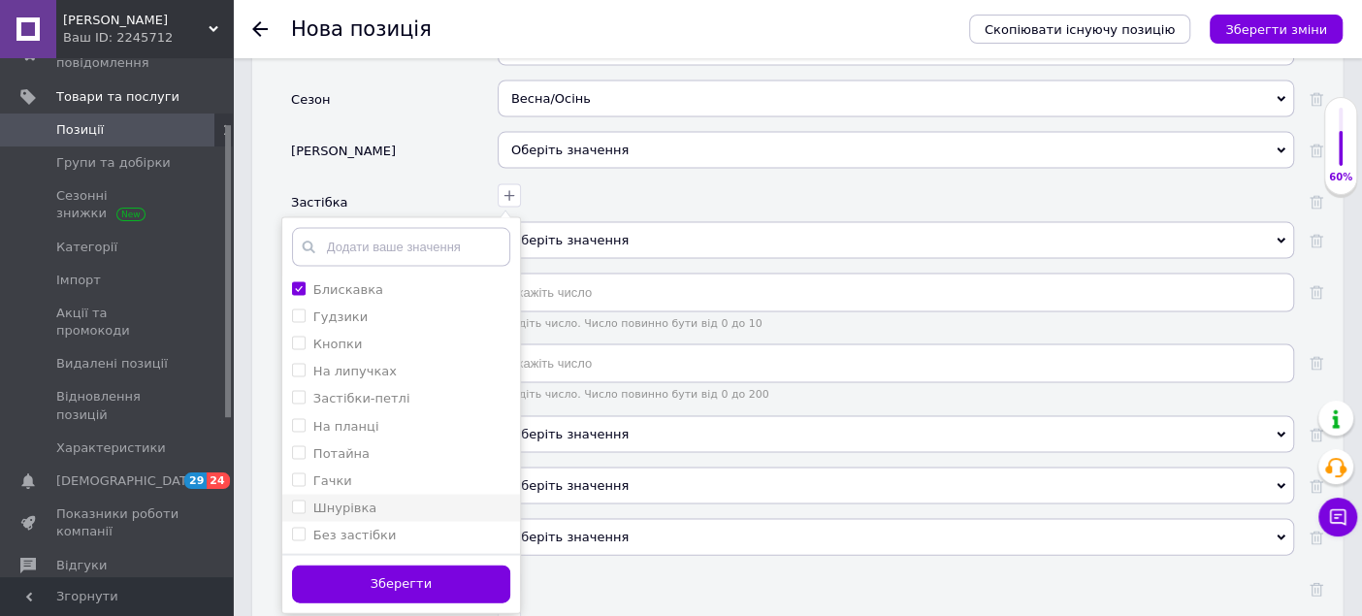
scroll to position [2371, 0]
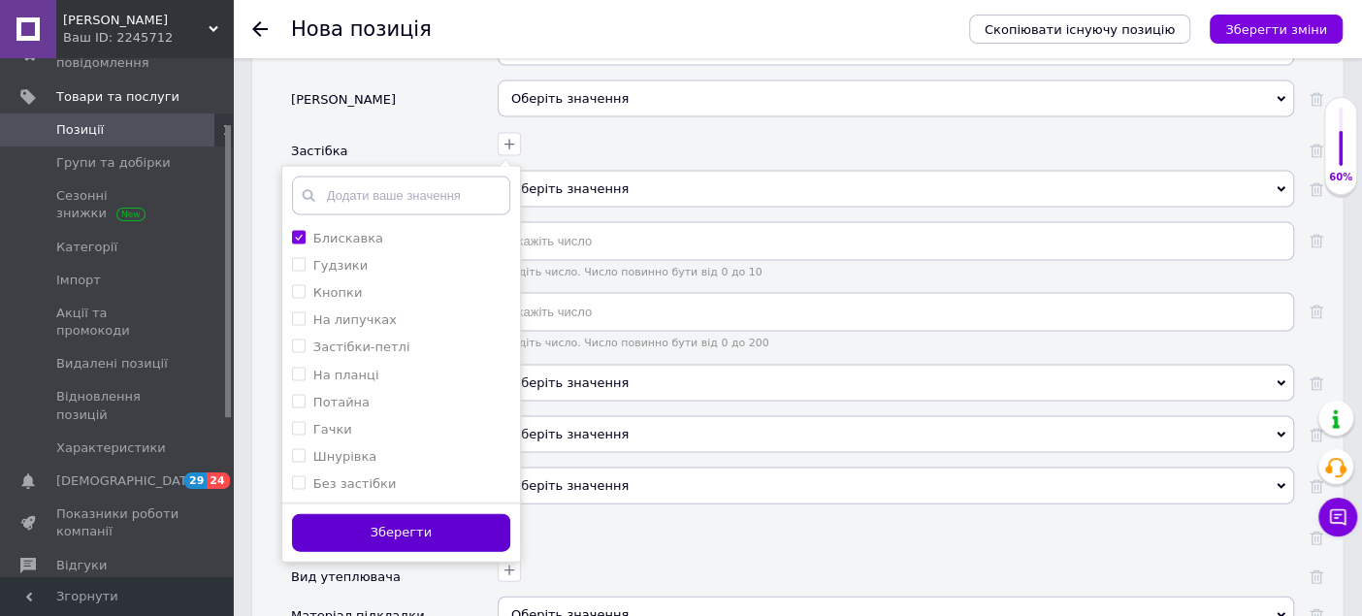
click at [458, 514] on button "Зберегти" at bounding box center [401, 533] width 218 height 38
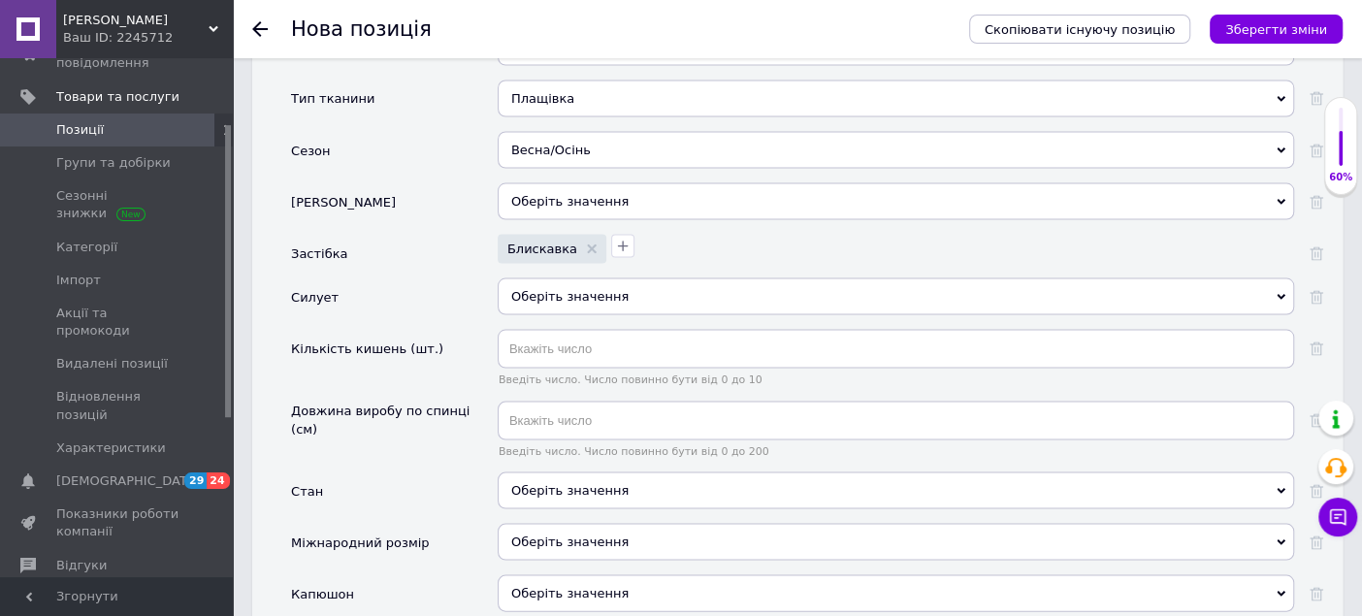
scroll to position [2263, 0]
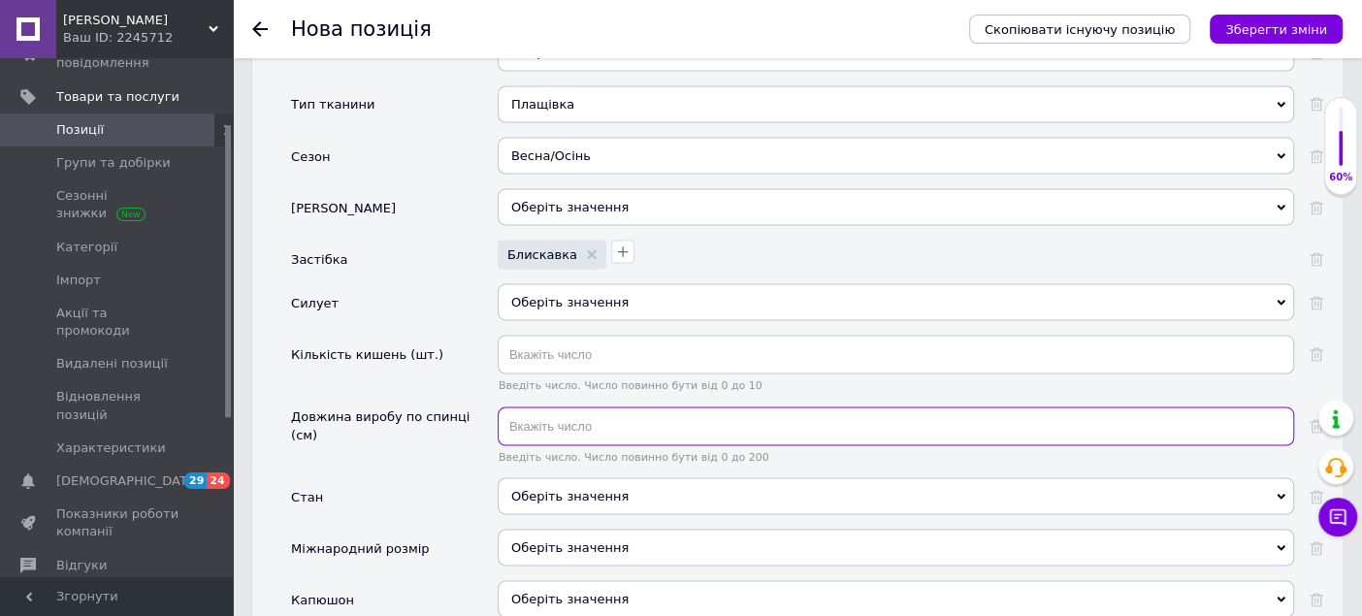
click at [559, 406] on input "text" at bounding box center [896, 425] width 796 height 39
type input "70"
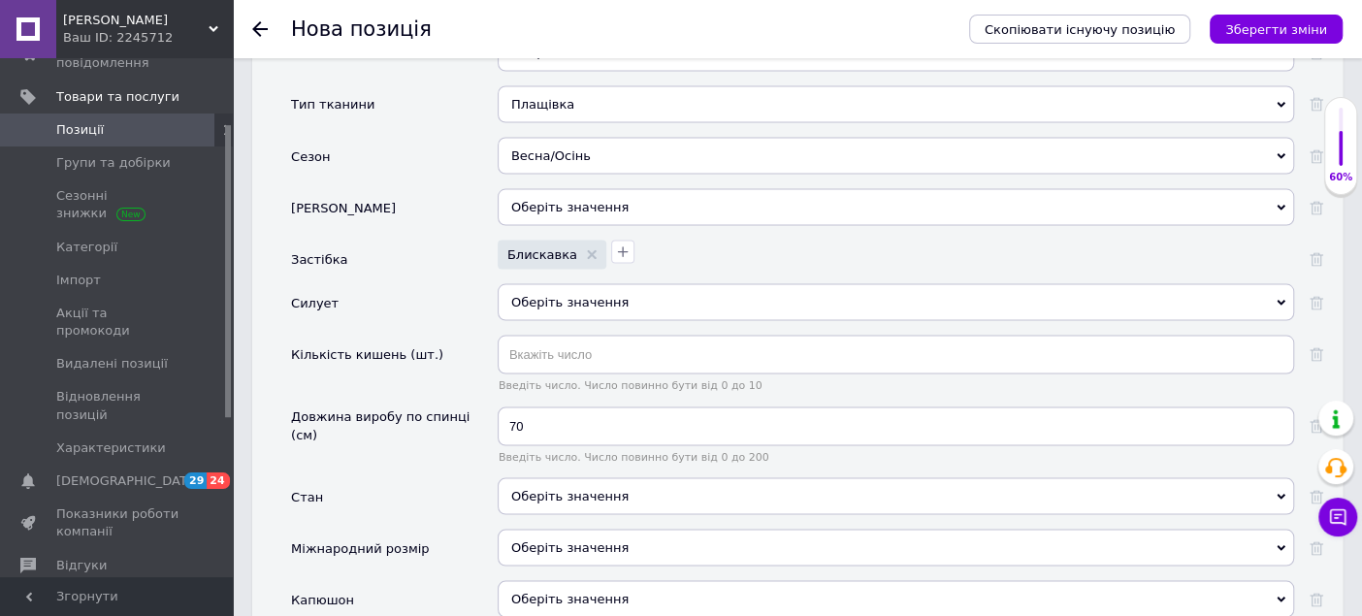
click at [439, 477] on div "Стан" at bounding box center [394, 502] width 207 height 51
click at [547, 477] on div "Оберіть значення" at bounding box center [896, 495] width 796 height 37
click at [410, 477] on div "Стан" at bounding box center [394, 502] width 207 height 51
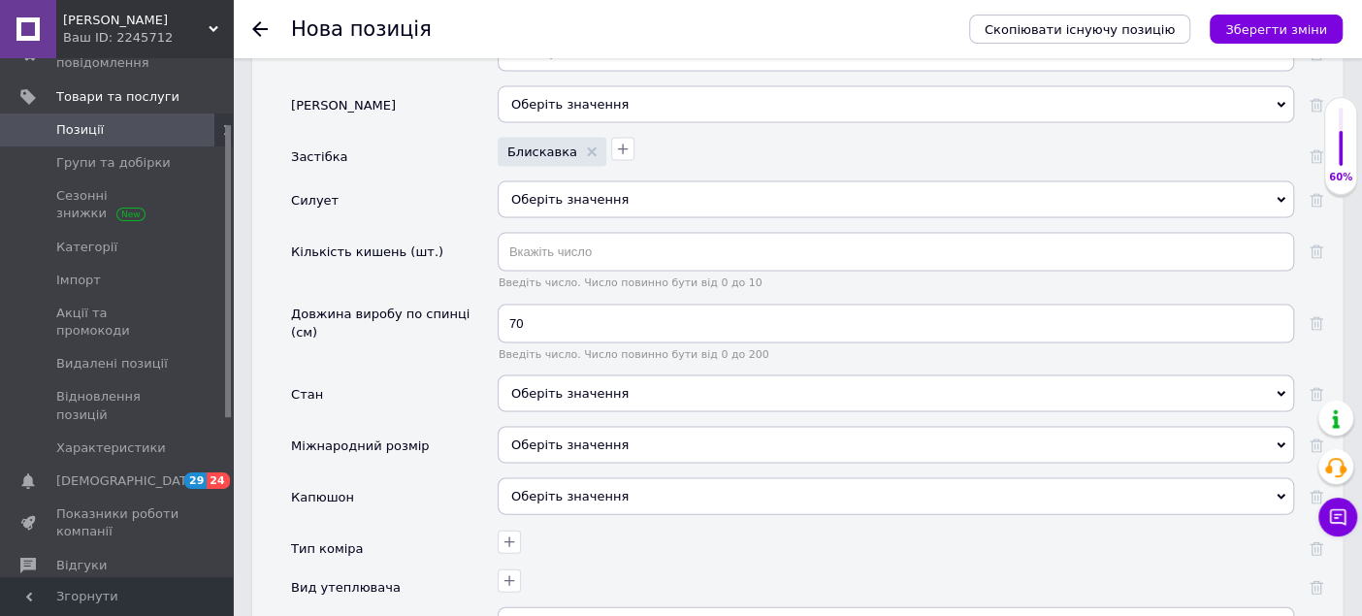
scroll to position [2371, 0]
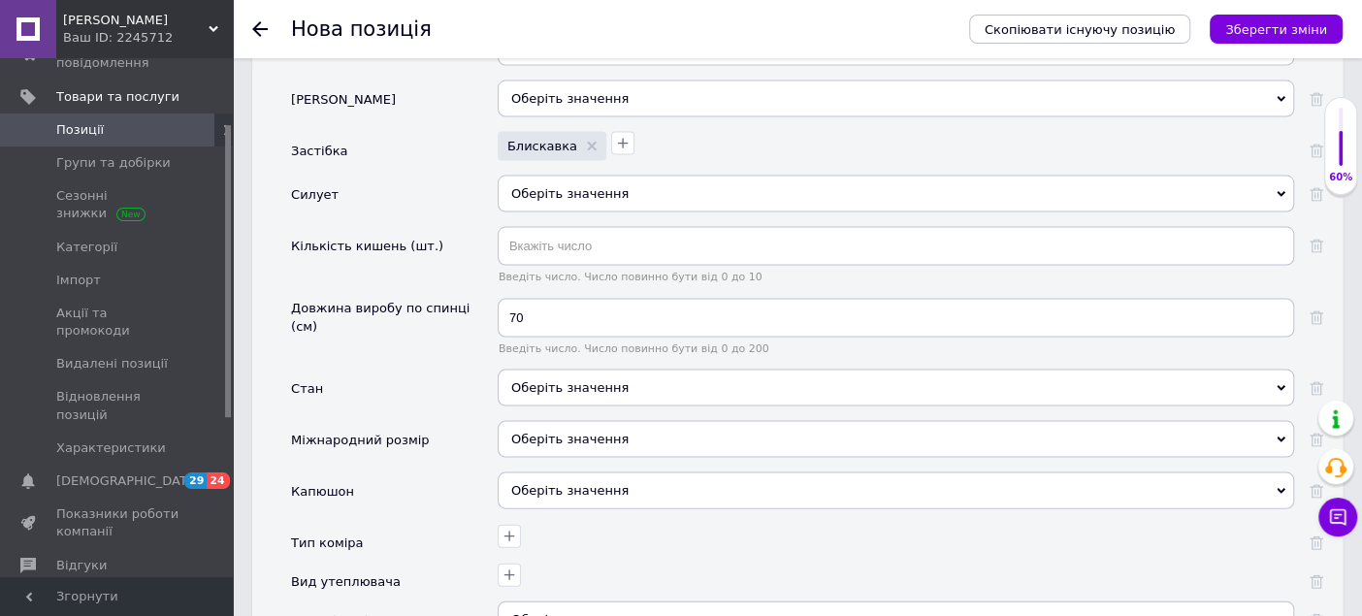
click at [530, 421] on div "Оберіть значення" at bounding box center [896, 439] width 796 height 37
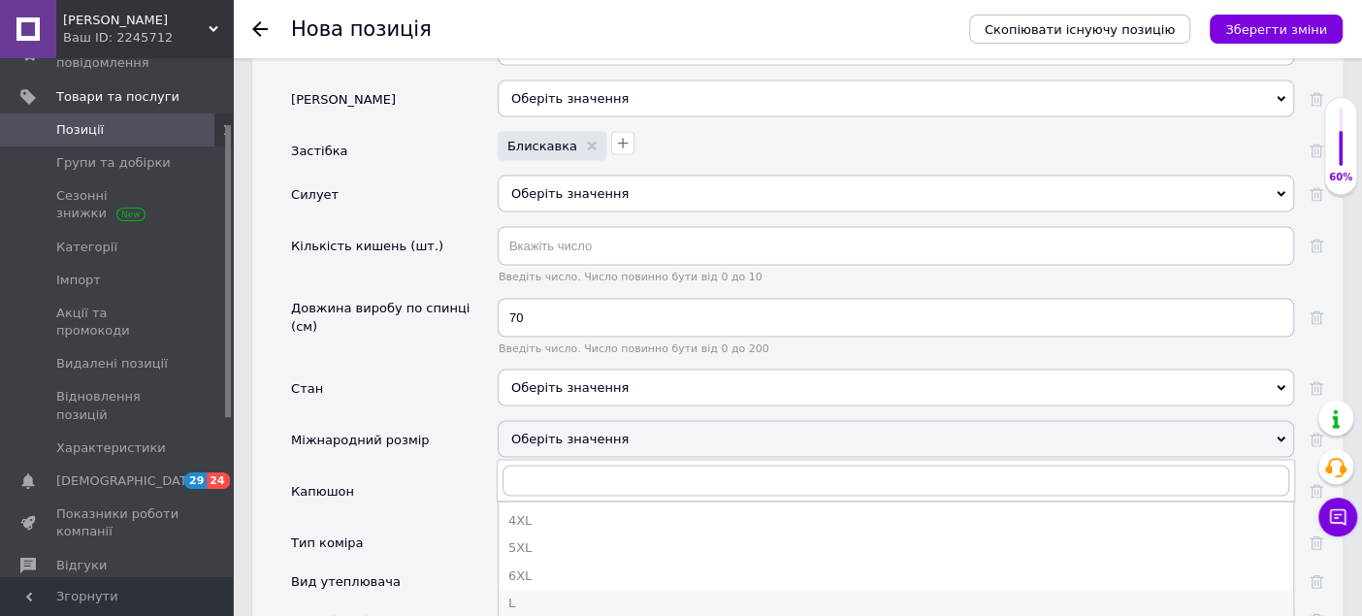
click at [518, 595] on div "L" at bounding box center [895, 603] width 775 height 17
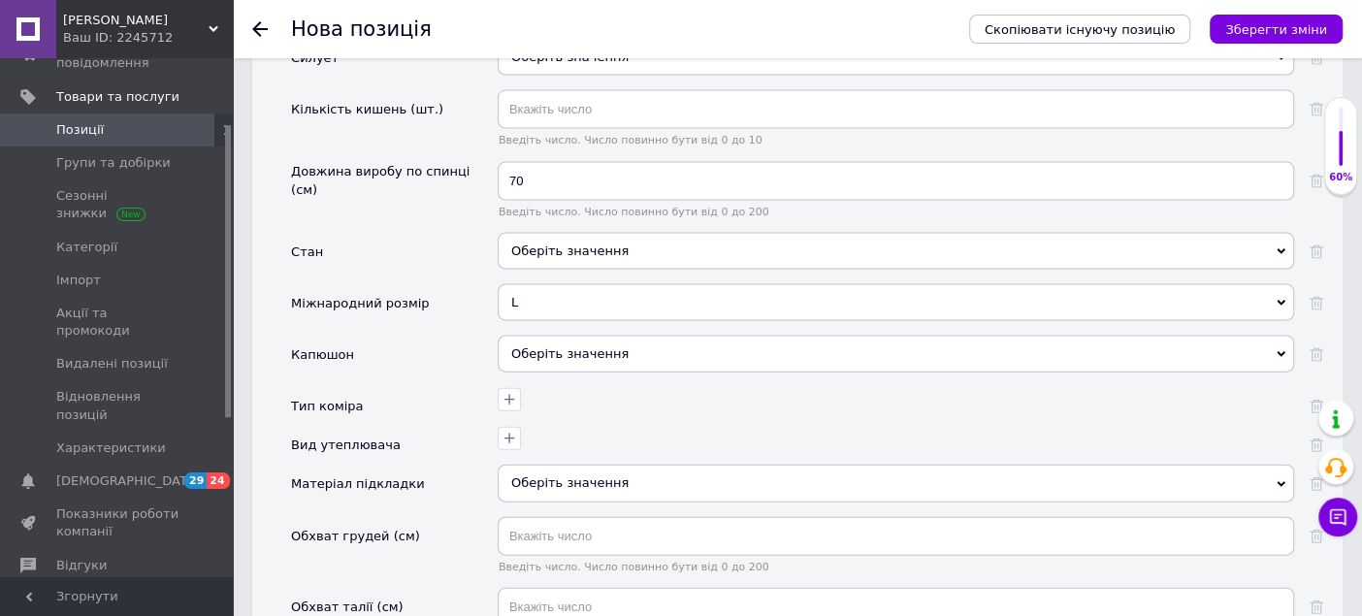
scroll to position [2586, 0]
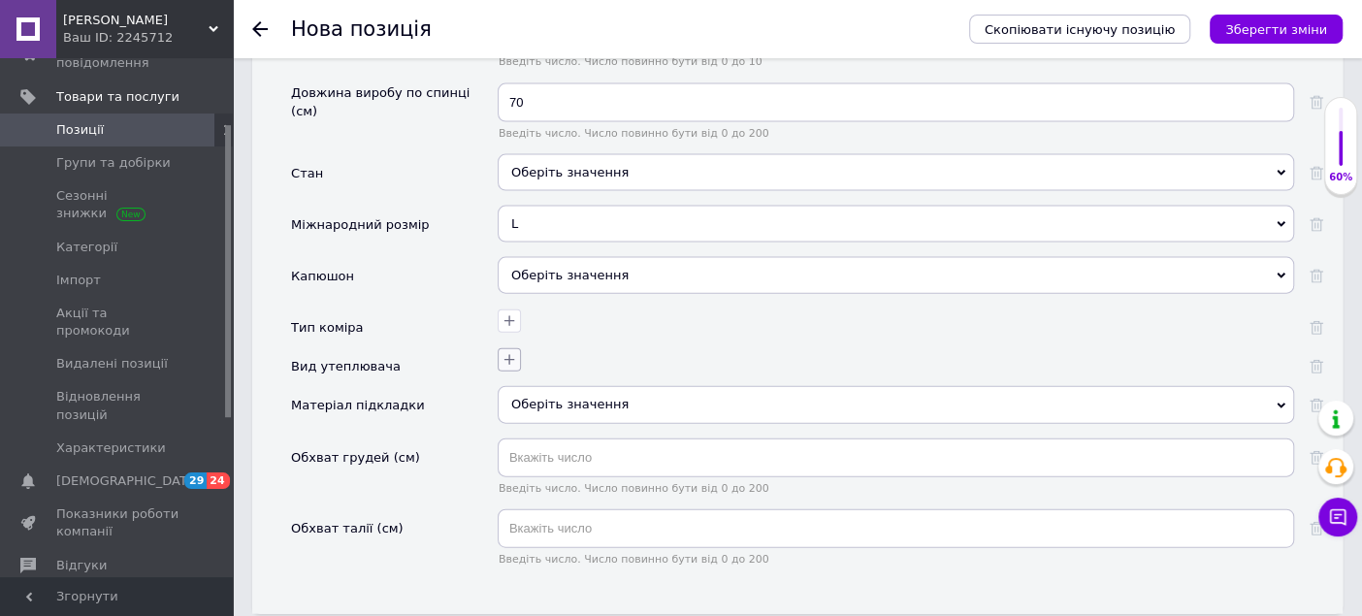
click at [514, 352] on icon "button" at bounding box center [510, 360] width 16 height 16
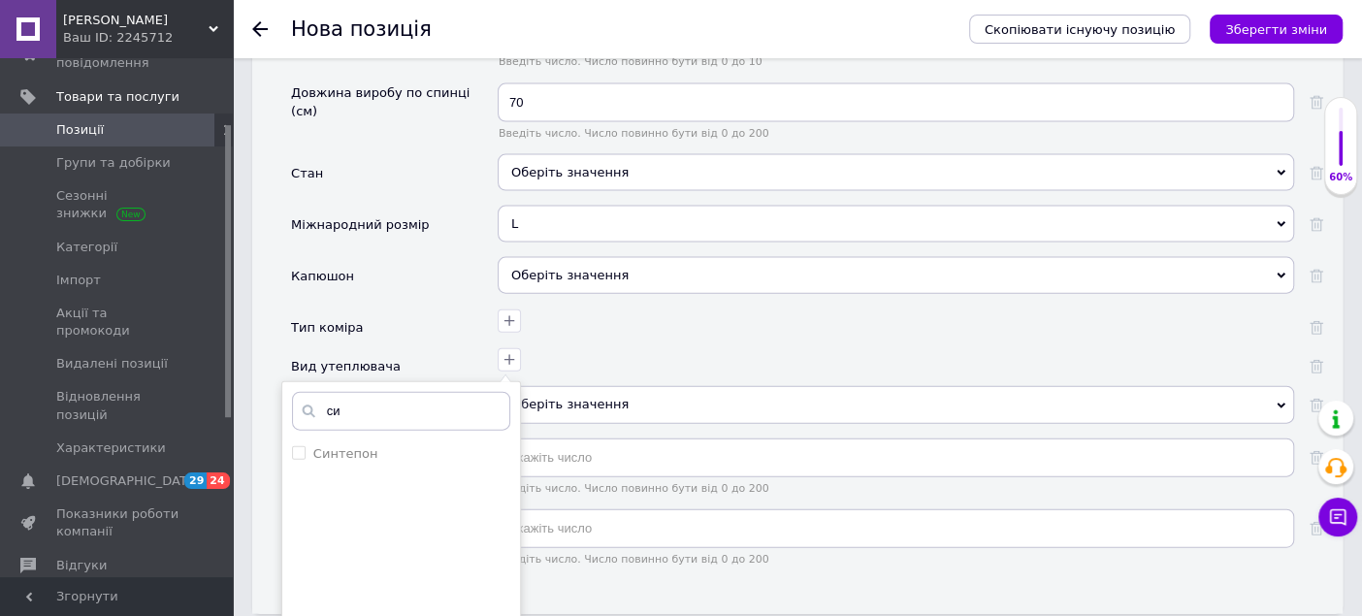
type input "си"
click at [433, 347] on div "Вид утеплювача" at bounding box center [394, 366] width 207 height 39
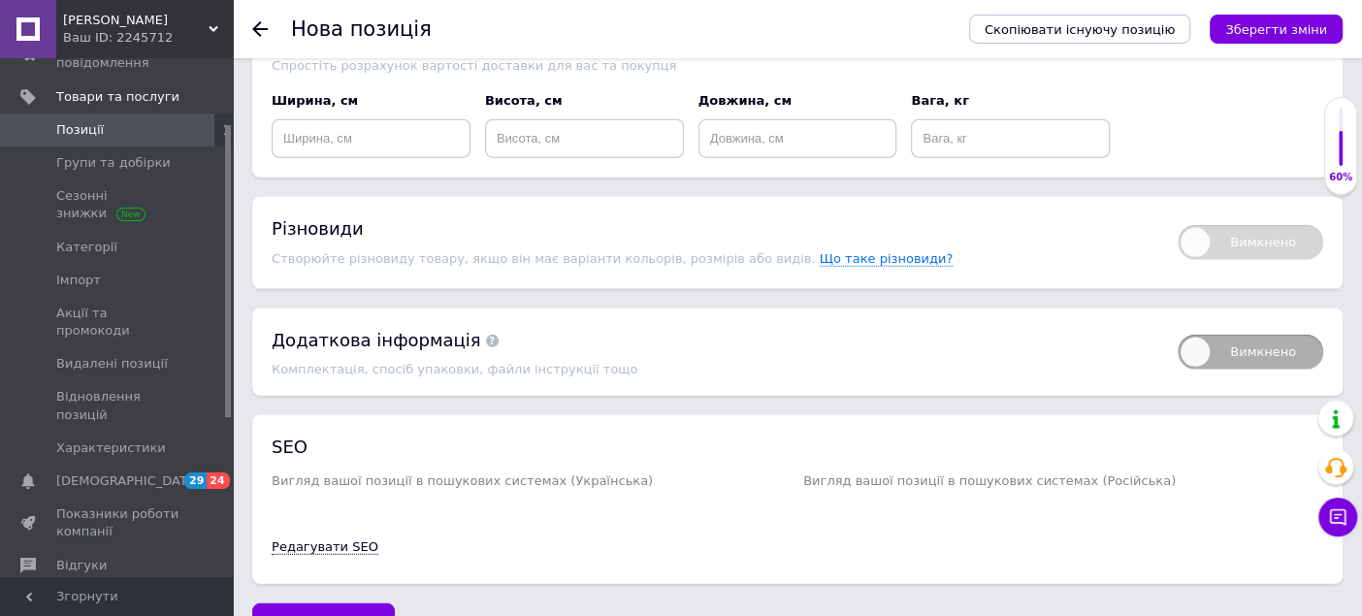
scroll to position [3415, 0]
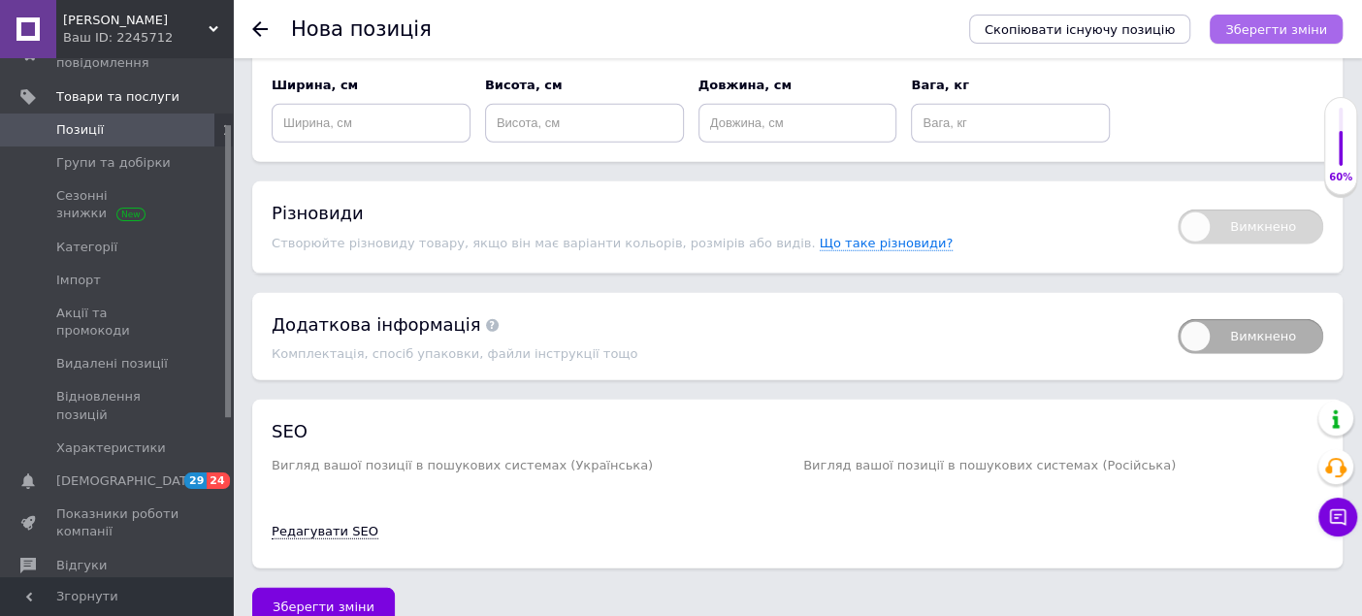
click at [1249, 24] on icon "Зберегти зміни" at bounding box center [1276, 29] width 102 height 15
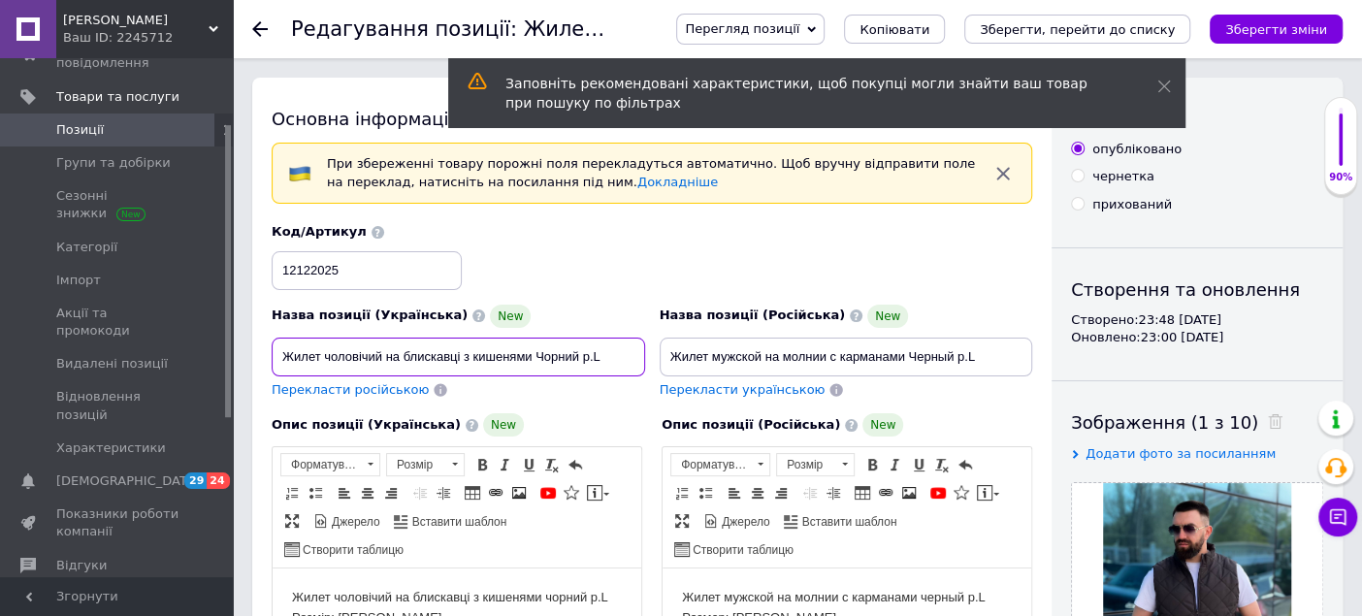
drag, startPoint x: 272, startPoint y: 351, endPoint x: 584, endPoint y: 340, distance: 312.6
click at [584, 340] on input "Жилет чоловічий на блискавці з кишенями Чорний р.L" at bounding box center [459, 357] width 374 height 39
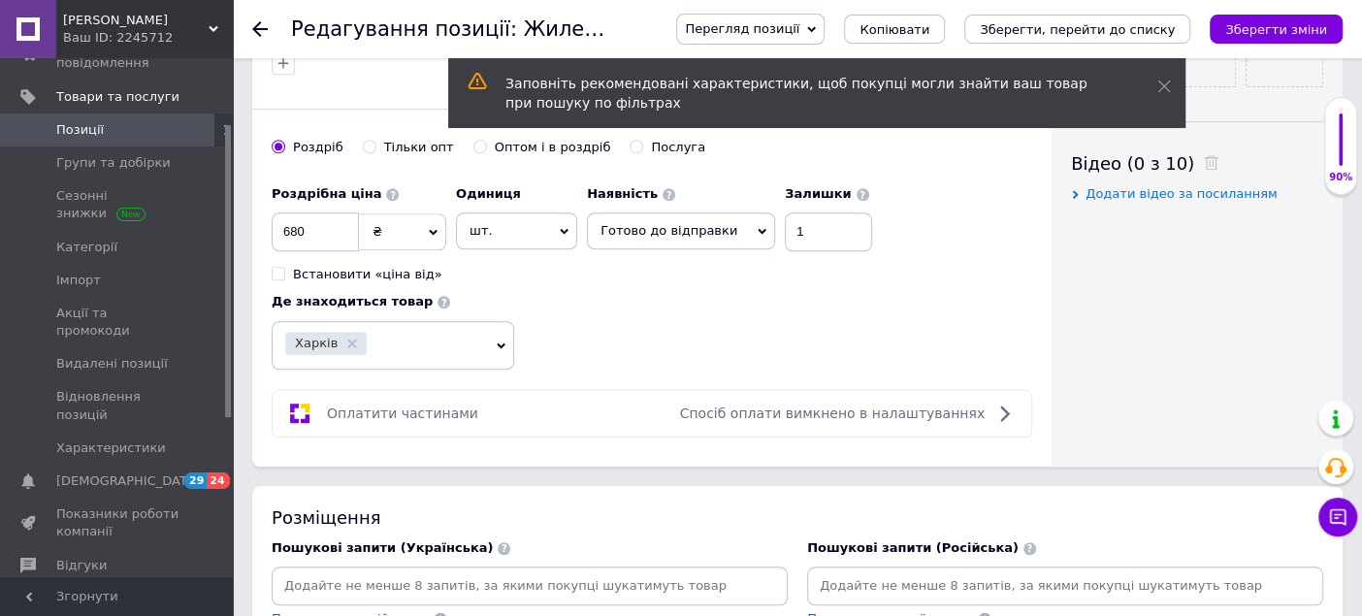
scroll to position [1078, 0]
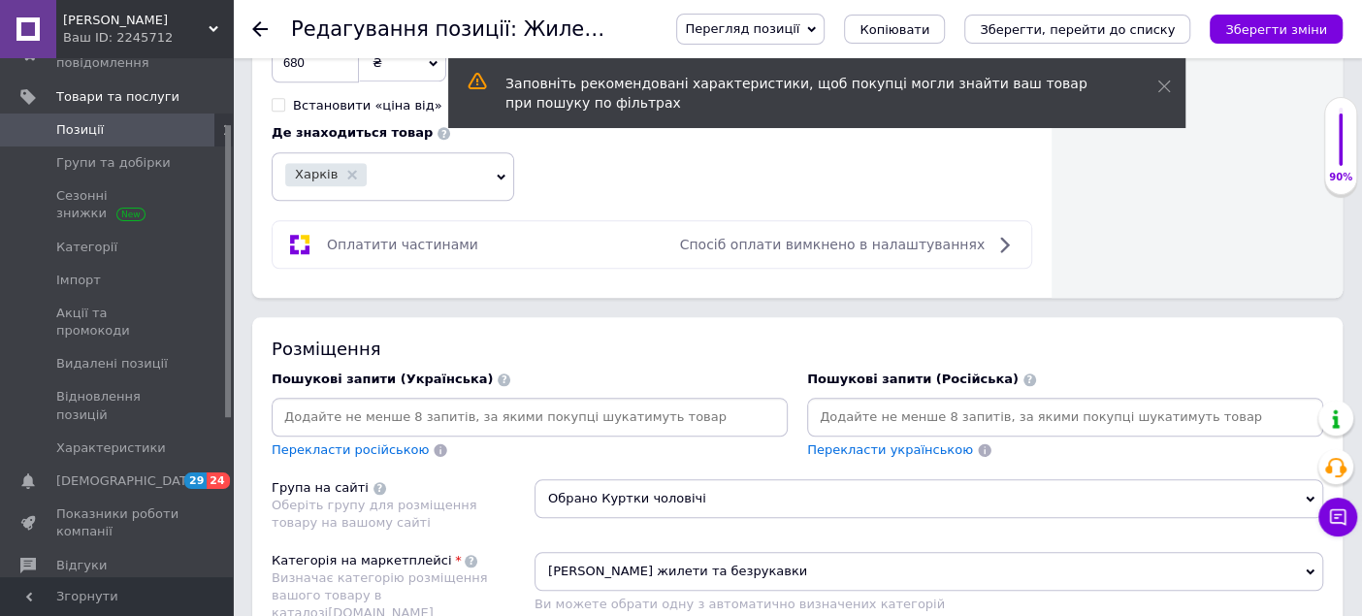
click at [492, 412] on input at bounding box center [530, 417] width 508 height 29
paste input "Жилет чоловічий на блискавці з кишенями Чорний"
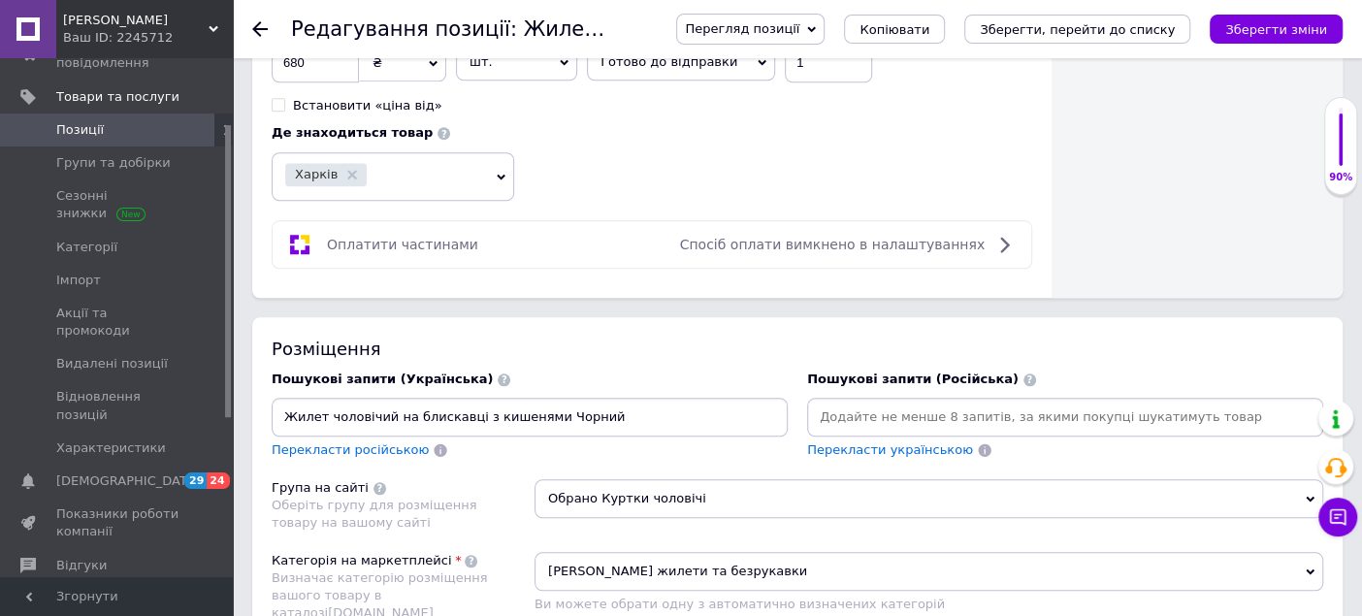
type input "Жилет чоловічий на блискавці з кишенями Чорний"
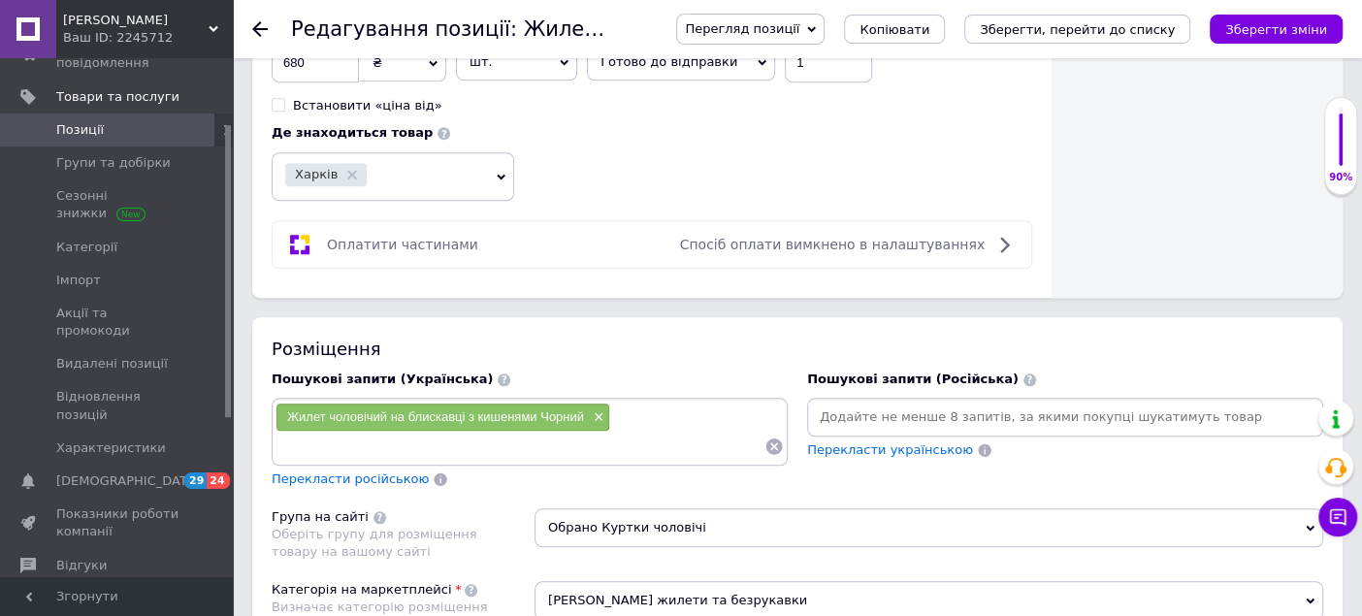
paste input "Жилет чоловічий на блискавці з кишенями Чорний"
type input "Жилет чоловічий"
type input "жилетка"
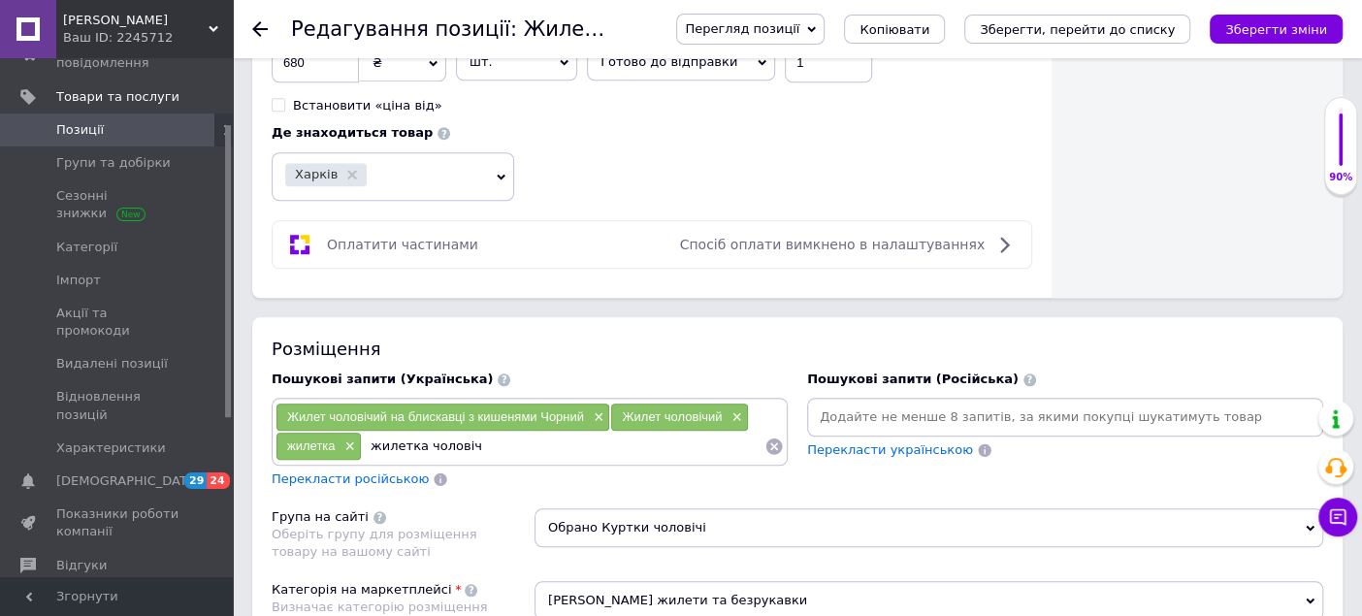
type input "жилетка чоловіча"
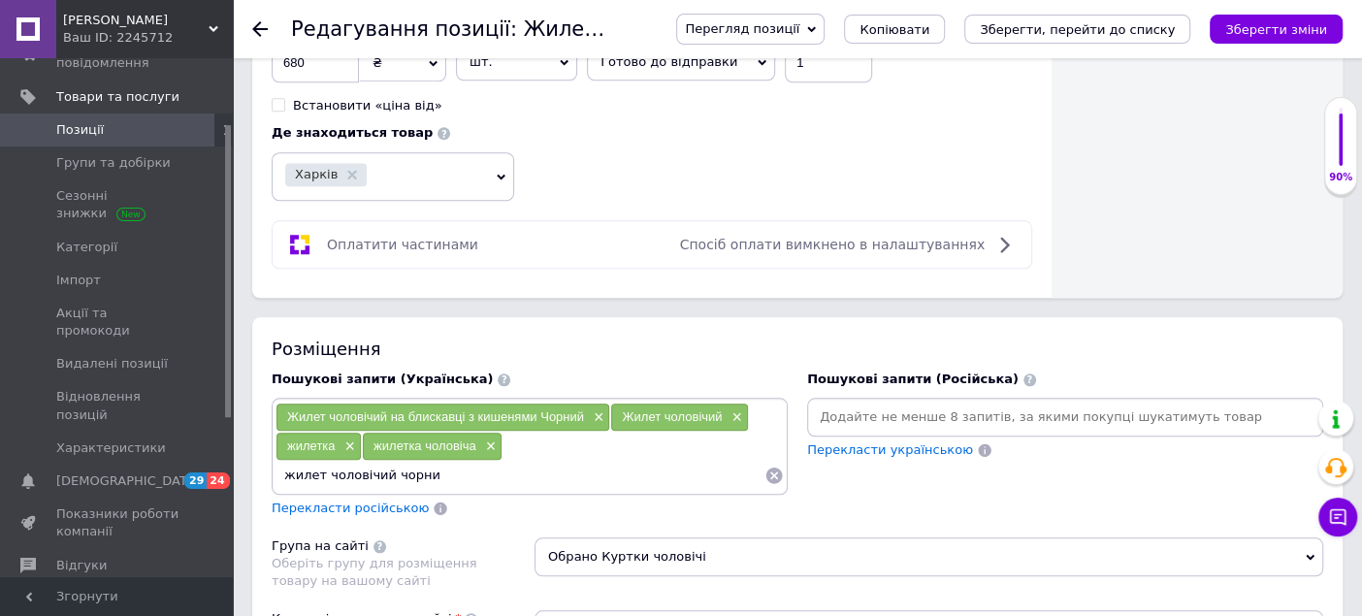
type input "жилет чоловічий чорний"
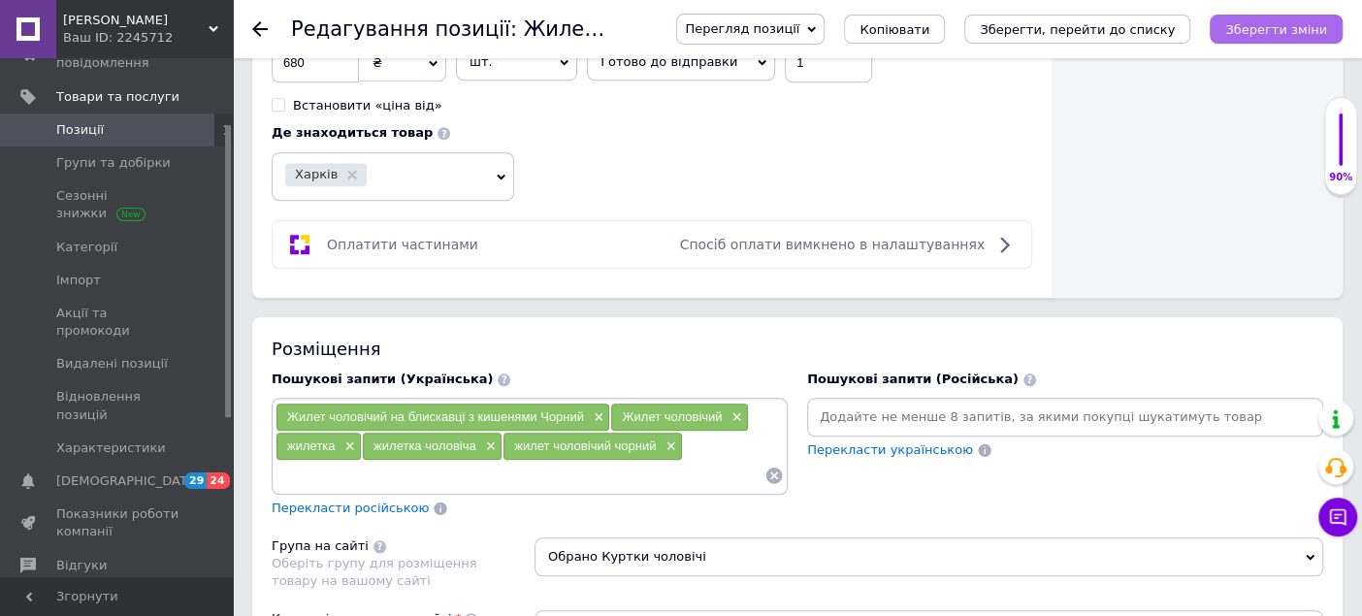
click at [1250, 27] on icon "Зберегти зміни" at bounding box center [1276, 29] width 102 height 15
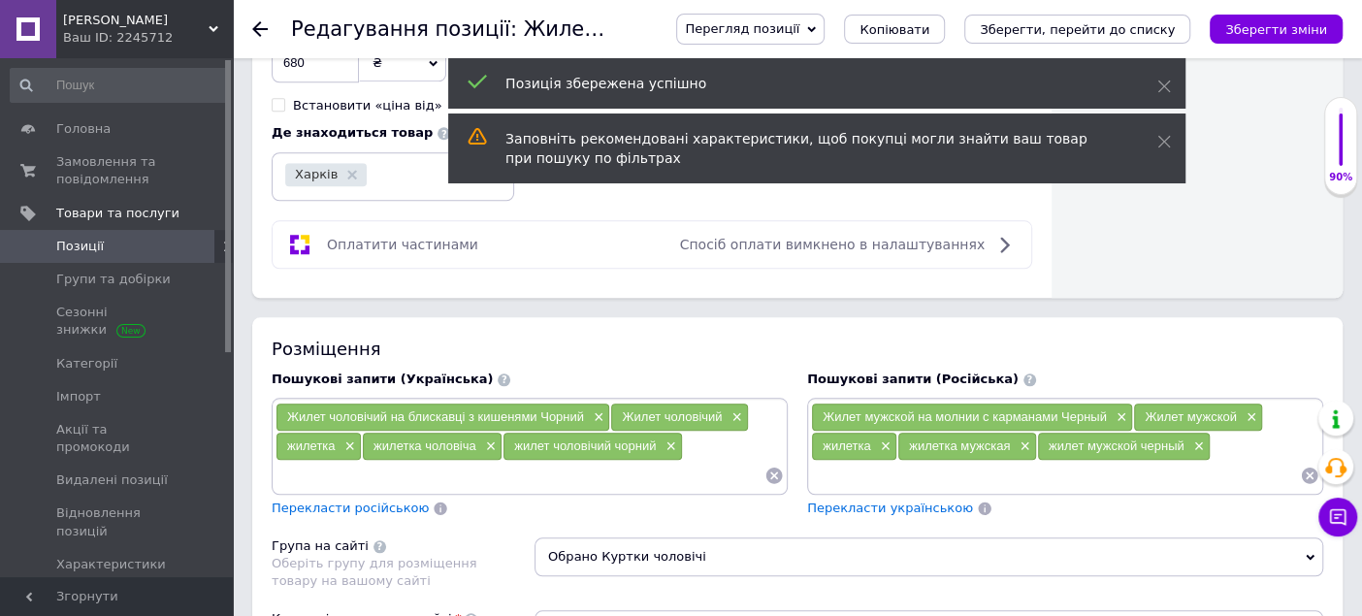
scroll to position [0, 0]
click at [75, 246] on span "Позиції" at bounding box center [80, 246] width 48 height 17
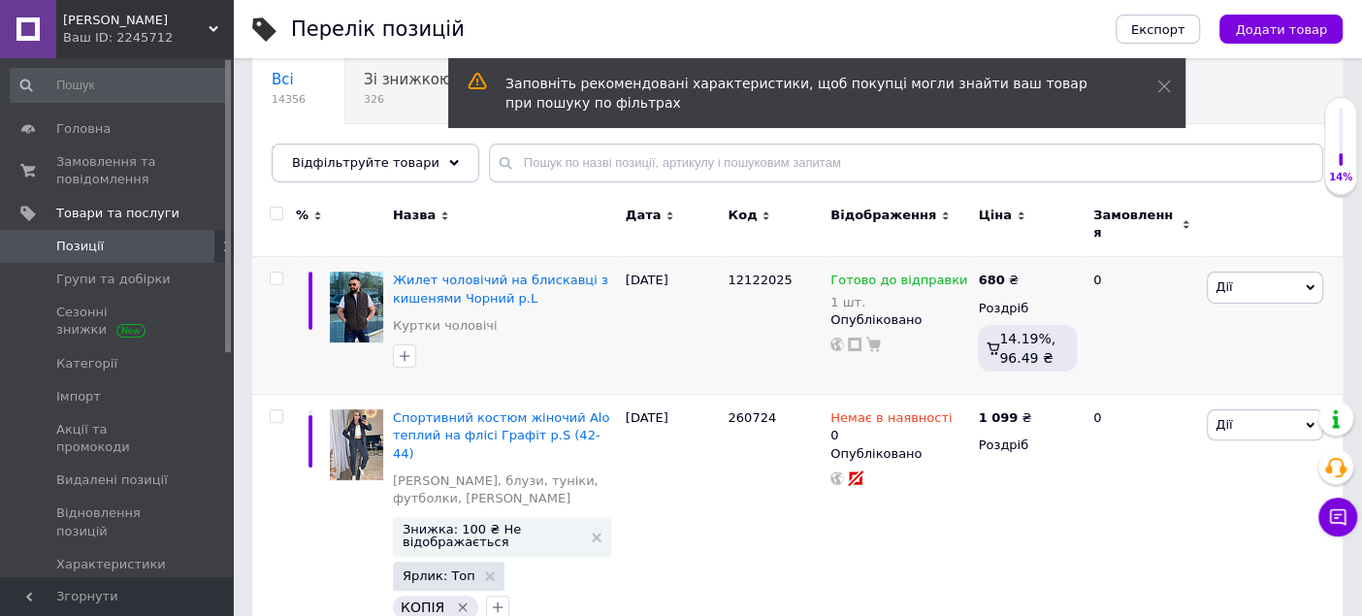
scroll to position [215, 0]
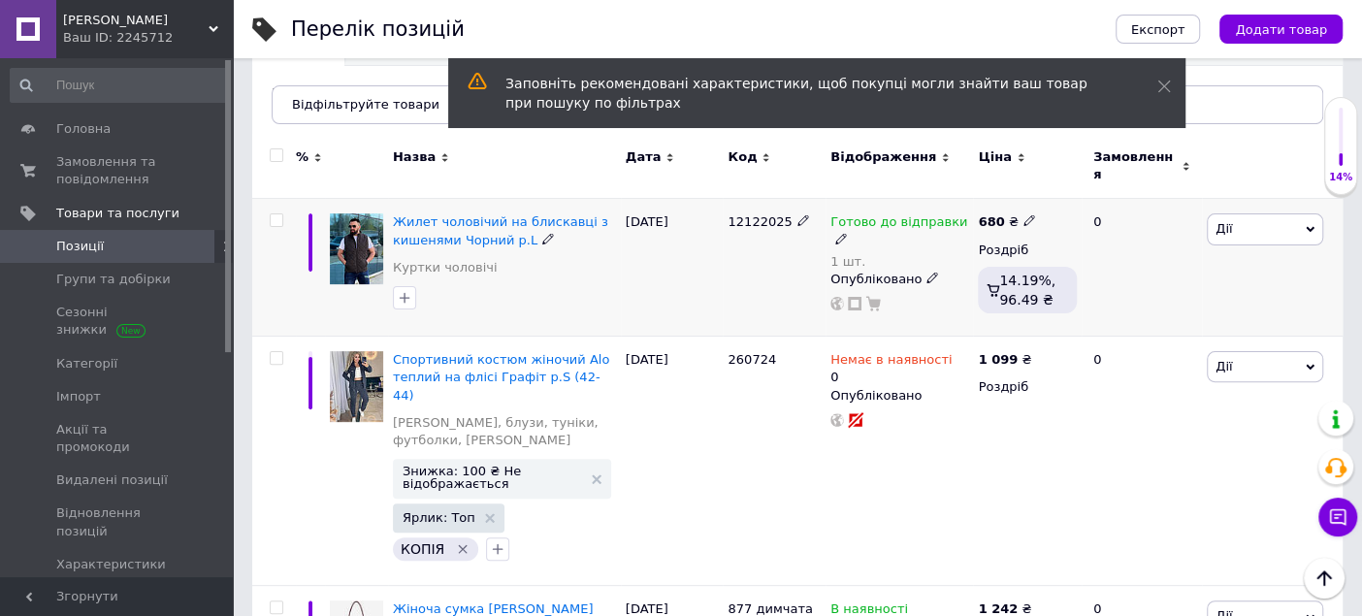
click at [275, 214] on input "checkbox" at bounding box center [276, 220] width 13 height 13
checkbox input "true"
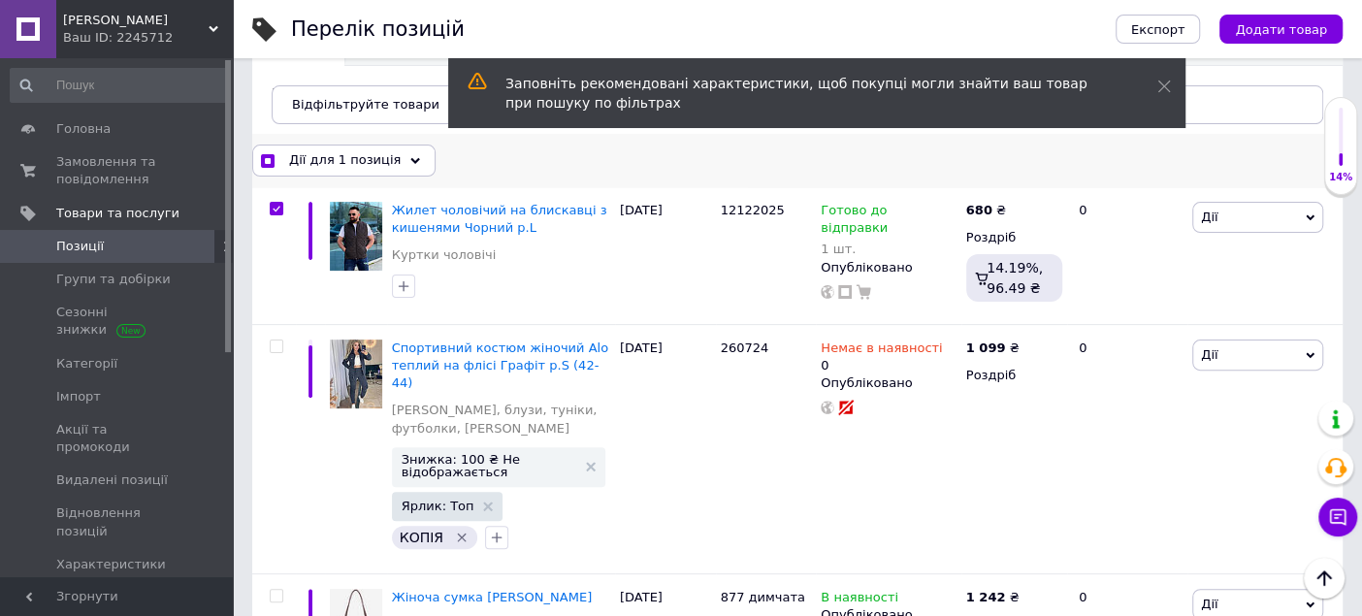
click at [382, 163] on span "Дії для 1 позиція" at bounding box center [345, 159] width 112 height 17
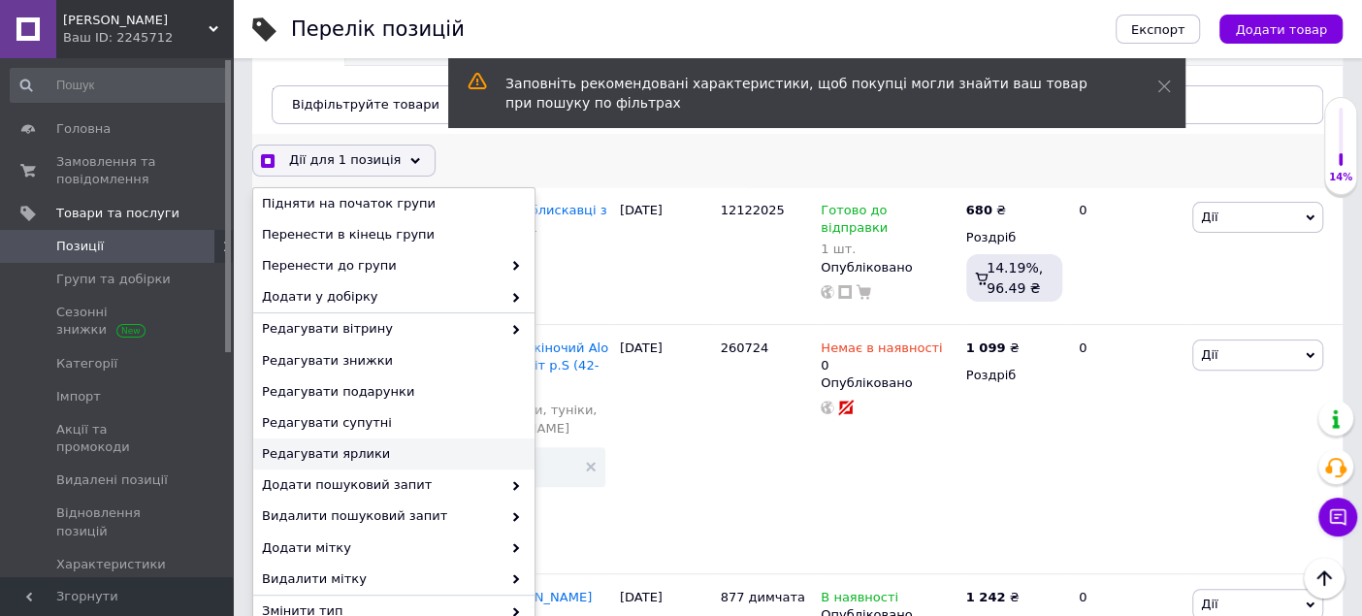
scroll to position [108, 0]
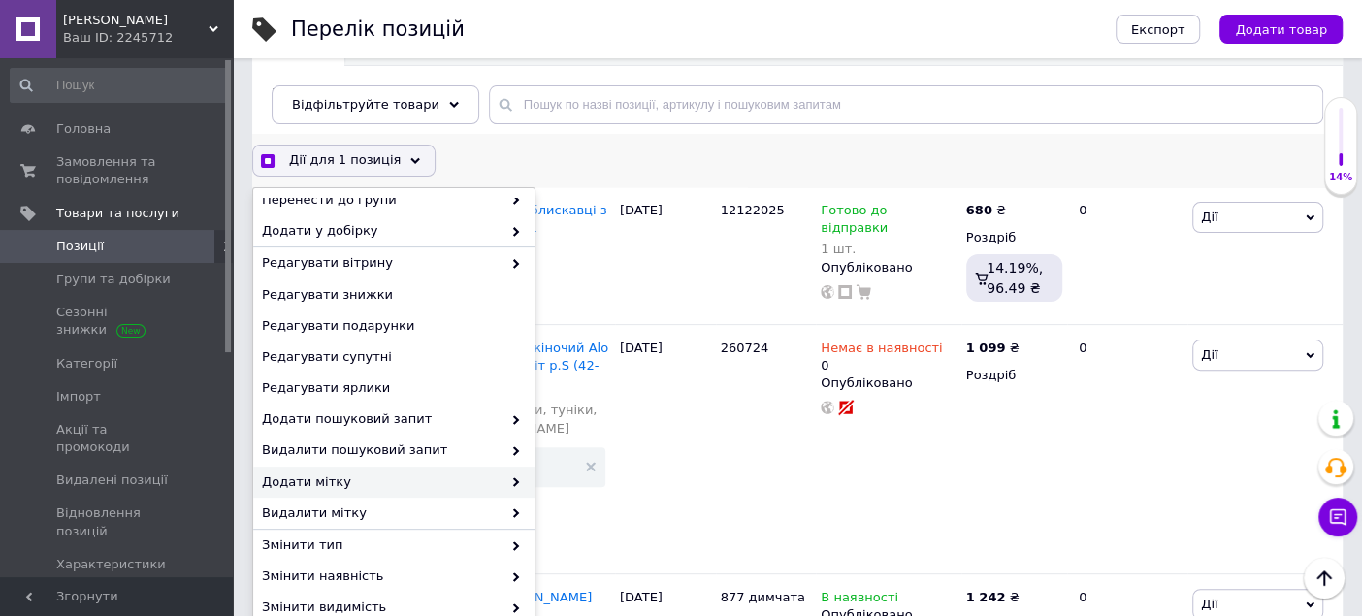
click at [338, 482] on span "Додати мітку" at bounding box center [382, 481] width 240 height 17
click at [335, 504] on span "Видалити мітку" at bounding box center [382, 512] width 240 height 17
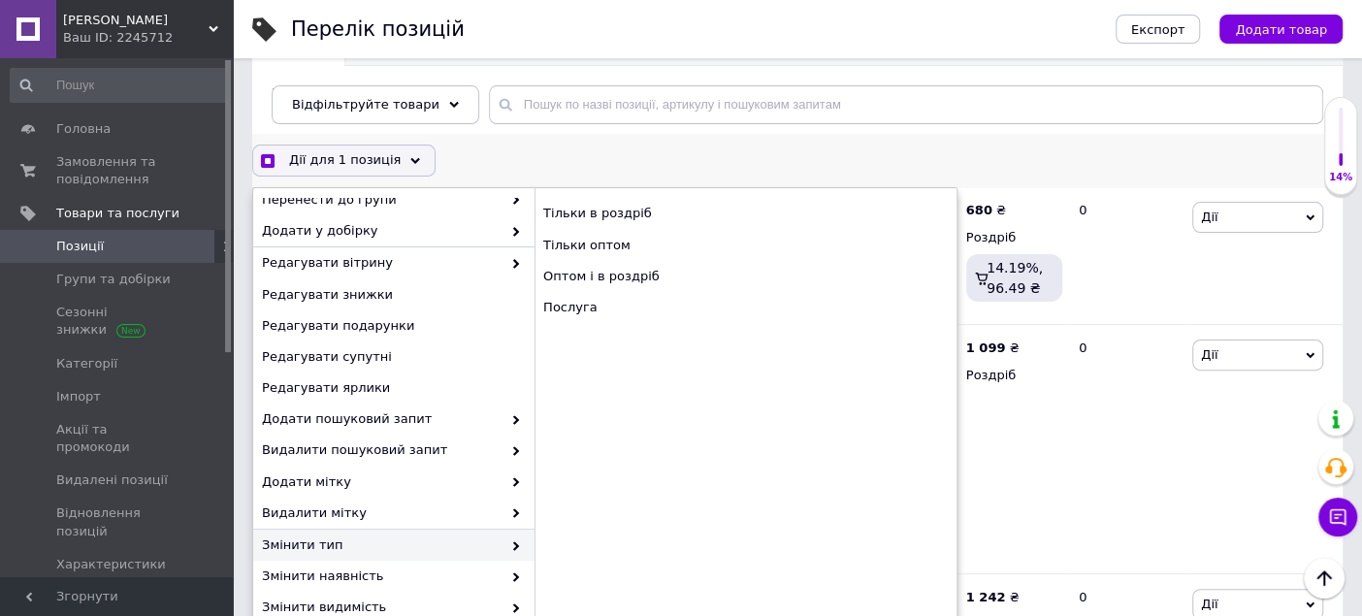
click at [315, 547] on span "Змінити тип" at bounding box center [382, 544] width 240 height 17
click at [315, 573] on span "Змінити наявність" at bounding box center [382, 576] width 240 height 17
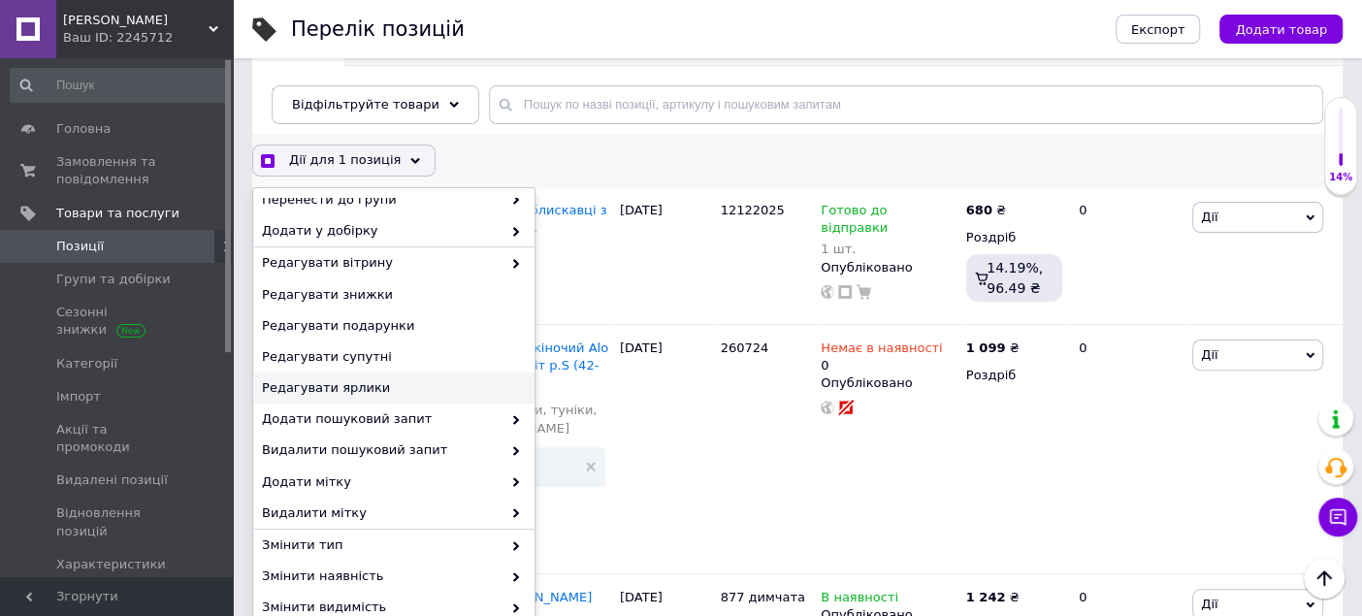
click at [327, 386] on span "Редагувати ярлики" at bounding box center [391, 387] width 259 height 17
checkbox input "true"
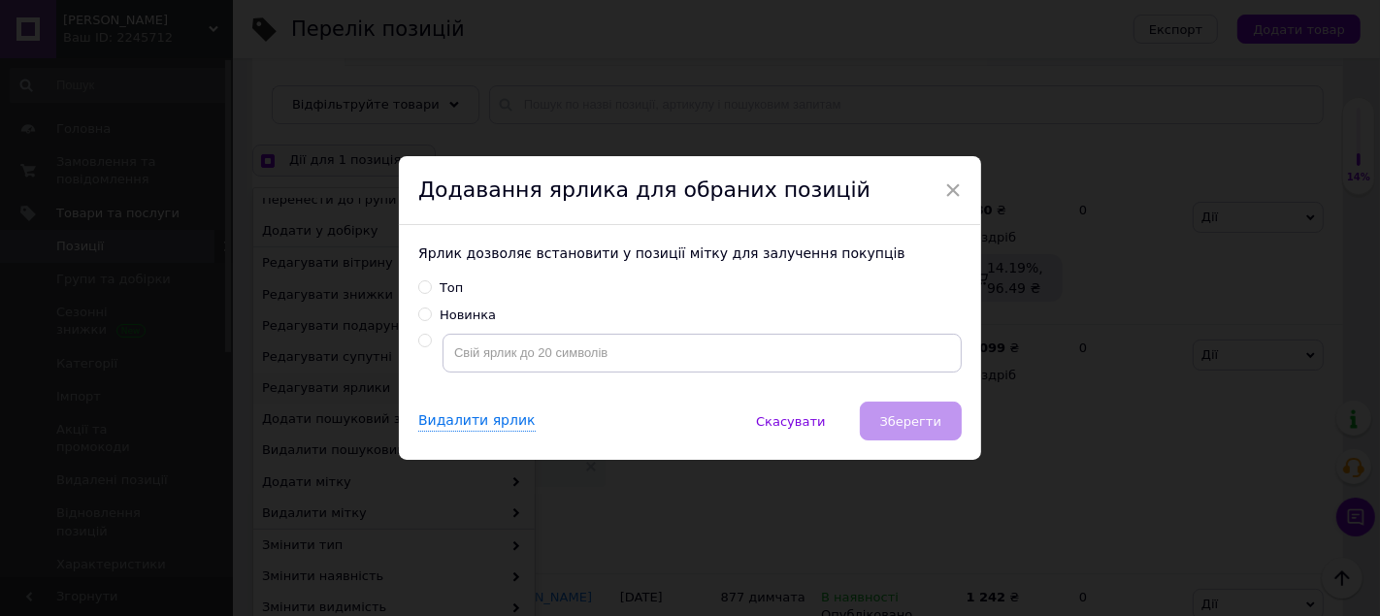
click at [427, 287] on input "Топ" at bounding box center [424, 286] width 13 height 13
radio input "true"
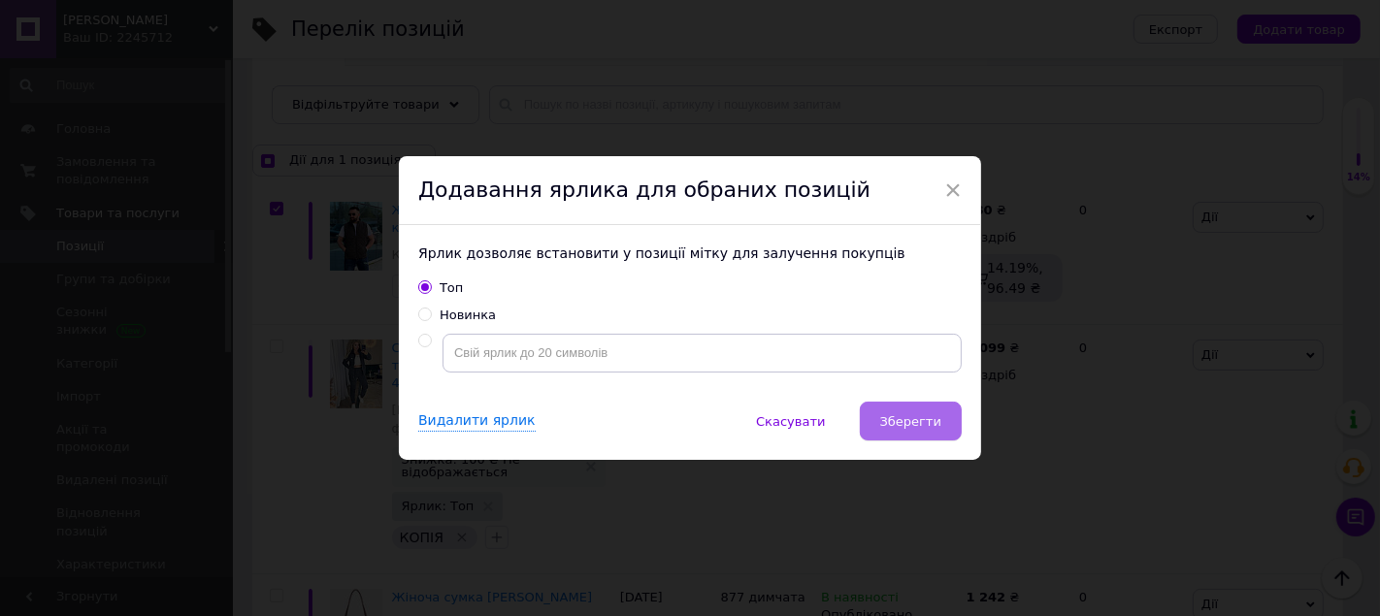
click at [894, 415] on span "Зберегти" at bounding box center [910, 421] width 61 height 15
checkbox input "true"
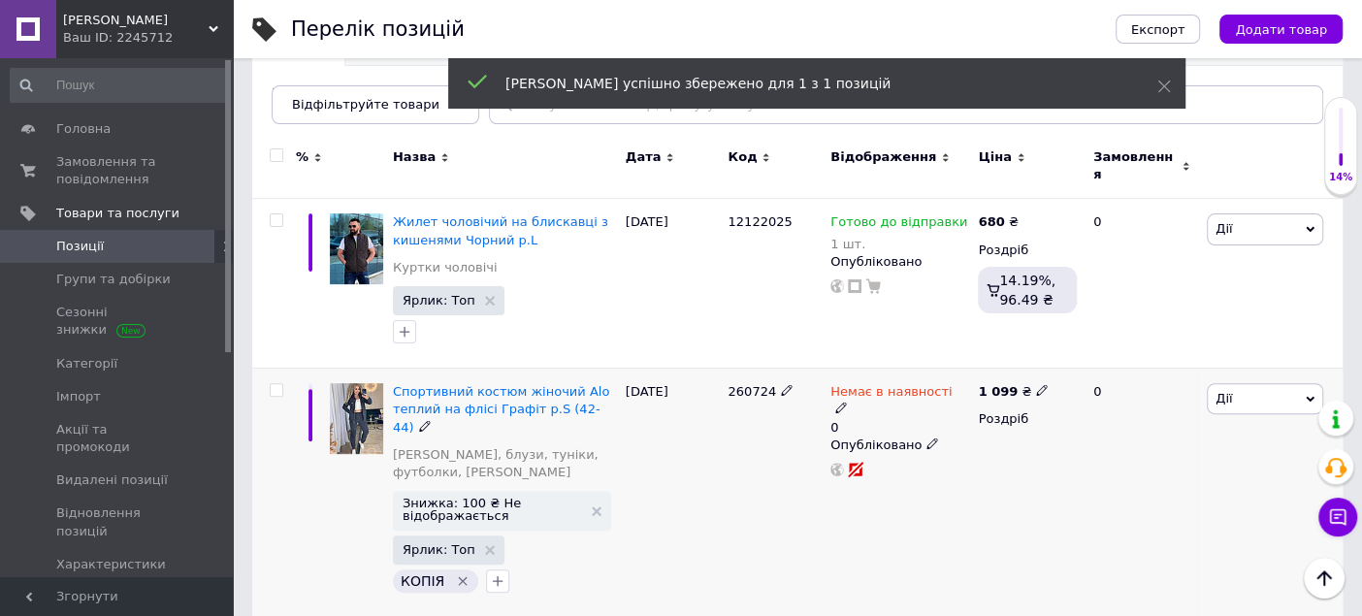
checkbox input "false"
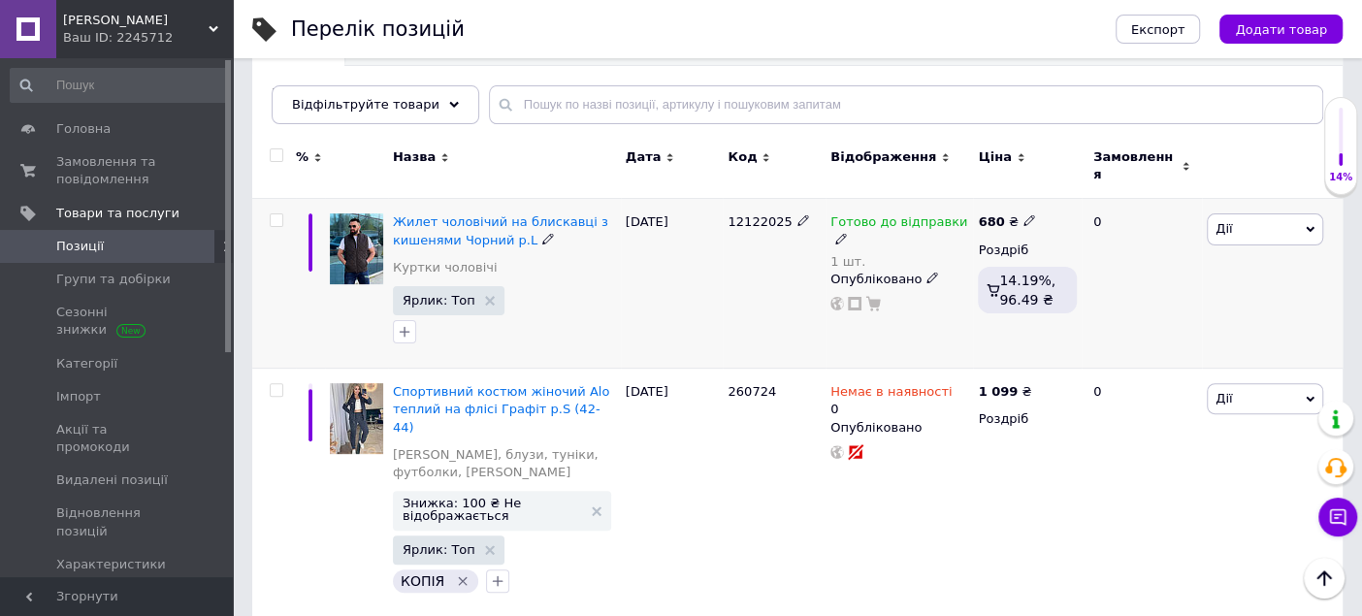
click at [1026, 213] on span at bounding box center [1030, 219] width 13 height 13
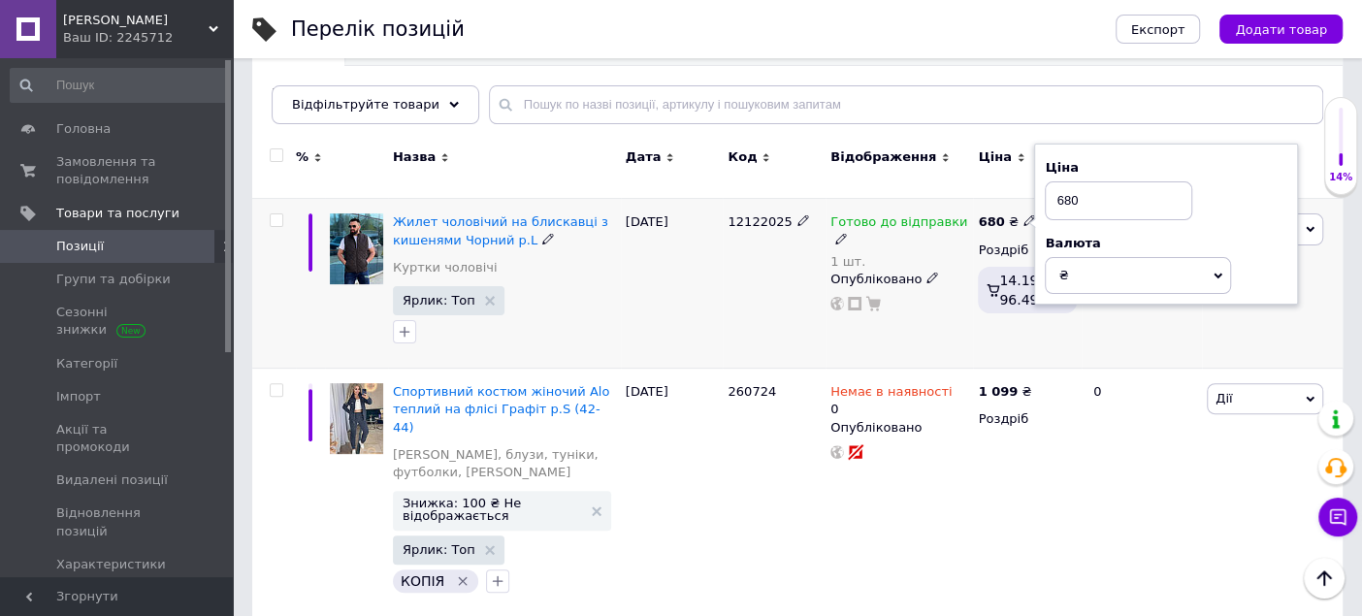
drag, startPoint x: 1099, startPoint y: 186, endPoint x: 1056, endPoint y: 185, distance: 42.7
click at [1056, 185] on input "680" at bounding box center [1118, 200] width 147 height 39
type input "845"
click at [986, 324] on div "680 ₴ Ціна 845 Валюта ₴ $ EUR CHF GBP ¥ PLN ₸ MDL HUF KGS CNY TRY KRW lei Роздр…" at bounding box center [1027, 284] width 109 height 170
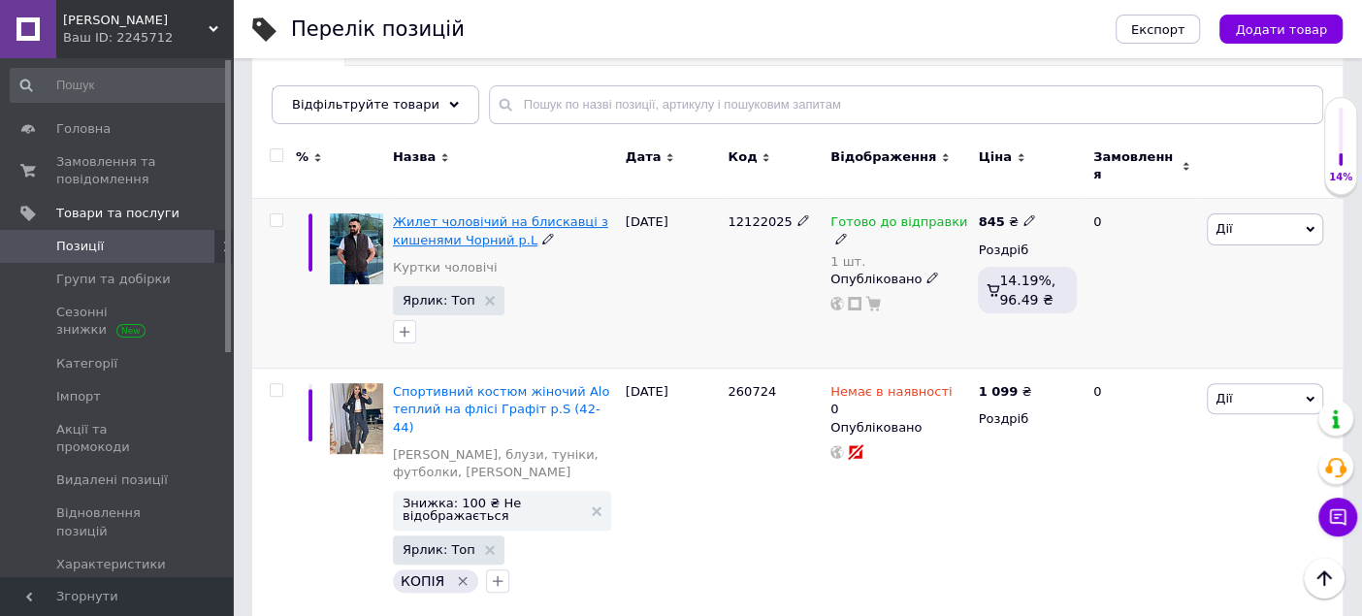
click at [499, 214] on span "Жилет чоловічий на блискавці з кишенями Чорний р.L" at bounding box center [500, 230] width 215 height 32
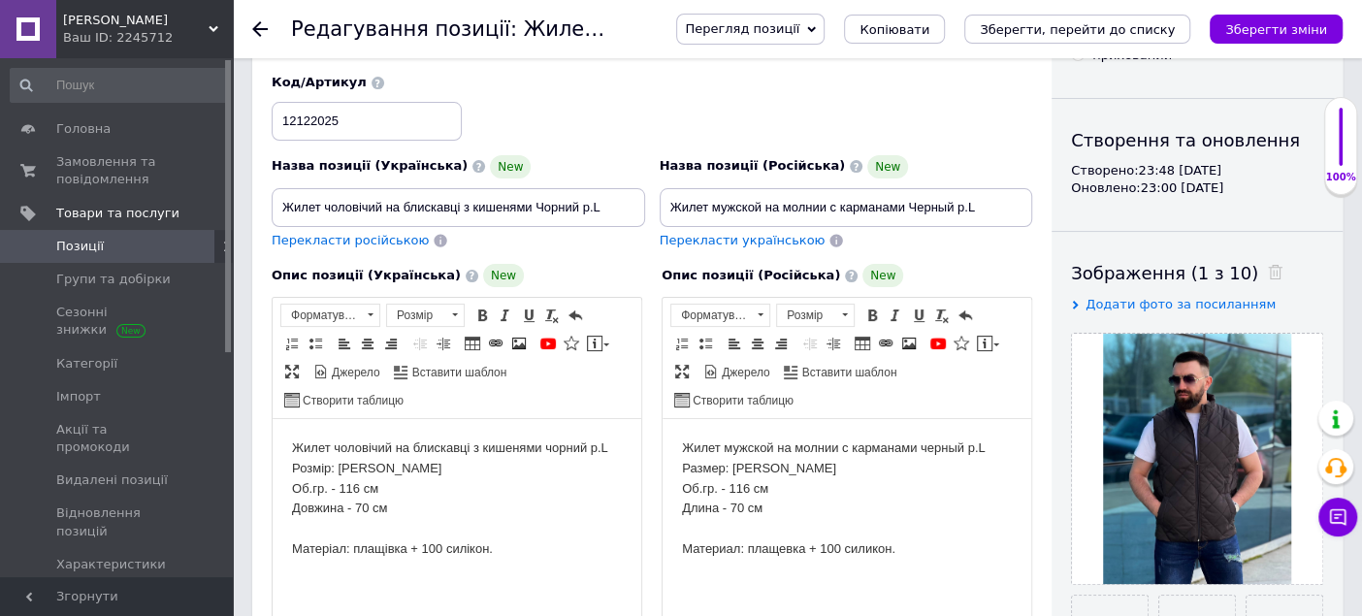
scroll to position [215, 0]
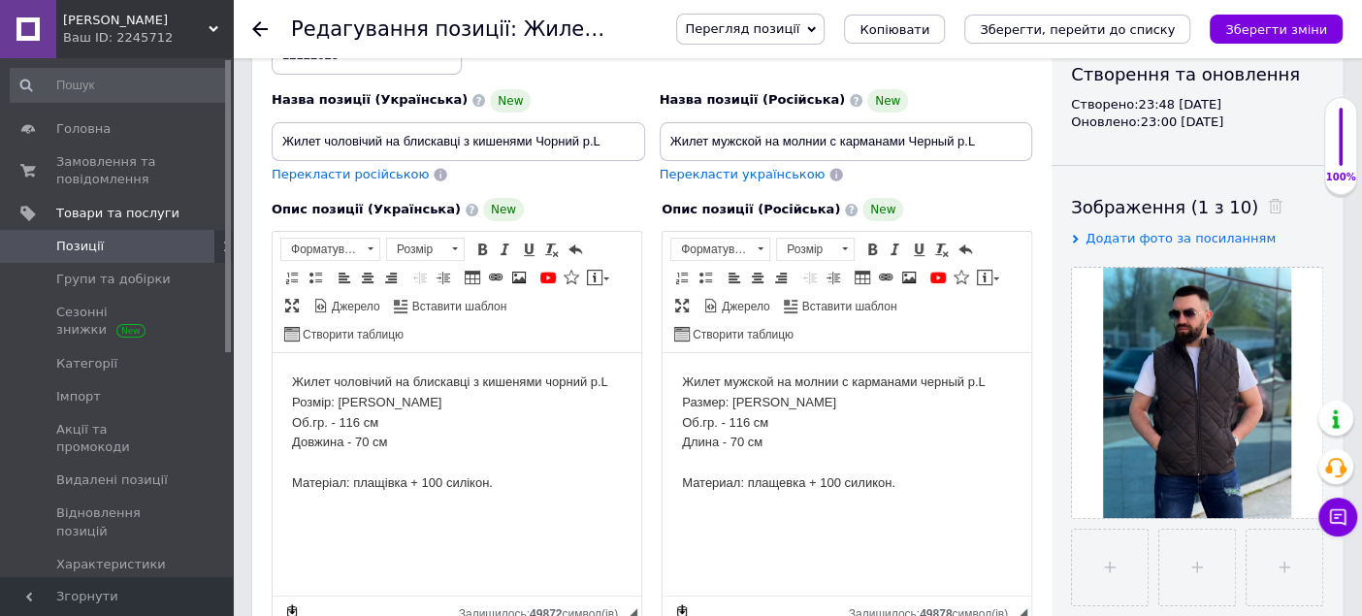
click at [367, 443] on body "Жилет чоловічий на блискавці з кишенями чорний р.L Розмір: [PERSON_NAME].гр. - …" at bounding box center [457, 433] width 330 height 121
click at [744, 440] on body "Жилет мужской на молнии с карманами черный р.L Размер: [PERSON_NAME].гр. - 116 …" at bounding box center [847, 433] width 330 height 121
click at [799, 451] on body "Жилет мужской на молнии с карманами черный р.L Размер: [PERSON_NAME].гр. - 116 …" at bounding box center [847, 433] width 330 height 121
click at [1288, 35] on icon "Зберегти зміни" at bounding box center [1276, 29] width 102 height 15
drag, startPoint x: 614, startPoint y: 134, endPoint x: 634, endPoint y: 143, distance: 21.3
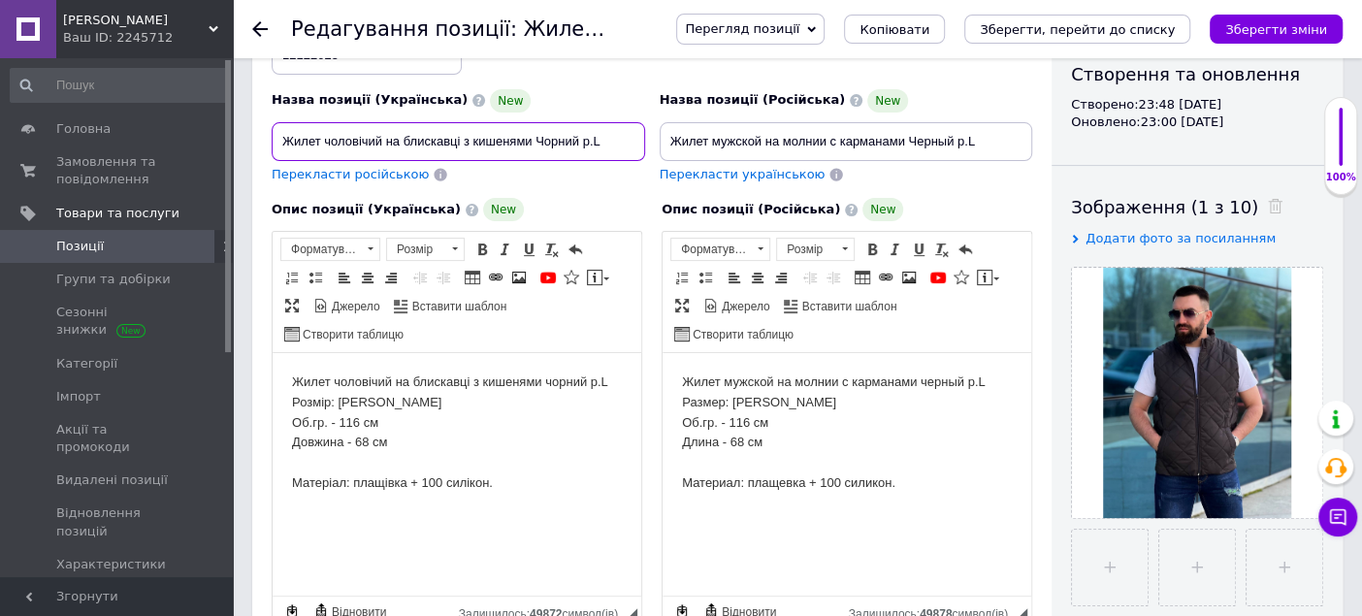
click at [634, 143] on input "Жилет чоловічий на блискавці з кишенями Чорний р.L" at bounding box center [459, 141] width 374 height 39
type input "Жилет чоловічий на блискавці з кишенями Чорний р.48 (L)"
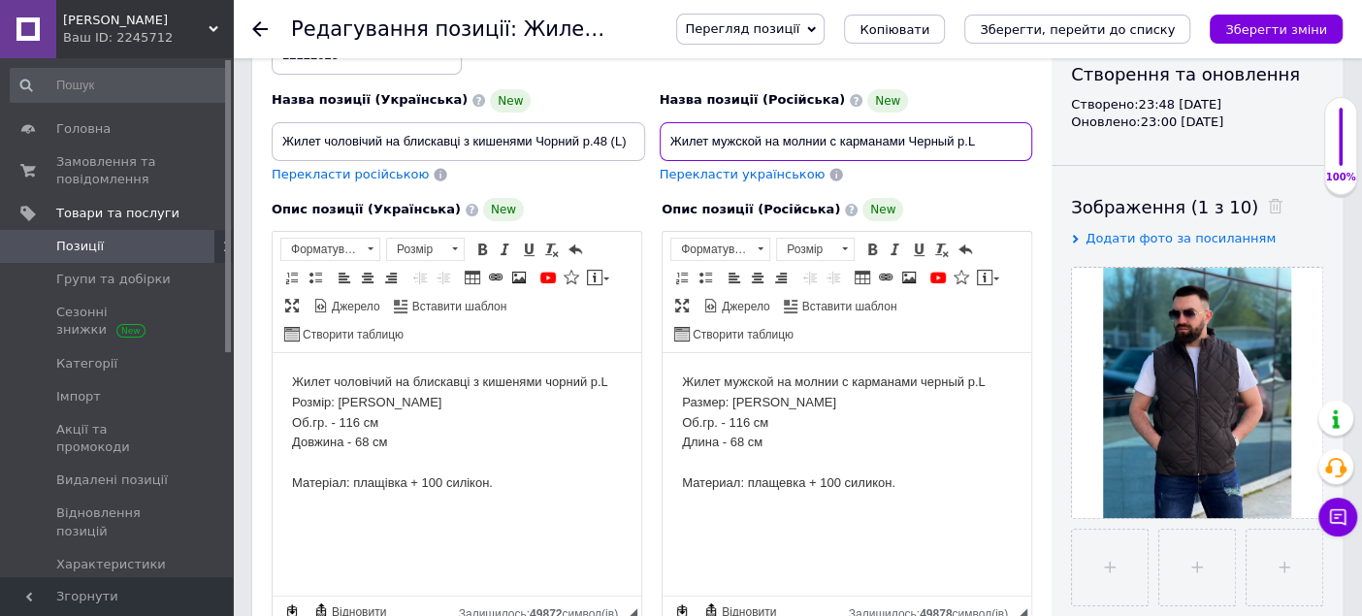
click at [966, 140] on input "Жилет мужской на молнии с карманами Черный р.L" at bounding box center [847, 141] width 374 height 39
click at [993, 133] on input "Жилет мужской на молнии с карманами Черный р.48 (L" at bounding box center [847, 141] width 374 height 39
type input "Жилет мужской на молнии с карманами Черный р.48 (L)"
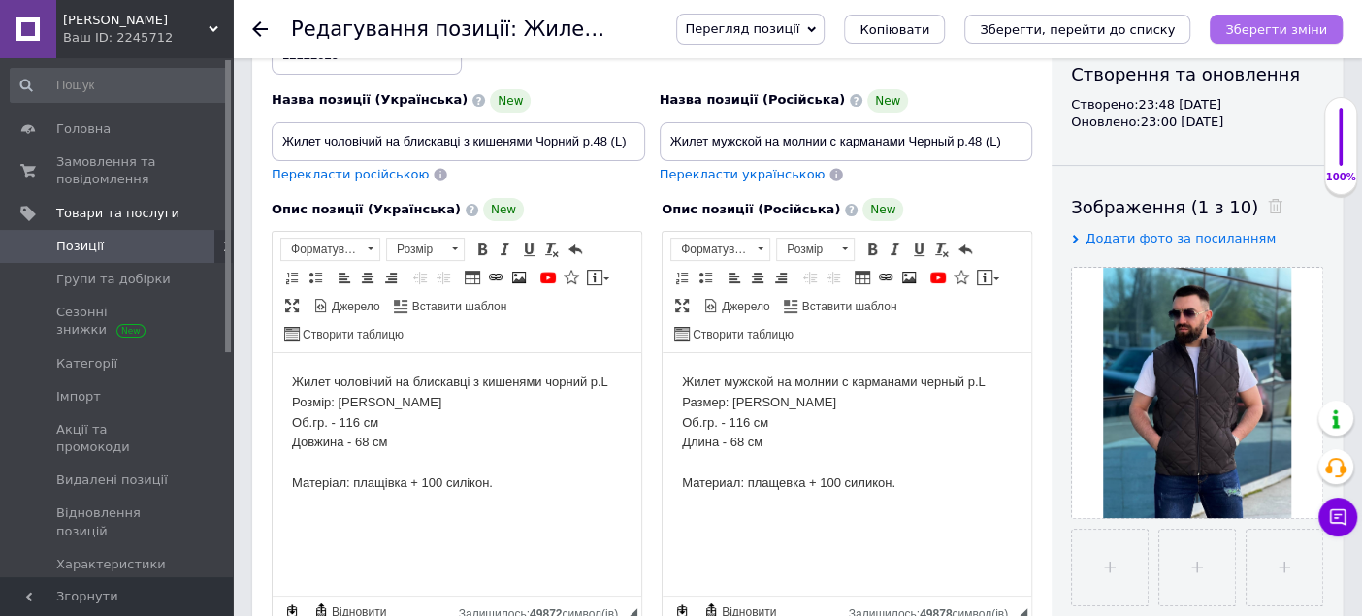
click at [1262, 29] on icon "Зберегти зміни" at bounding box center [1276, 29] width 102 height 15
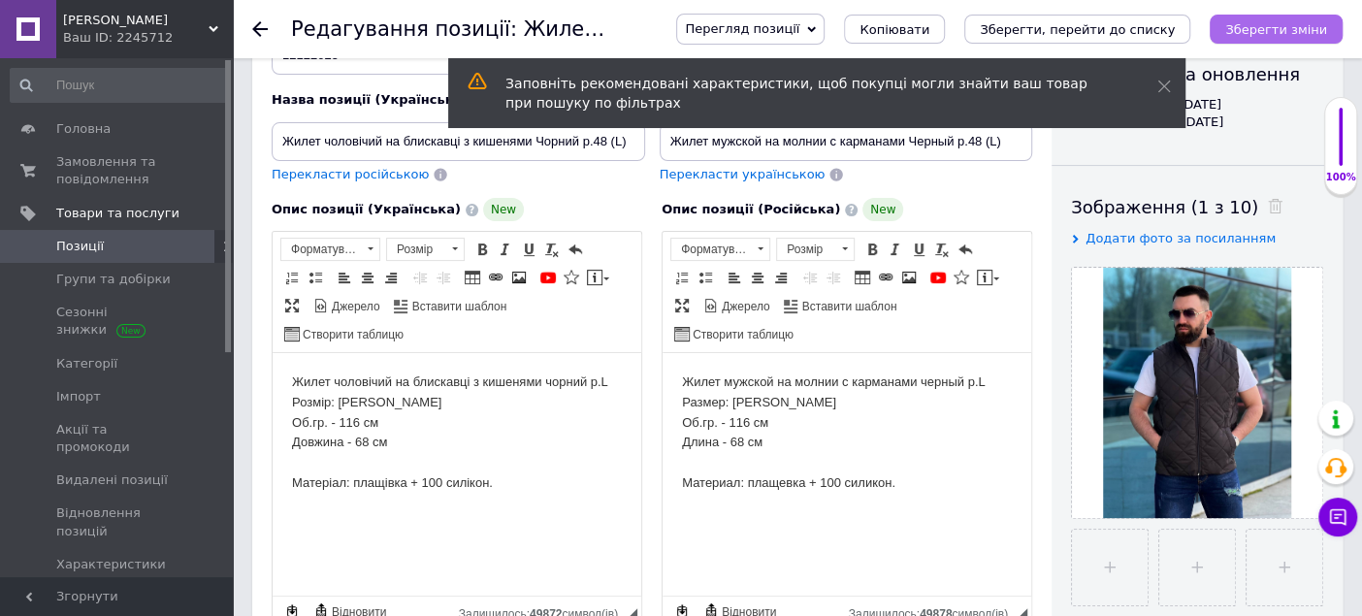
click at [1262, 29] on icon "Зберегти зміни" at bounding box center [1276, 29] width 102 height 15
click at [1111, 585] on input "file" at bounding box center [1110, 568] width 76 height 76
type input "C:\fakepath\2526731308_w640_h640_2526731308[1].jpg"
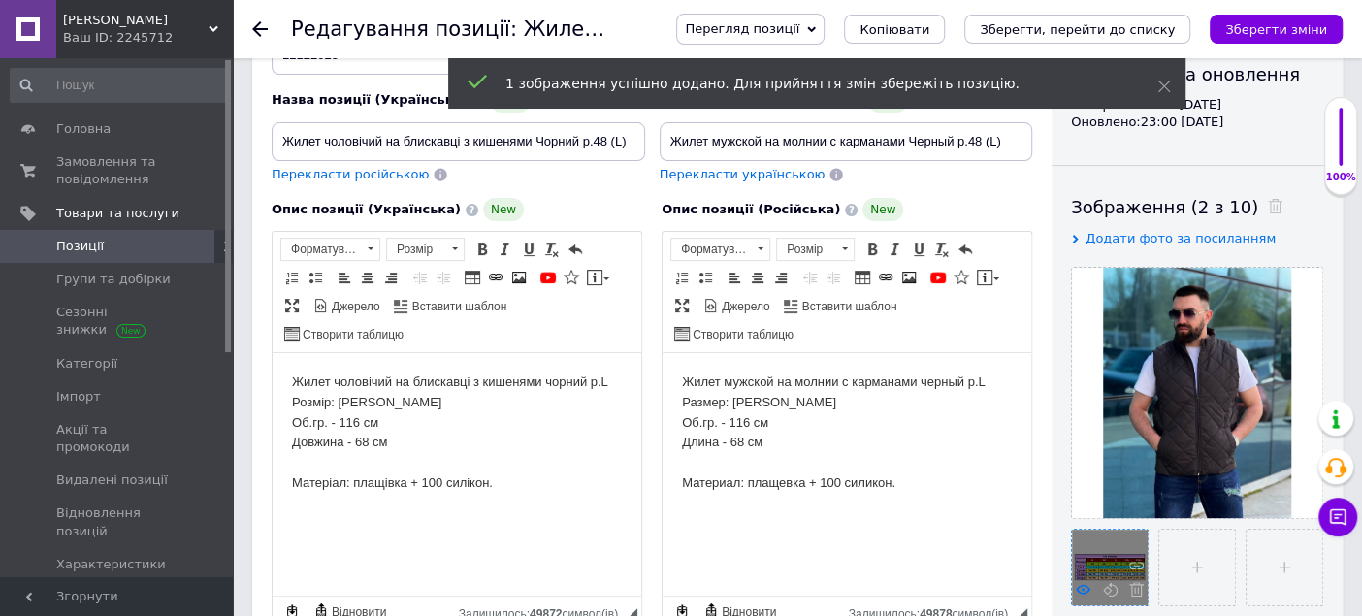
click at [1087, 582] on icon at bounding box center [1083, 589] width 15 height 15
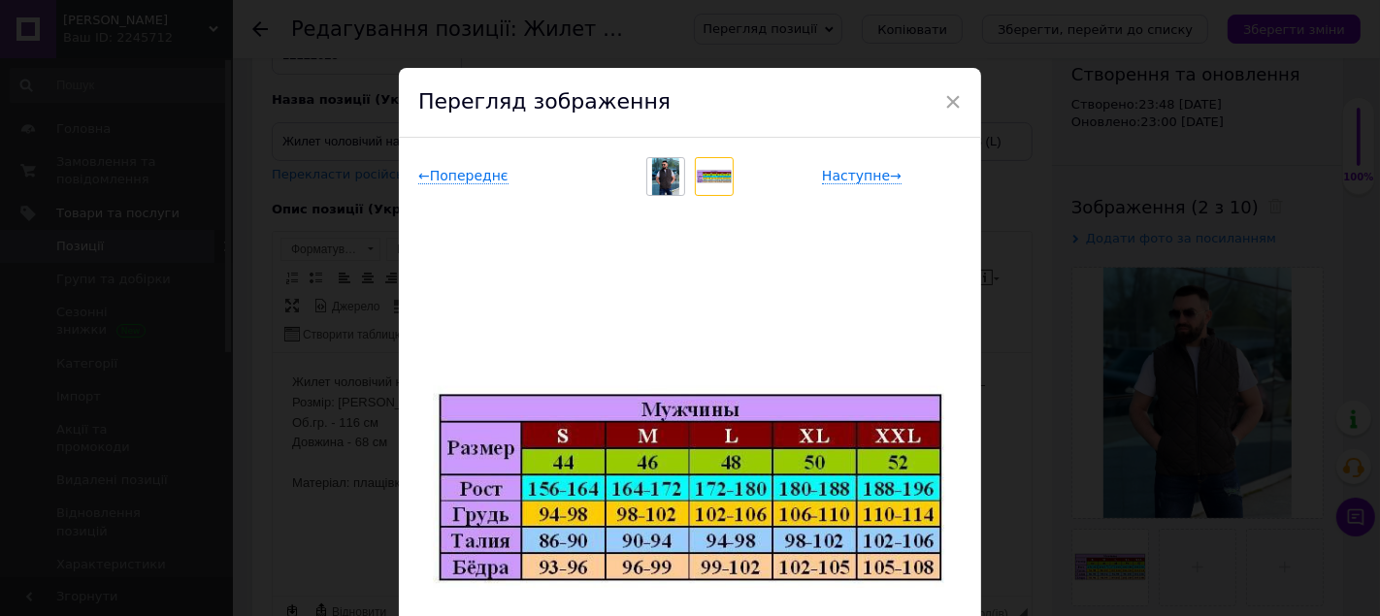
click at [1043, 221] on div "× Перегляд зображення ← Попереднє Наступне → Видалити зображення Видалити всі з…" at bounding box center [690, 308] width 1380 height 616
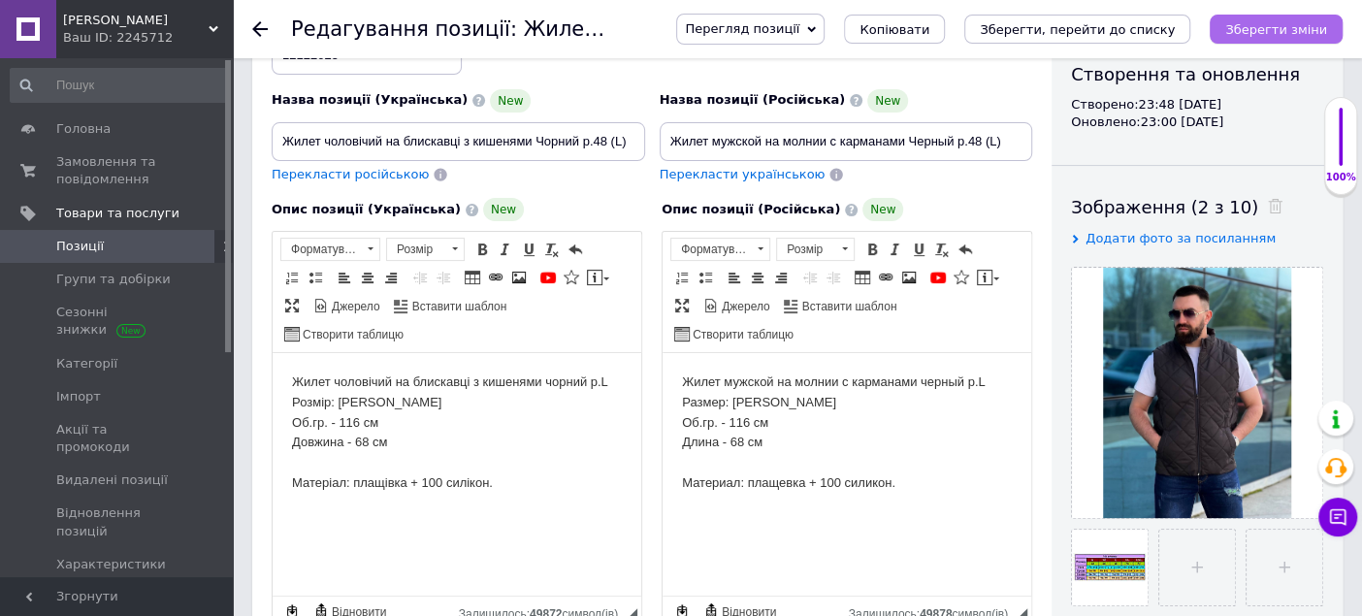
click at [1280, 22] on icon "Зберегти зміни" at bounding box center [1276, 29] width 102 height 15
drag, startPoint x: 777, startPoint y: 414, endPoint x: 795, endPoint y: 419, distance: 18.1
click at [779, 414] on body "Жилет мужской на молнии с карманами черный р.L Размер: [PERSON_NAME].гр. - 116 …" at bounding box center [847, 433] width 330 height 121
click at [1257, 39] on button "Зберегти зміни" at bounding box center [1276, 29] width 133 height 29
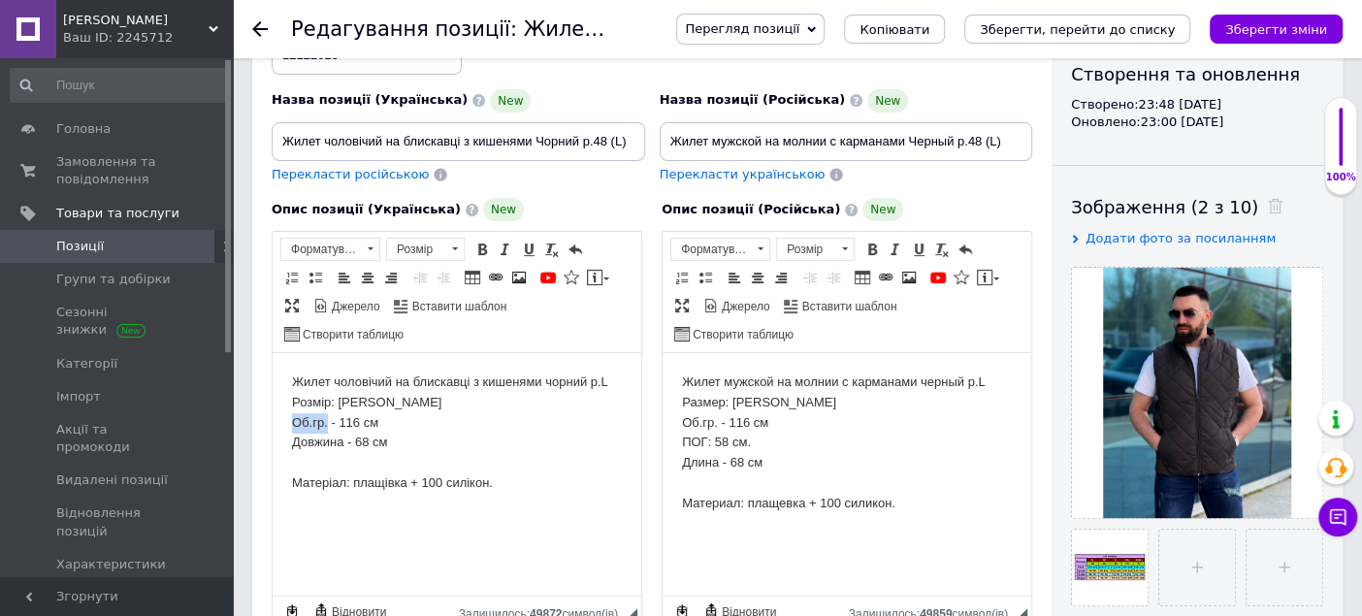
drag, startPoint x: 328, startPoint y: 426, endPoint x: 536, endPoint y: 782, distance: 412.2
click at [273, 432] on html "Жилет чоловічий на блискавці з кишенями чорний р.L Розмір: [PERSON_NAME].гр. - …" at bounding box center [457, 433] width 369 height 160
click at [416, 418] on body "Жилет чоловічий на блискавці з кишенями чорний р.L Розмір: [PERSON_NAME].гр. - …" at bounding box center [457, 433] width 330 height 121
drag, startPoint x: 300, startPoint y: 445, endPoint x: 302, endPoint y: 426, distance: 19.5
click at [299, 444] on body "Жилет чоловічий на блискавці з кишенями чорний р.L Розмір: [PERSON_NAME].гр. - …" at bounding box center [457, 444] width 330 height 142
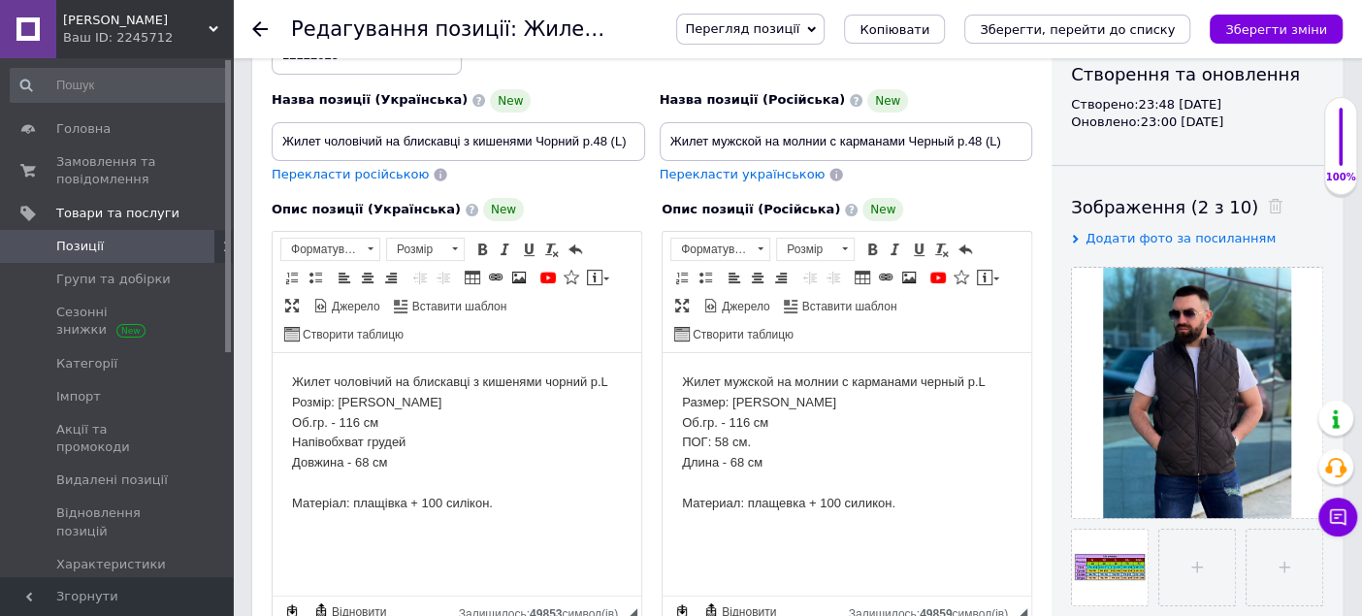
drag, startPoint x: 425, startPoint y: 442, endPoint x: 461, endPoint y: 436, distance: 36.5
click at [460, 436] on body "Жилет чоловічий на блискавці з кишенями чорний р.L Розмір: [PERSON_NAME].гр. - …" at bounding box center [457, 444] width 330 height 142
click at [329, 432] on body "Жилет чоловічий на блискавці з кишенями чорний р.L Розмір: [PERSON_NAME].гр. - …" at bounding box center [457, 444] width 330 height 142
click at [309, 416] on body "Жилет чоловічий на блискавці з кишенями чорний р.L Розмір: [PERSON_NAME].грруде…" at bounding box center [457, 444] width 330 height 142
click at [381, 418] on body "Жилет чоловічий на блискавці з кишенями чорний р.L Розмір: Л Обхват грудей- 116…" at bounding box center [457, 444] width 330 height 142
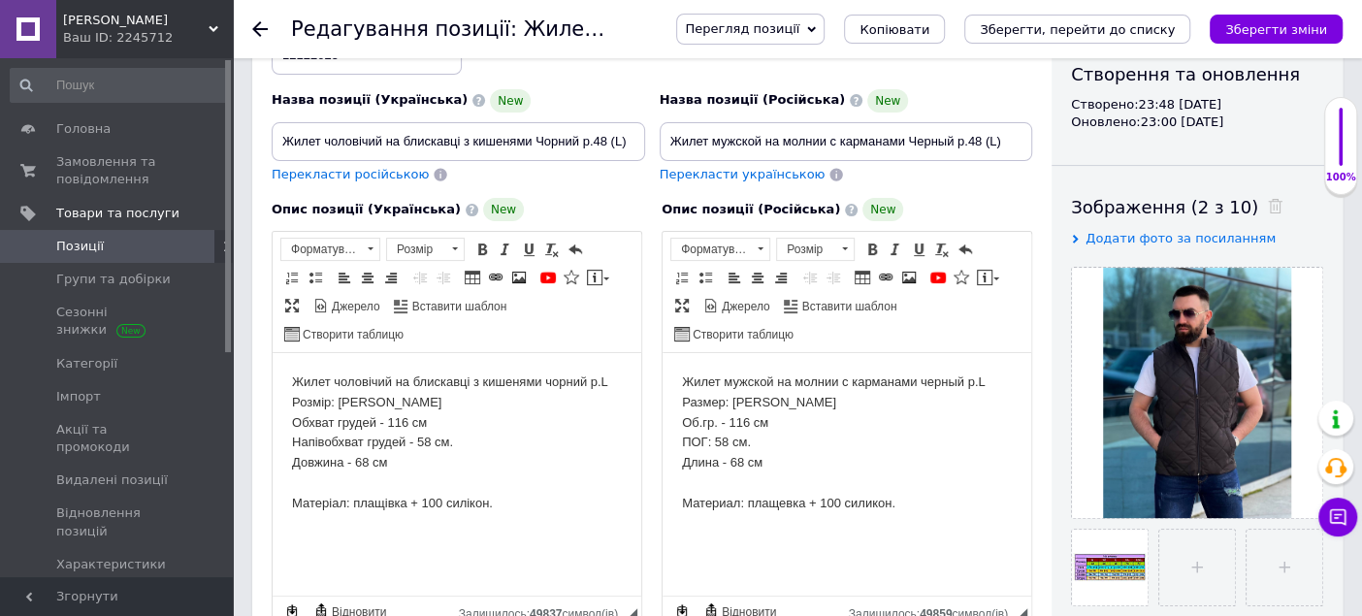
click at [445, 414] on body "Жилет чоловічий на блискавці з кишенями чорний р.L Розмір: Л Обхват грудей - 11…" at bounding box center [457, 444] width 330 height 142
click at [703, 425] on body "Жилет мужской на молнии с карманами черный р.L Размер: [PERSON_NAME].гр. - 116 …" at bounding box center [847, 444] width 330 height 142
click at [713, 443] on body "Жилет мужской на молнии с карманами черный р.L Размер: Л Обхват груди по издели…" at bounding box center [847, 444] width 330 height 142
click at [344, 467] on body "Жилет чоловічий на блискавці з кишенями чорний р.L Розмір: Л Обхват грудей - 11…" at bounding box center [457, 444] width 330 height 142
click at [722, 465] on body "Жилет мужской на молнии с карманами черный р.L Размер: Л Обхват груди по издели…" at bounding box center [847, 444] width 330 height 142
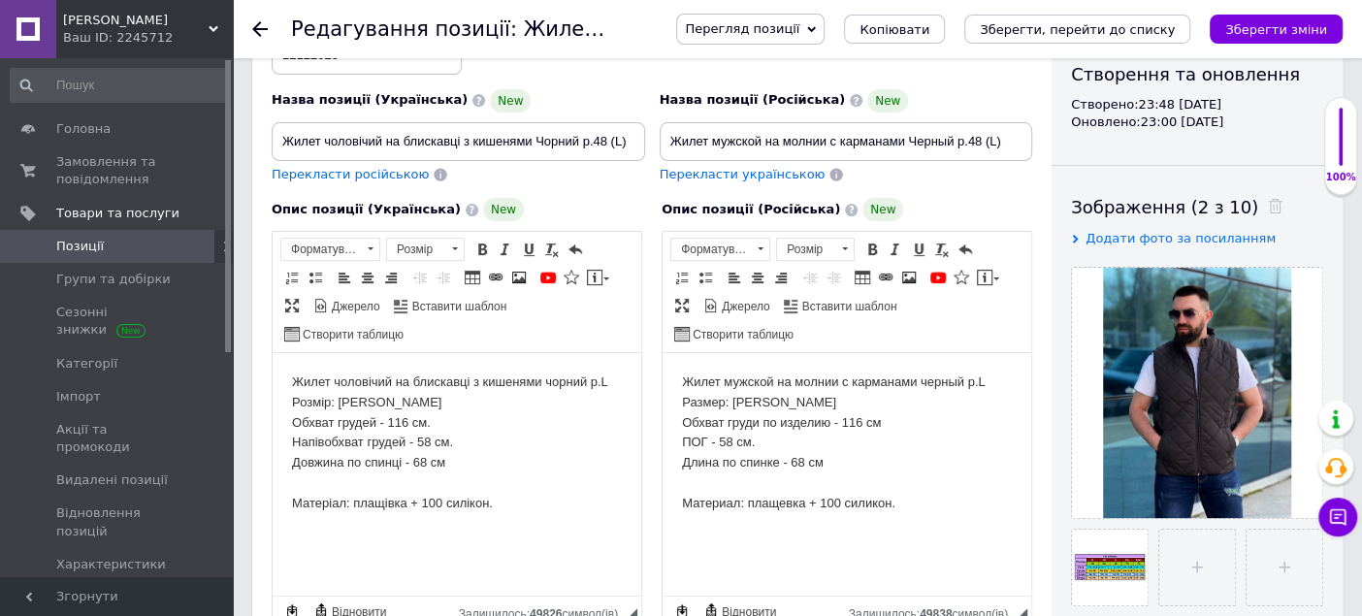
click at [622, 374] on body "Жилет чоловічий на блискавці з кишенями чорний р.L Розмір: Л Обхват грудей - 11…" at bounding box center [457, 444] width 330 height 142
click at [600, 379] on body "Жилет чоловічий на блискавці з кишенями чорний р.L Розмір: Л Обхват грудей - 11…" at bounding box center [457, 444] width 330 height 142
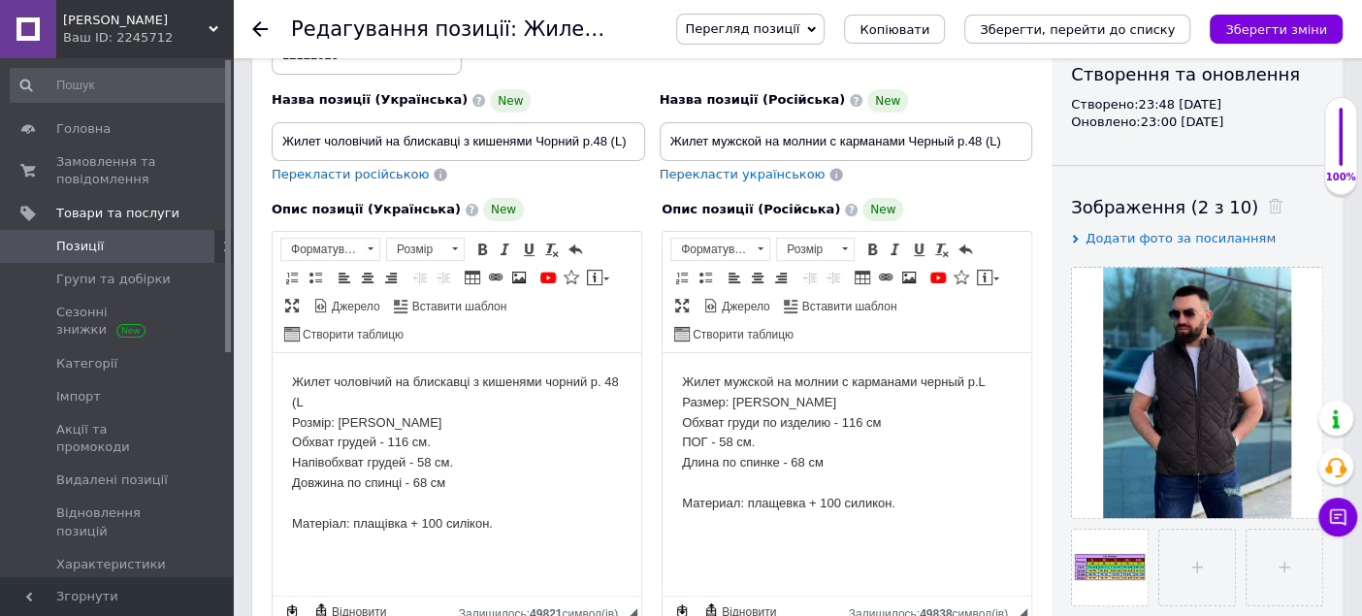
click at [350, 403] on body "Жилет чоловічий на блискавці з кишенями чорний р. 48 (L Розмір: Л Обхват грудей…" at bounding box center [457, 453] width 330 height 161
click at [974, 385] on body "Жилет мужской на молнии с карманами черный р.L Размер: Л Обхват груди по издели…" at bounding box center [847, 444] width 330 height 142
click at [977, 386] on body "Жилет мужской на молнии с карманами черный р.L Размер: Л Обхват груди по издели…" at bounding box center [847, 444] width 330 height 142
click at [1009, 378] on body "Жилет мужской на молнии с карманами черный р.48 (L Размер: Л Обхват груди по из…" at bounding box center [847, 444] width 330 height 142
drag, startPoint x: 971, startPoint y: 380, endPoint x: 1032, endPoint y: 378, distance: 61.2
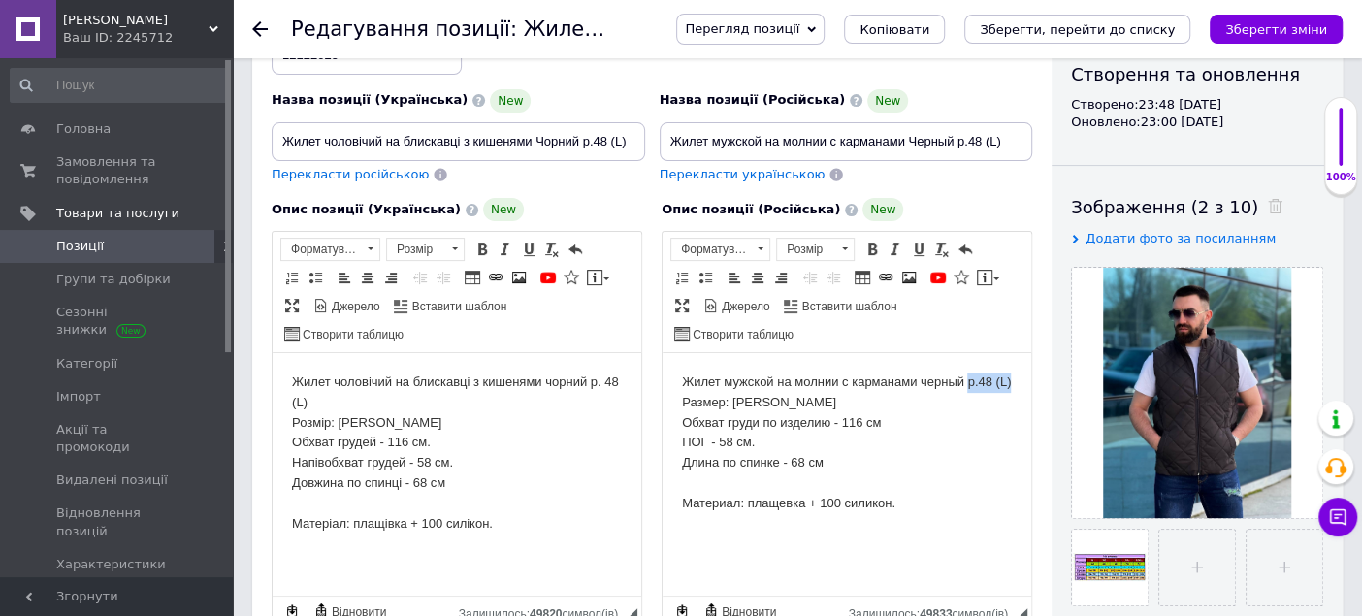
click at [1031, 378] on html "Жилет мужской на молнии с карманами черный р.48 (L) Размер: Л Обхват груди по и…" at bounding box center [847, 443] width 369 height 180
copy body "р.48 (L)"
click at [804, 400] on body "Жилет мужской на молнии с карманами черный р.48 (L) Размер: Л Обхват груди по и…" at bounding box center [847, 444] width 330 height 142
click at [750, 401] on body "Жилет мужской на молнии с карманами черный р.48 (L) Размер: р.48 (L) Обхват гру…" at bounding box center [847, 444] width 330 height 142
click at [738, 402] on body "Жилет мужской на молнии с карманами черный р.48 (L) Размер: р.48 (L) Обхват гру…" at bounding box center [847, 444] width 330 height 142
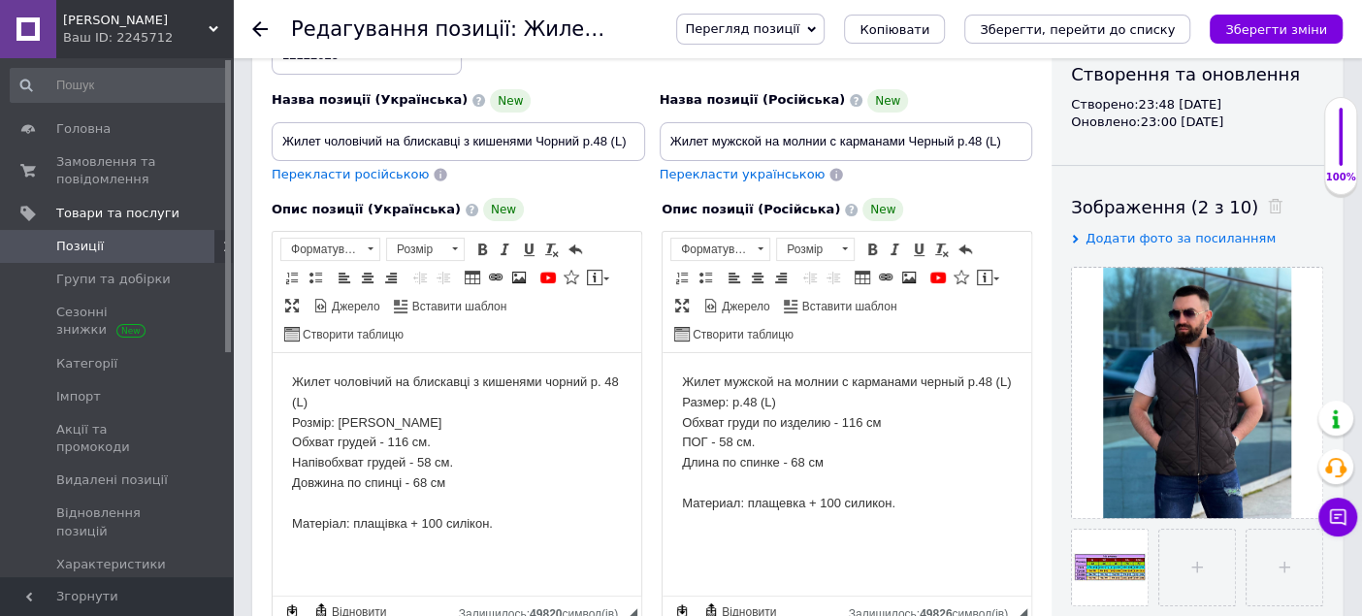
drag, startPoint x: 743, startPoint y: 401, endPoint x: 758, endPoint y: 401, distance: 14.6
click at [755, 401] on body "Жилет мужской на молнии с карманами черный р.48 (L) Размер: р.48 (L) Обхват гру…" at bounding box center [847, 444] width 330 height 142
click at [374, 426] on body "Жилет чоловічий на блискавці з кишенями чорний р. 48 (L) Розмір: Л Обхват груде…" at bounding box center [457, 453] width 330 height 161
click at [376, 436] on body "Жилет чоловічий на блискавці з кишенями чорний р. 48 (L) Розмір: 48 (L) Обхват …" at bounding box center [457, 453] width 330 height 161
click at [588, 470] on body "Жилет чоловічий на блискавці з кишенями чорний р. 48 (L) Розмір: 48 (L) Обхват …" at bounding box center [457, 453] width 330 height 161
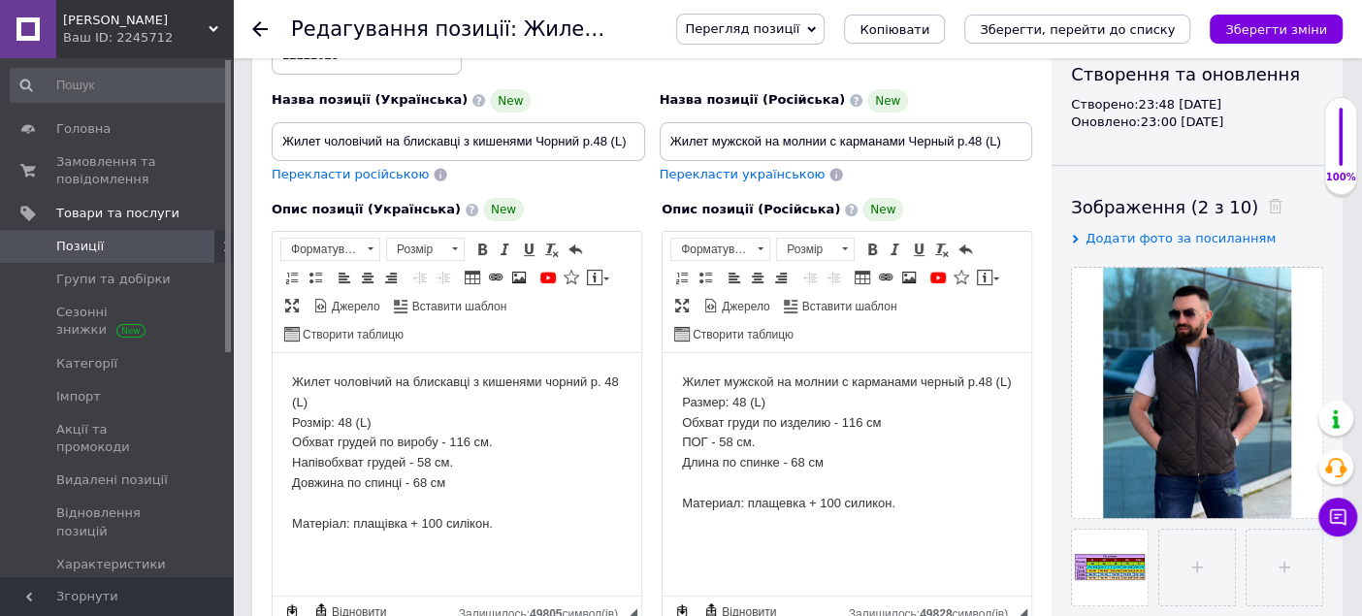
click at [420, 422] on body "Жилет чоловічий на блискавці з кишенями чорний р. 48 (L) Розмір: 48 (L) Обхват …" at bounding box center [457, 453] width 330 height 161
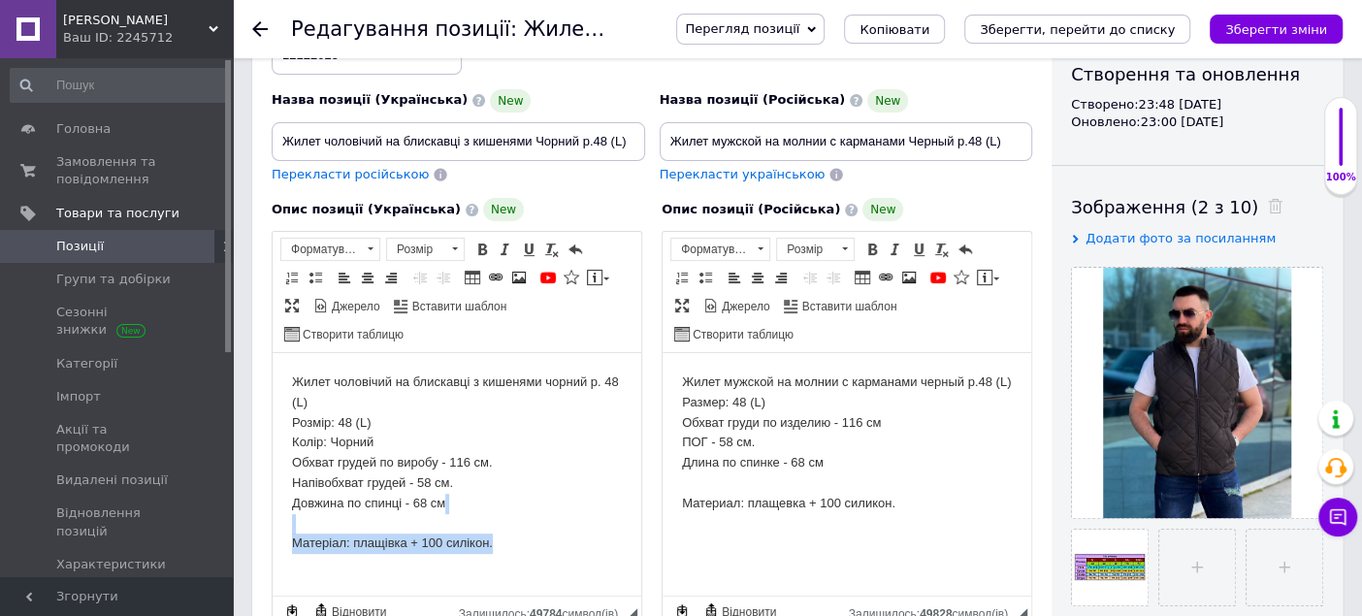
drag, startPoint x: 517, startPoint y: 542, endPoint x: 542, endPoint y: 885, distance: 343.4
click at [273, 534] on html "Жилет чоловічий на блискавці з кишенями чорний р. 48 (L) Розмір: 48 (L) ​​​​​​​…" at bounding box center [457, 463] width 369 height 220
copy body "Редактор, 04F768CA-A30C-4488-A0D5-DC2579628E94"
click at [410, 438] on body "Жилет чоловічий на блискавці з кишенями чорний р. 48 (L) Розмір: 48 (L) Колір: …" at bounding box center [457, 453] width 330 height 161
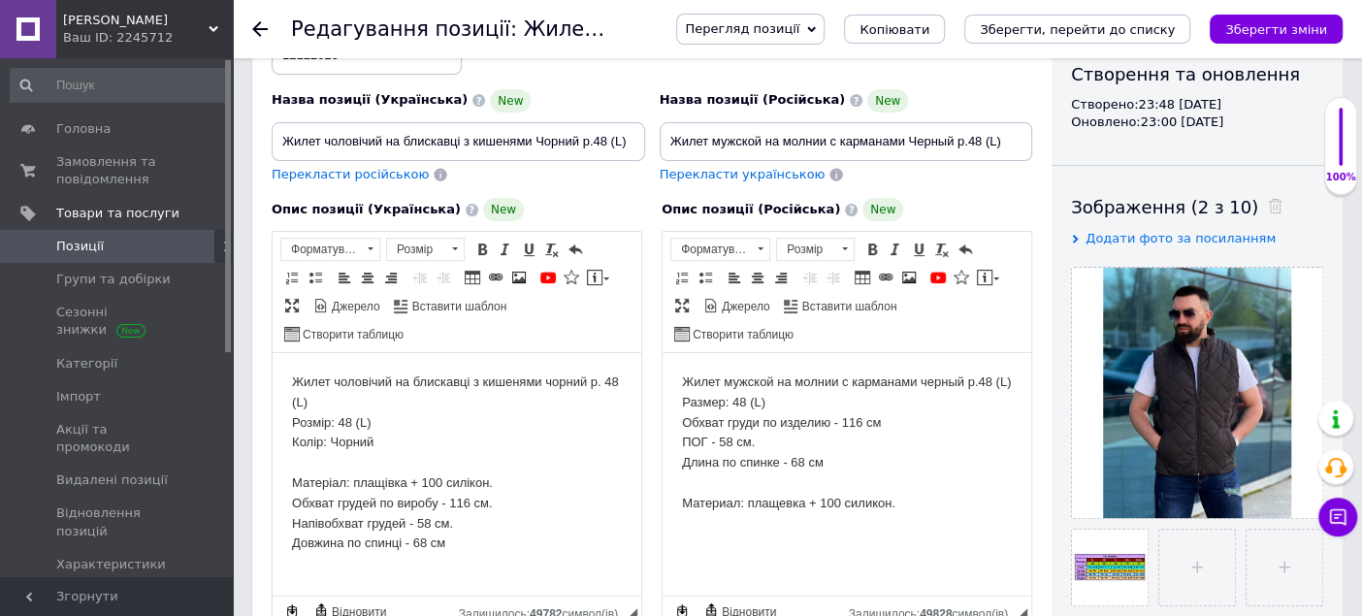
click at [410, 438] on body "Жилет чоловічий на блискавці з кишенями чорний р. 48 (L) Розмір: 48 (L) Колір: …" at bounding box center [457, 474] width 330 height 202
click at [525, 468] on body "Жилет чоловічий на блискавці з кишенями чорний р. 48 (L) Розмір: 48 (L) Колір: …" at bounding box center [457, 463] width 330 height 181
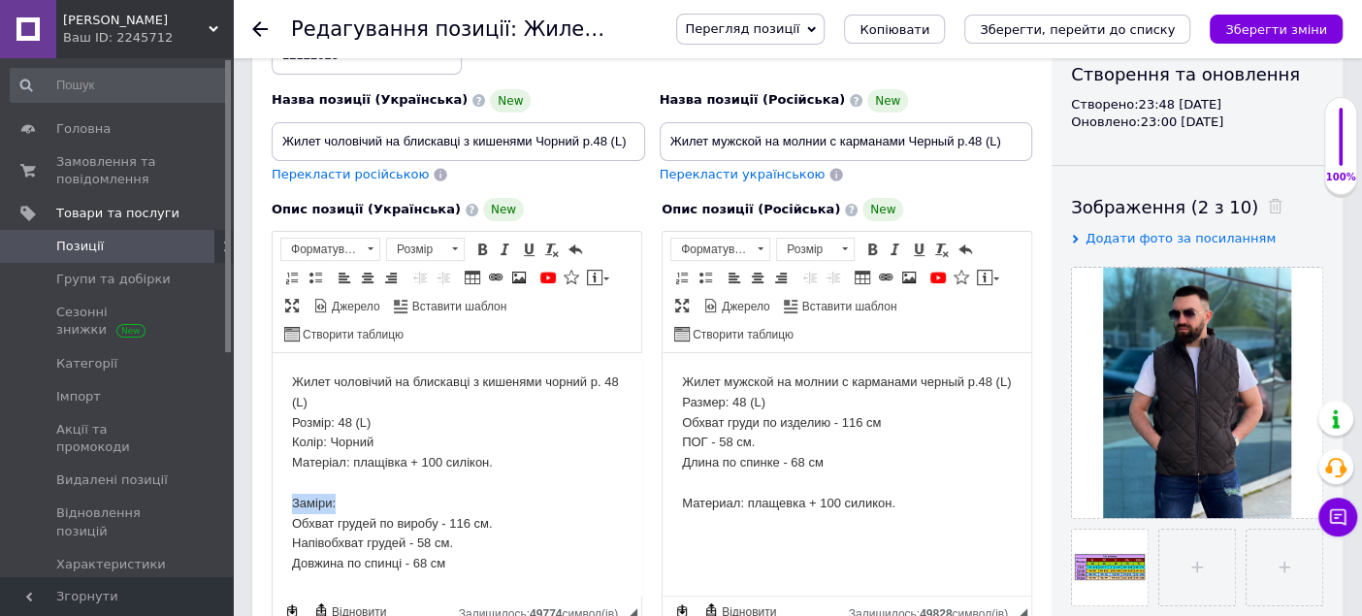
drag, startPoint x: 344, startPoint y: 498, endPoint x: 278, endPoint y: 494, distance: 66.1
click at [278, 496] on html "Жилет чоловічий на блискавці з кишенями чорний р. 48 (L) Розмір: 48 (L) Колір: …" at bounding box center [457, 483] width 369 height 261
drag, startPoint x: 475, startPoint y: 246, endPoint x: 479, endPoint y: 257, distance: 11.4
click at [475, 246] on span at bounding box center [482, 250] width 16 height 16
click at [541, 517] on body "Жилет чоловічий на блискавці з кишенями чорний р. 48 (L) Розмір: 48 (L) Колір: …" at bounding box center [457, 484] width 330 height 222
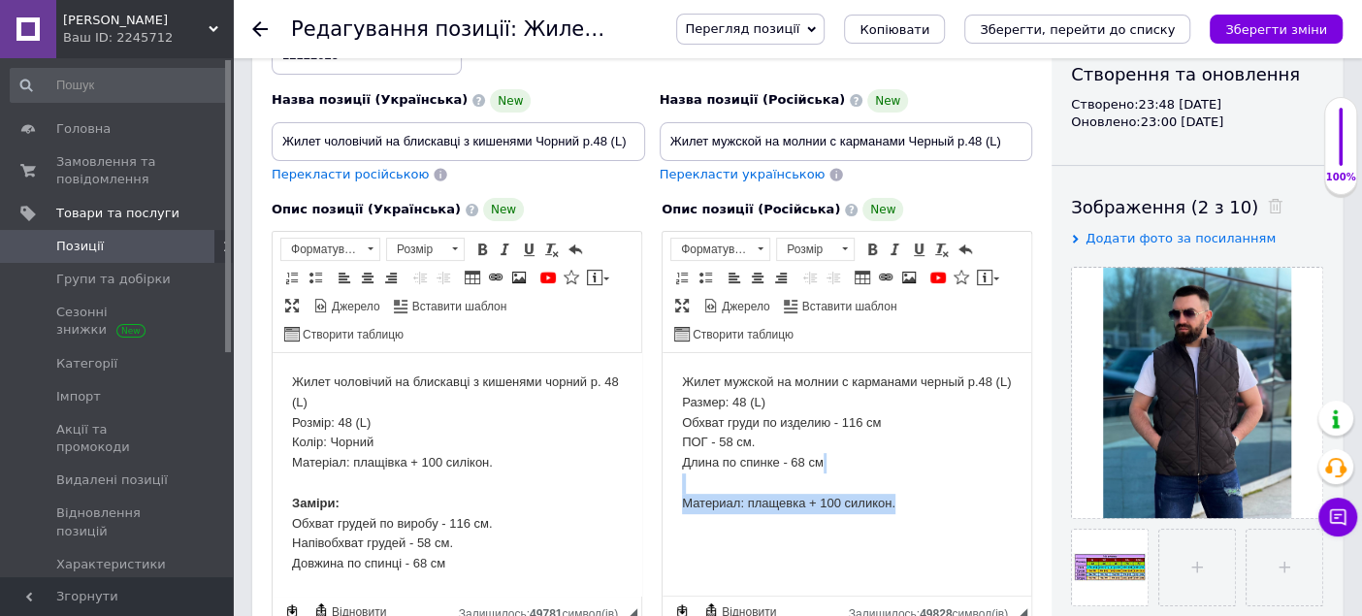
drag, startPoint x: 910, startPoint y: 498, endPoint x: 1030, endPoint y: 486, distance: 120.9
click at [663, 486] on html "Жилет мужской на молнии с карманами черный р.48 (L) Размер: 48 (L) Обхват груди…" at bounding box center [847, 443] width 369 height 180
copy body "Редактор, 54B4CC47-9242-4159-B7C6-3524B7392A73"
click at [794, 403] on body "Жилет мужской на молнии с карманами черный р.48 (L) Размер: 48 (L) Обхват груди…" at bounding box center [847, 433] width 330 height 121
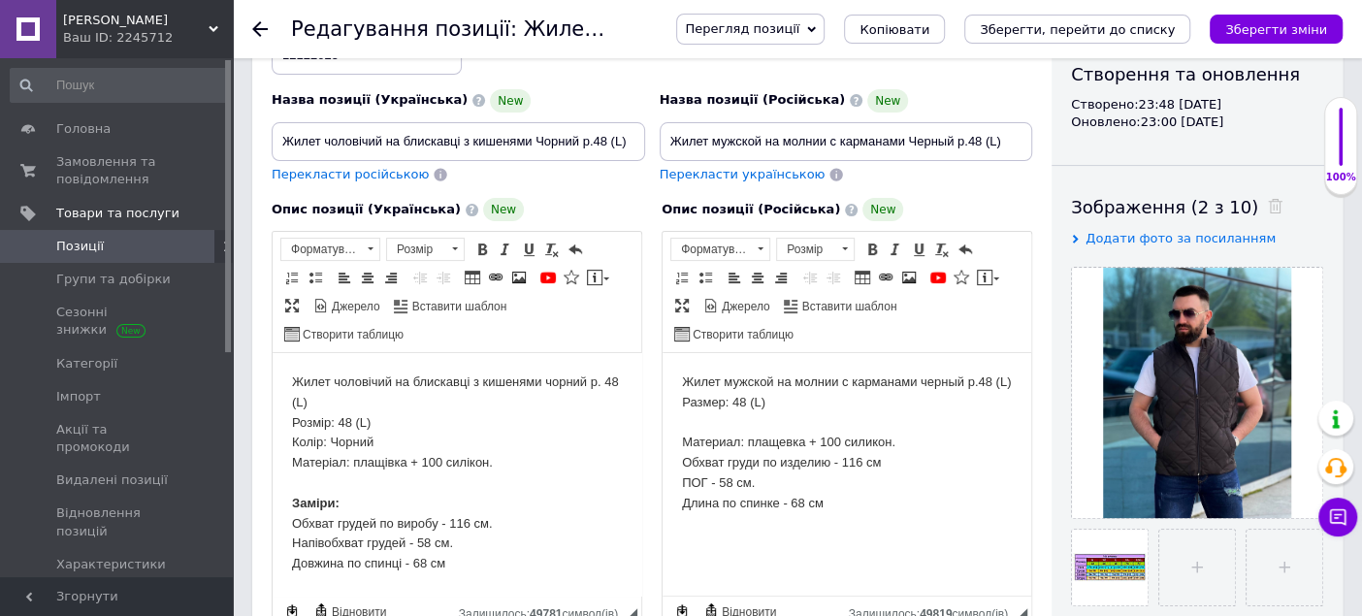
click at [795, 401] on body "Жилет мужской на молнии с карманами черный р.48 (L) Размер: 48 (L) ​​​​​​​ Мате…" at bounding box center [847, 453] width 330 height 161
click at [894, 437] on body "Жилет мужской на молнии с карманами черный р.48 (L) Размер: 48 (L) Цвет: черный…" at bounding box center [847, 453] width 330 height 161
click at [535, 471] on body "Жилет чоловічий на блискавці з кишенями чорний р. 48 (L) Розмір: 48 (L) Колір: …" at bounding box center [457, 484] width 330 height 222
click at [786, 414] on body "Жилет мужской на молнии с карманами черный р.48 (L) Размер: 48 (L) Цвет: черный…" at bounding box center [847, 453] width 330 height 161
click at [901, 439] on body "Жилет мужской на молнии с карманами черный р.48 (L) Размер: 48 (L) Цвет: черный…" at bounding box center [847, 453] width 330 height 161
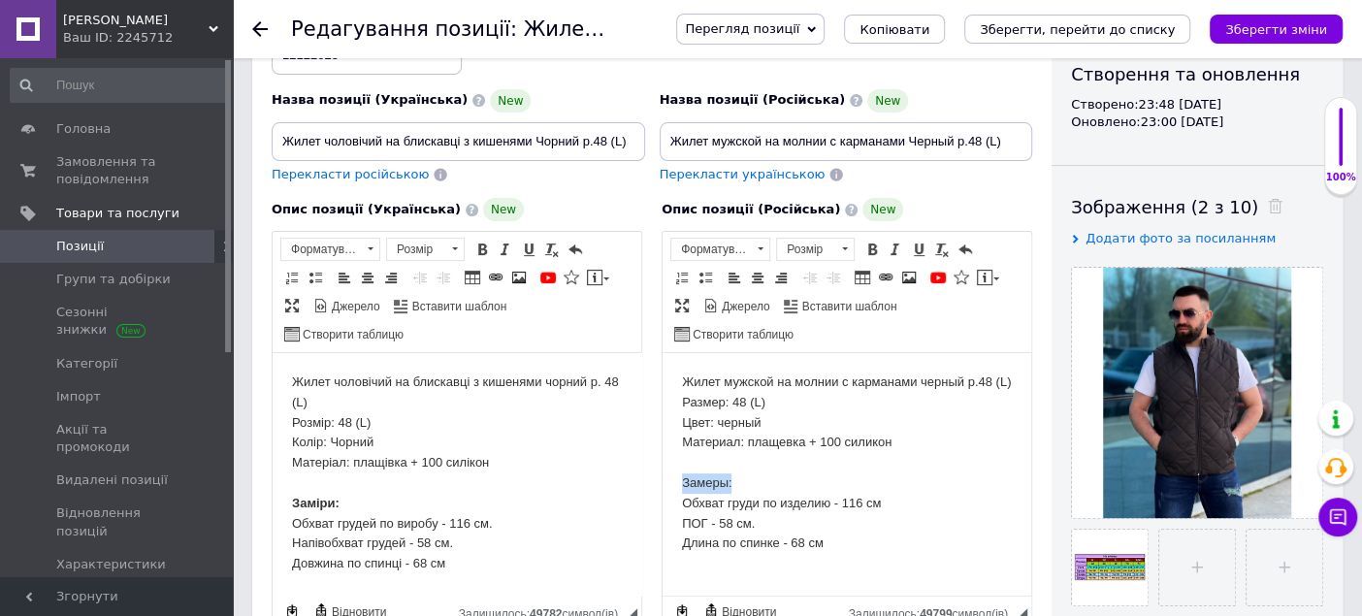
drag, startPoint x: 761, startPoint y: 485, endPoint x: 699, endPoint y: 359, distance: 140.1
click at [663, 459] on html "Жилет мужской на молнии с карманами черный р.48 (L) Размер: 48 (L) Цвет: черный…" at bounding box center [847, 473] width 369 height 241
click at [869, 247] on span at bounding box center [872, 250] width 16 height 16
click at [922, 463] on body "Жилет мужской на молнии с карманами черный р.48 (L) Размер: 48 (L) Цвет: черный…" at bounding box center [847, 474] width 330 height 202
click at [1271, 28] on icon "Зберегти зміни" at bounding box center [1276, 29] width 102 height 15
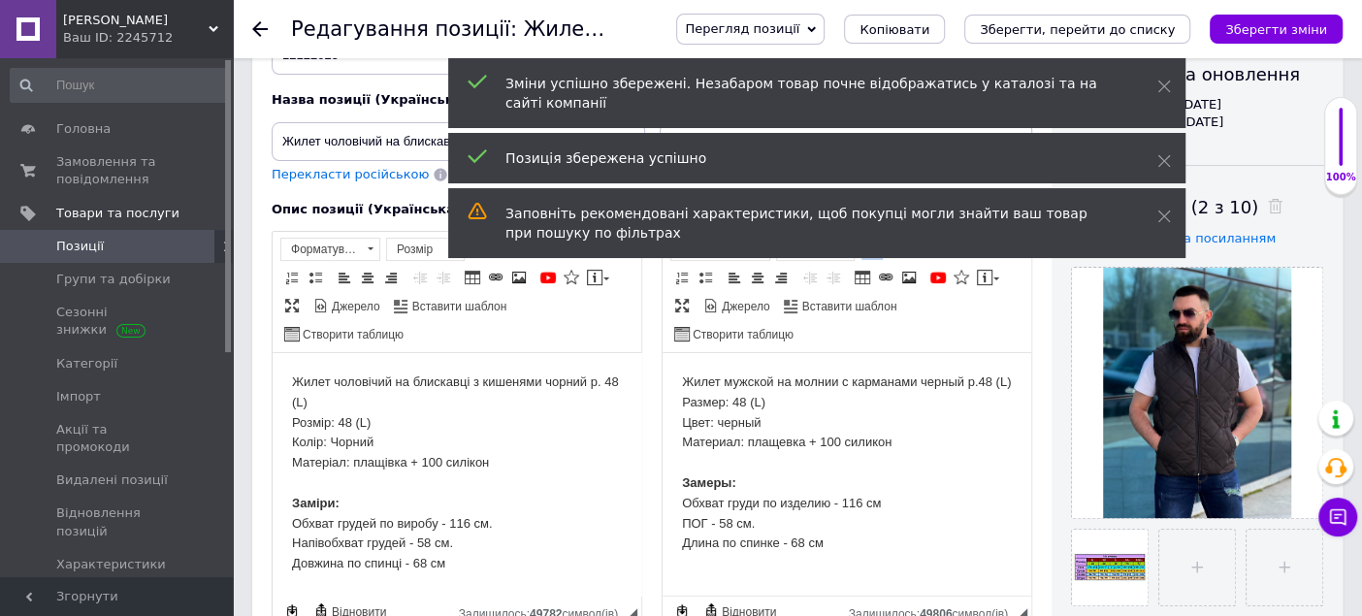
click at [1266, 25] on icon "Зберегти зміни" at bounding box center [1276, 29] width 102 height 15
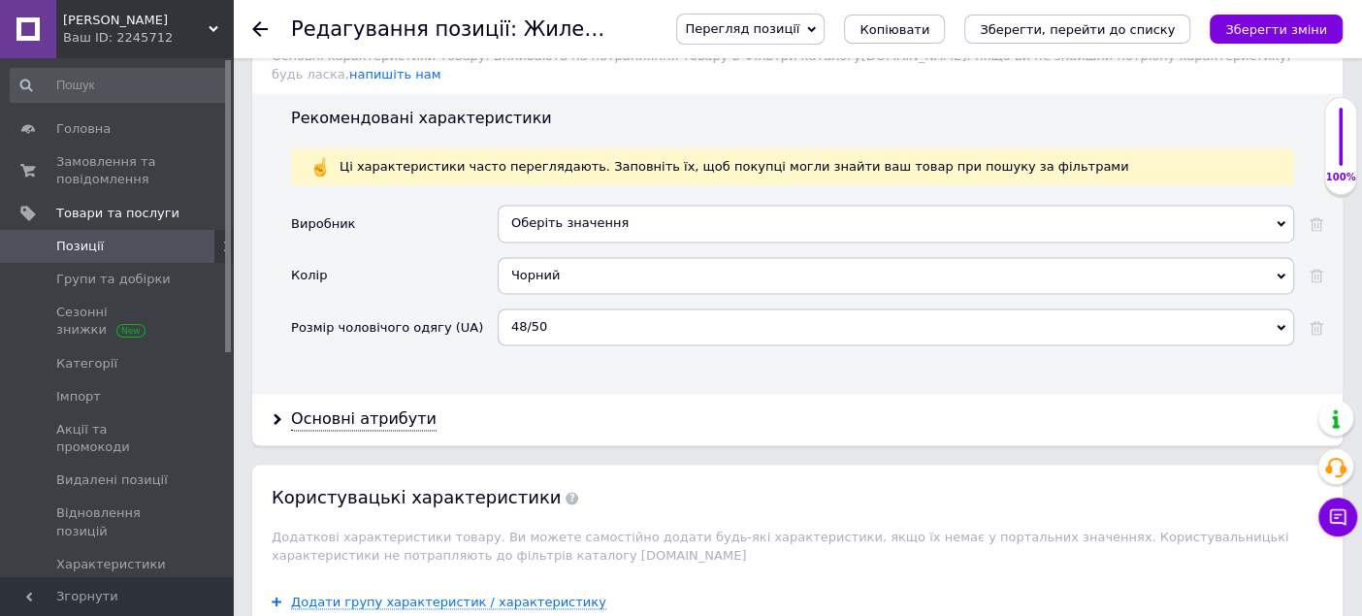
scroll to position [1401, 0]
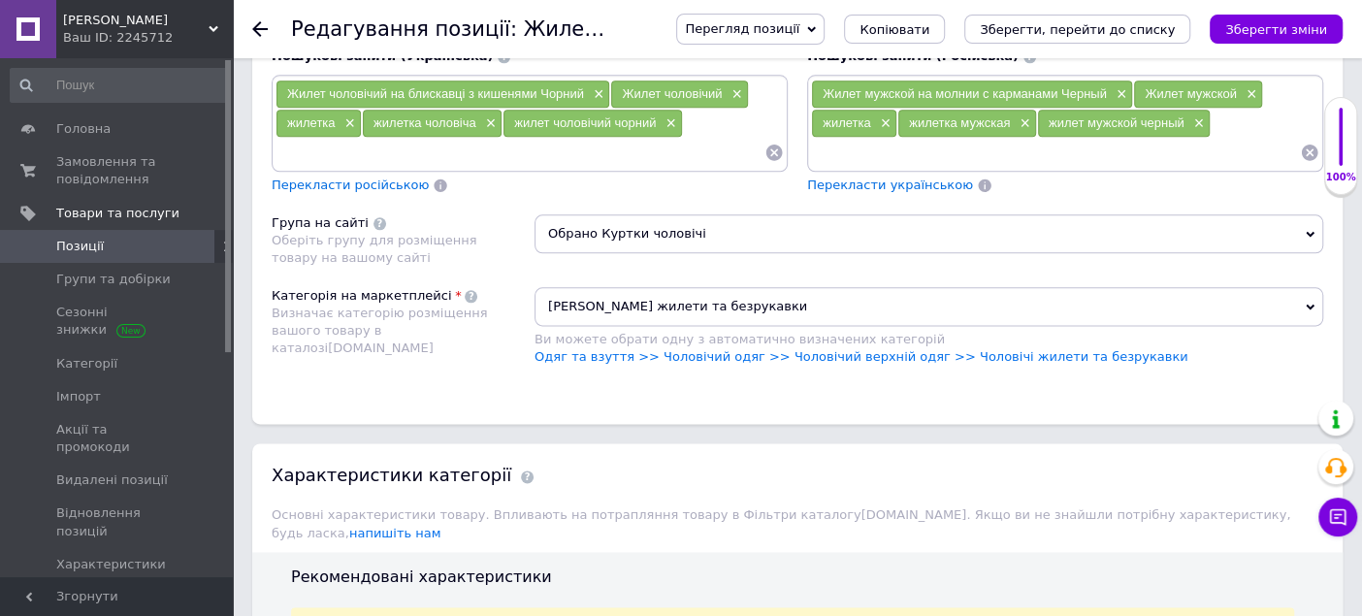
drag, startPoint x: 1330, startPoint y: 28, endPoint x: 1202, endPoint y: 5, distance: 130.2
click at [1326, 25] on button "Зберегти зміни" at bounding box center [1276, 29] width 133 height 29
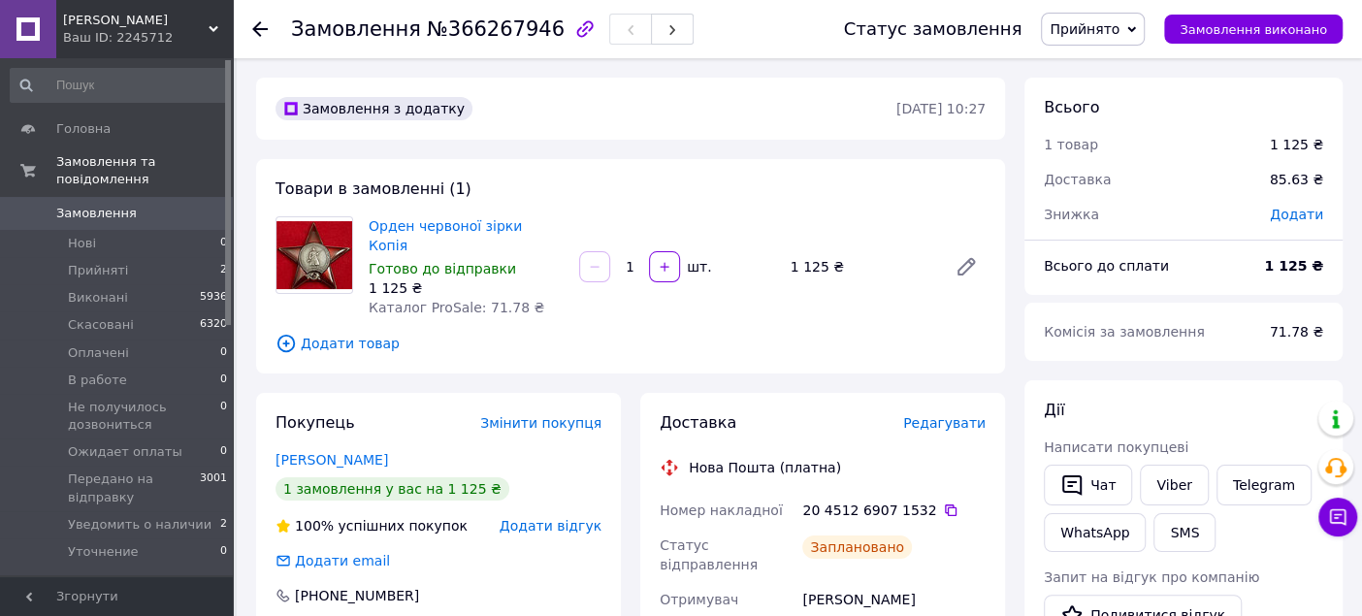
click at [1107, 28] on span "Прийнято" at bounding box center [1085, 29] width 70 height 16
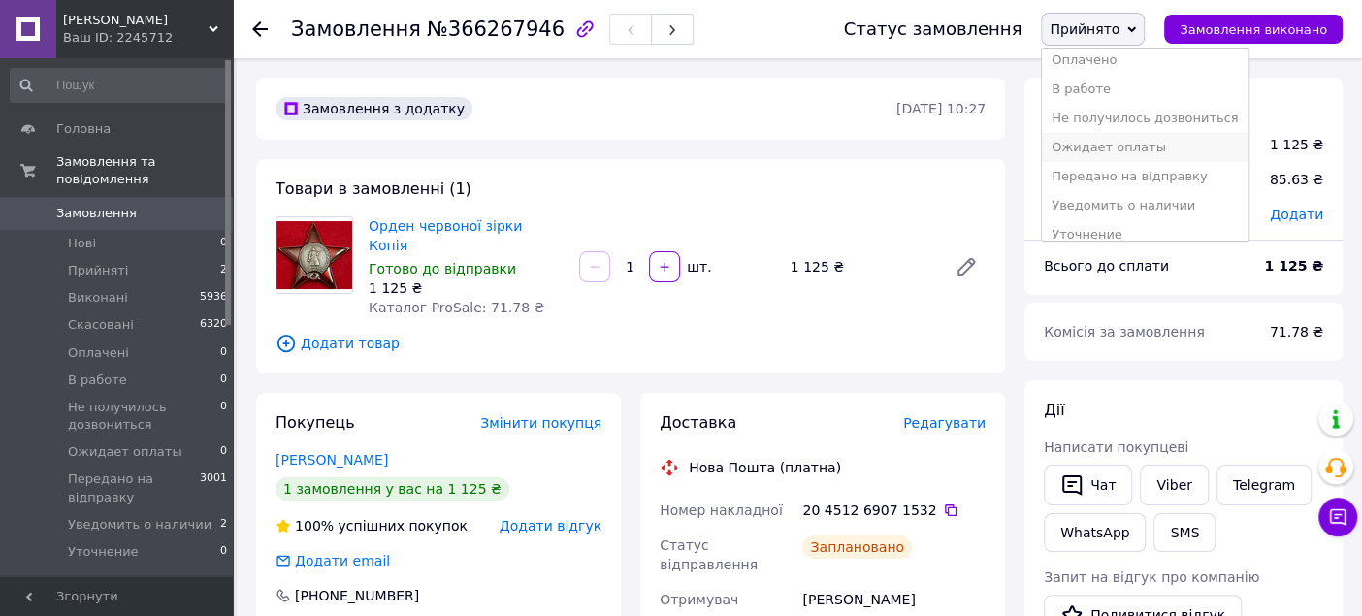
scroll to position [78, 0]
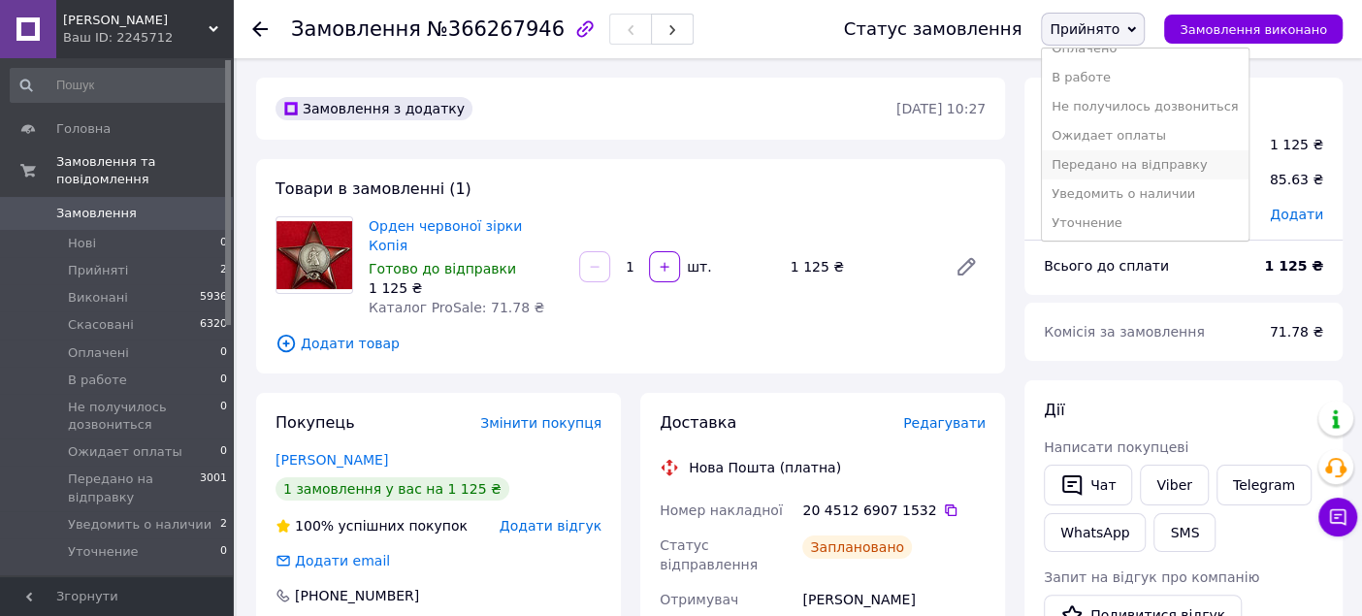
click at [1098, 167] on li "Передано на відправку" at bounding box center [1145, 164] width 206 height 29
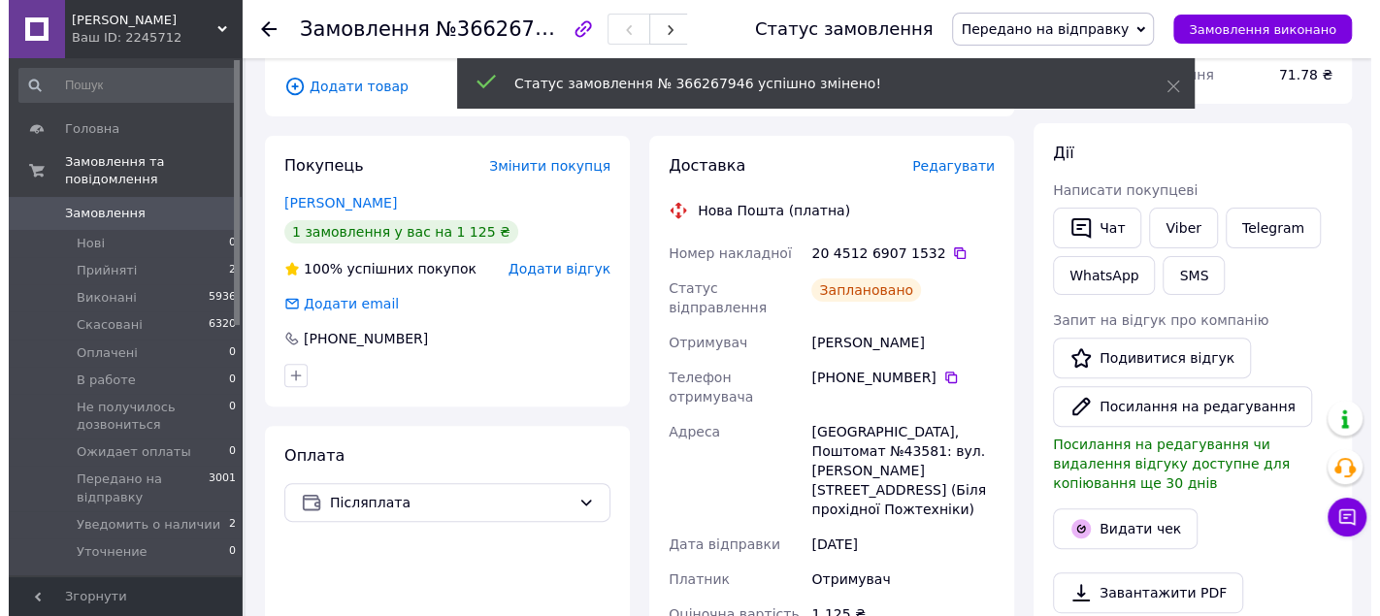
scroll to position [431, 0]
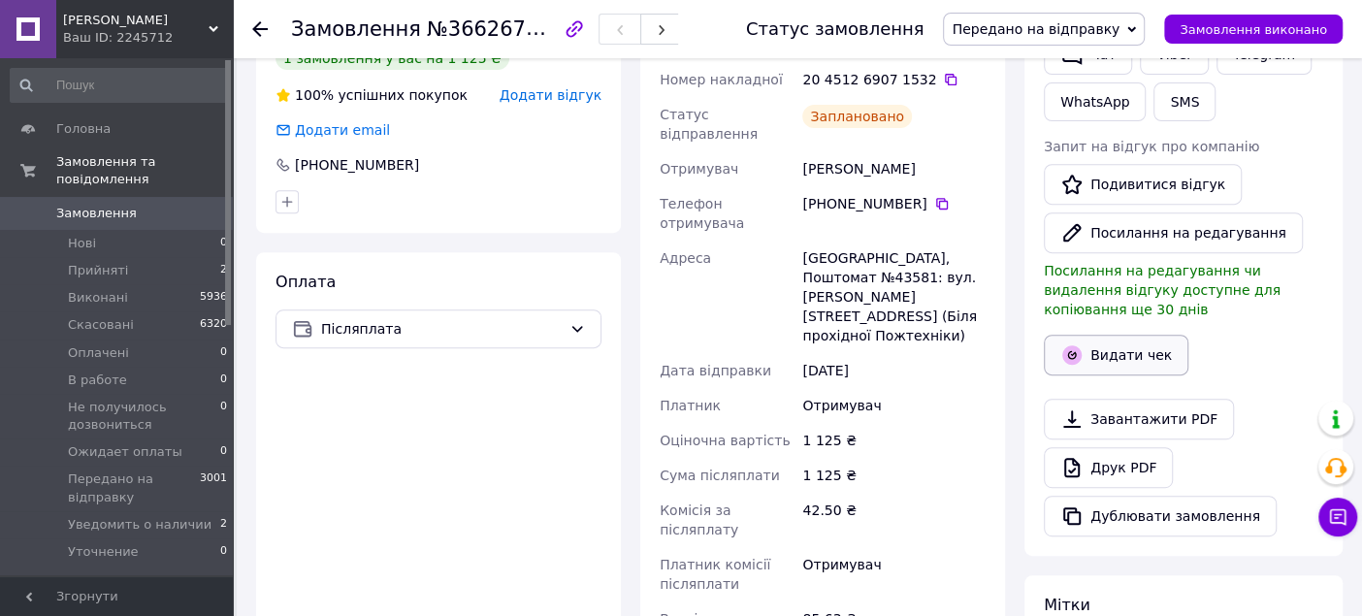
click at [1127, 338] on button "Видати чек" at bounding box center [1116, 355] width 145 height 41
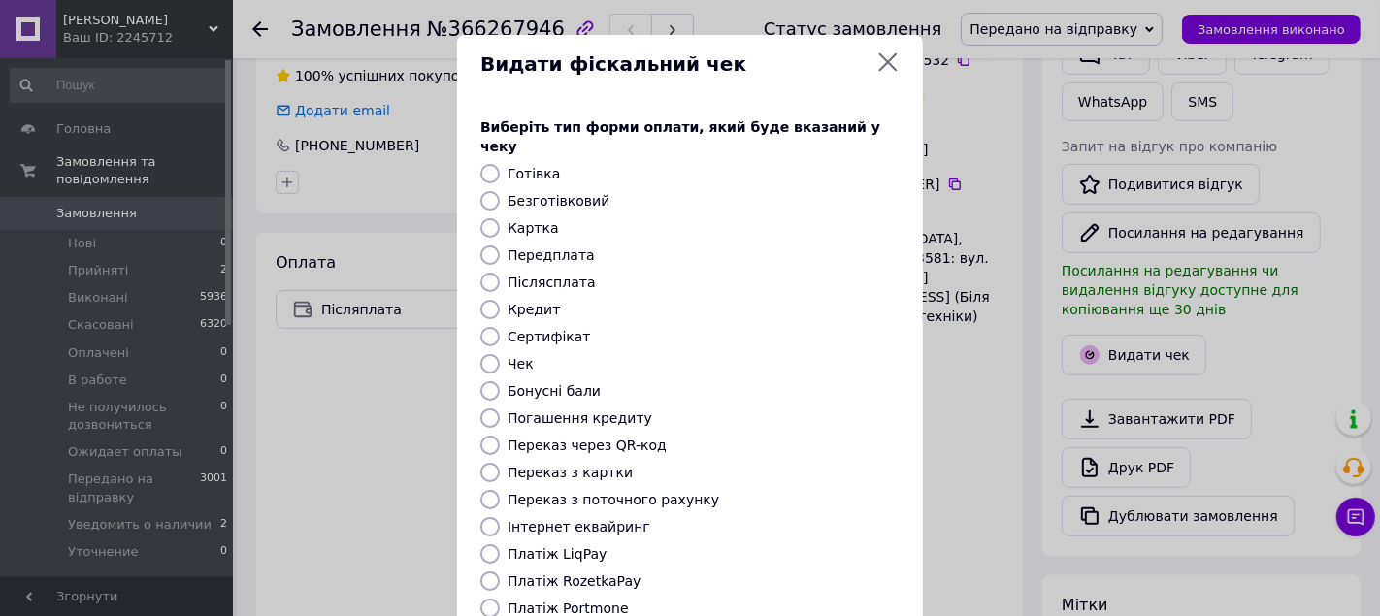
click at [485, 273] on input "Післясплата" at bounding box center [489, 282] width 19 height 19
radio input "true"
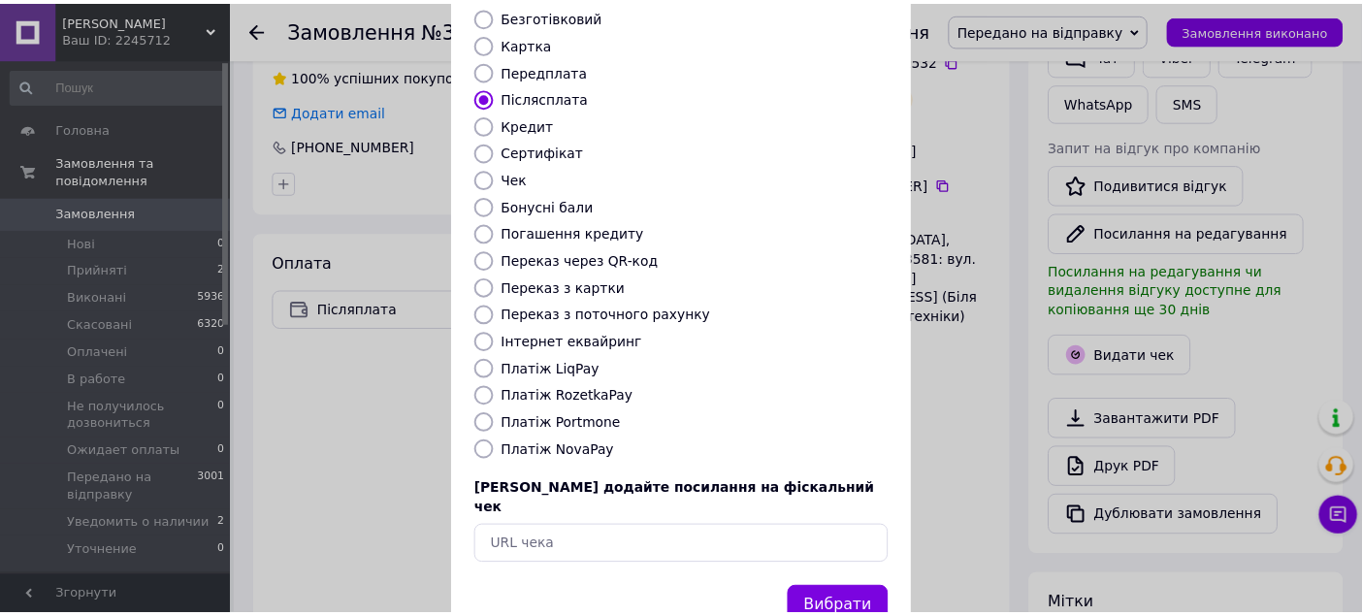
scroll to position [215, 0]
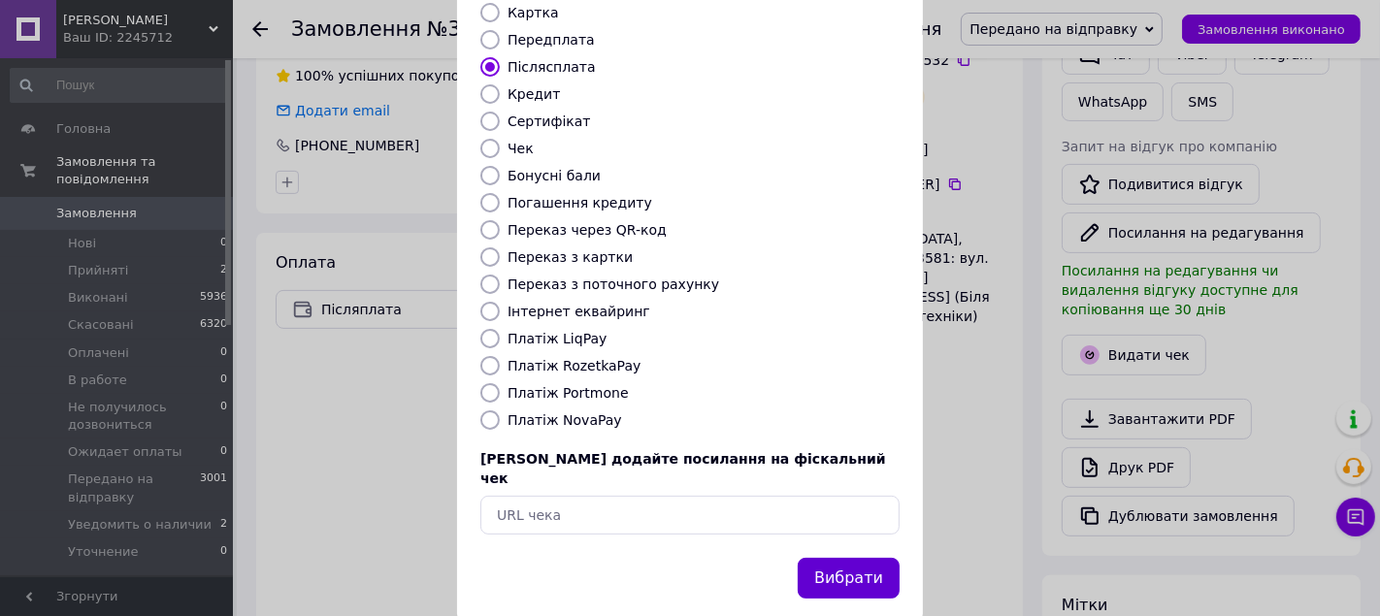
click at [840, 558] on button "Вибрати" at bounding box center [848, 579] width 102 height 42
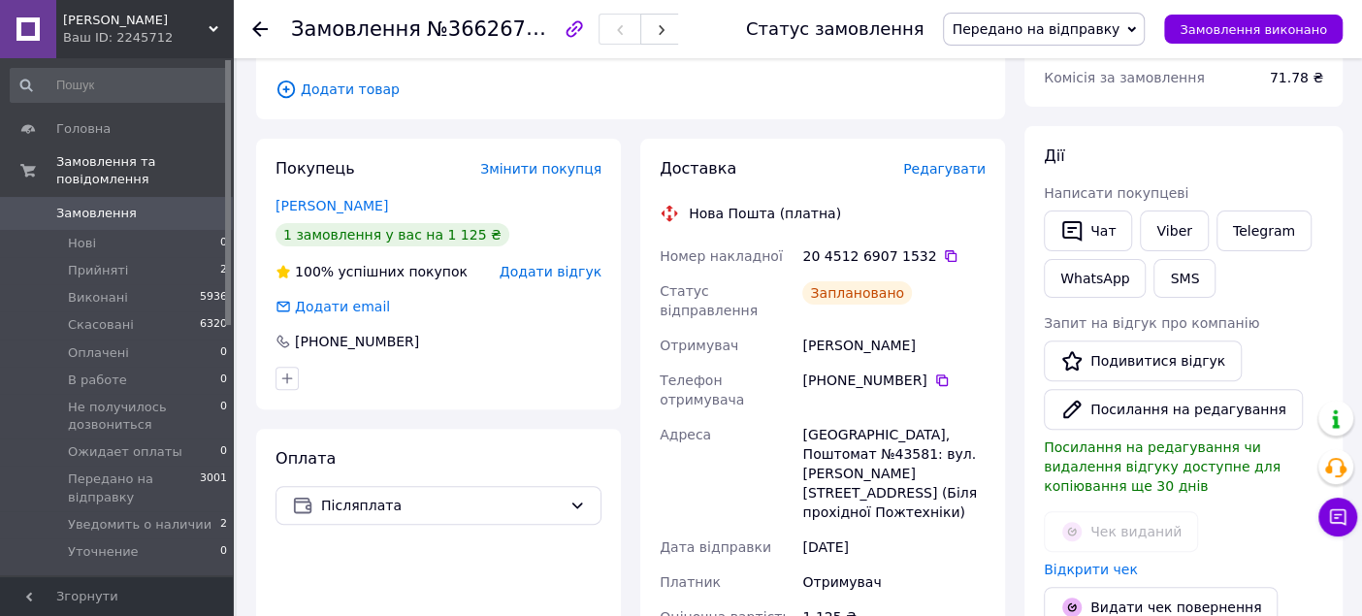
scroll to position [0, 0]
